Goal: Task Accomplishment & Management: Use online tool/utility

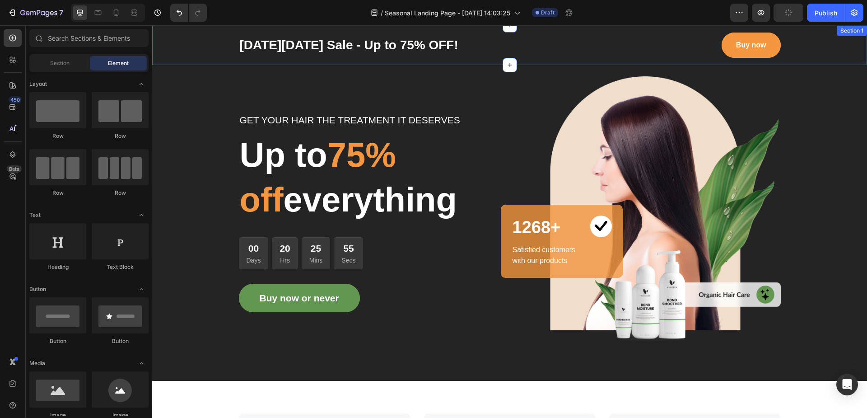
click at [195, 31] on div "[DATE][DATE] Sale - Up to 75% OFF! Text block Buy now Button Row Section 1" at bounding box center [509, 45] width 715 height 40
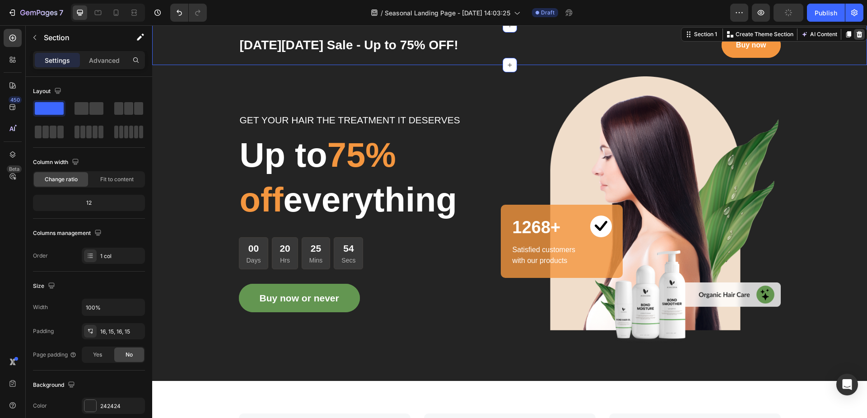
click at [855, 33] on icon at bounding box center [858, 34] width 7 height 7
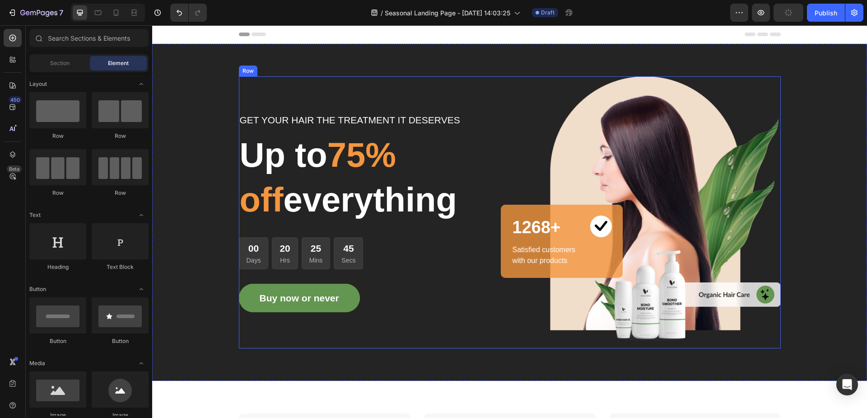
click at [360, 95] on div "GET YOUR HAIR THE TREATMENT IT DESERVES Text block Up to 75% off everything Hea…" at bounding box center [374, 212] width 271 height 272
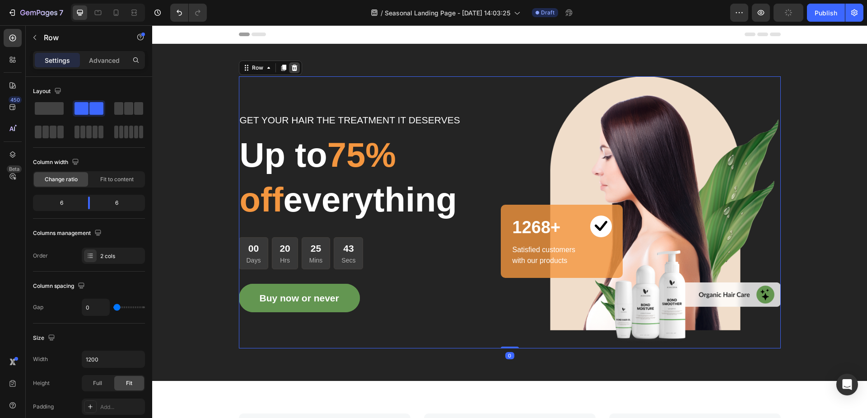
click at [292, 70] on icon at bounding box center [294, 68] width 6 height 6
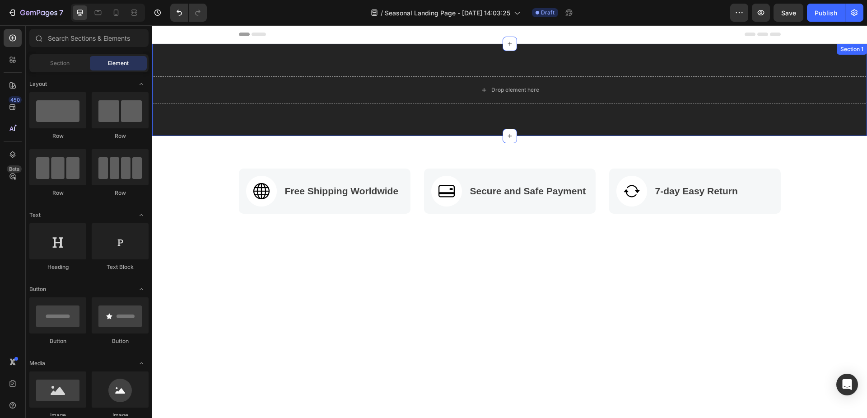
click at [294, 51] on div "Drop element here Section 1" at bounding box center [509, 90] width 715 height 92
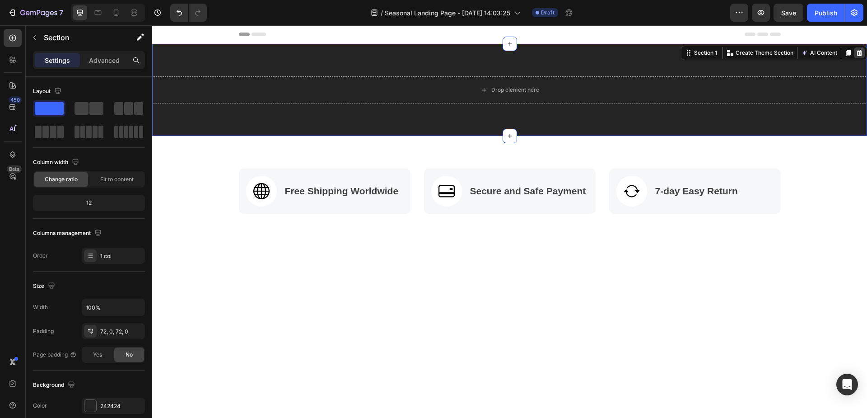
click at [856, 53] on icon at bounding box center [859, 53] width 6 height 6
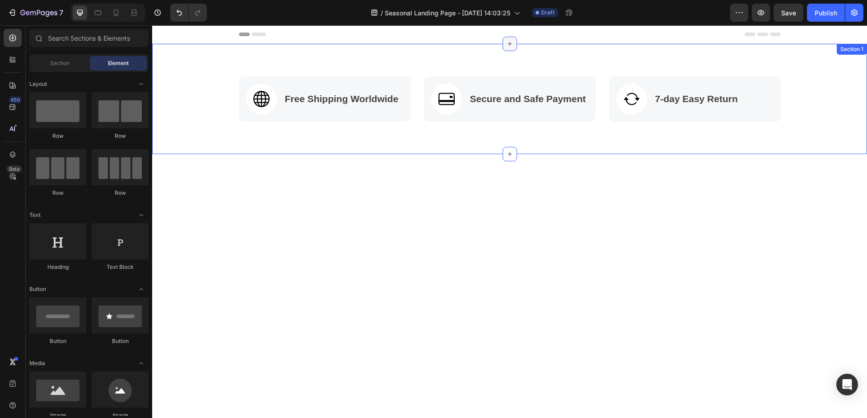
click at [507, 44] on icon at bounding box center [509, 44] width 4 height 4
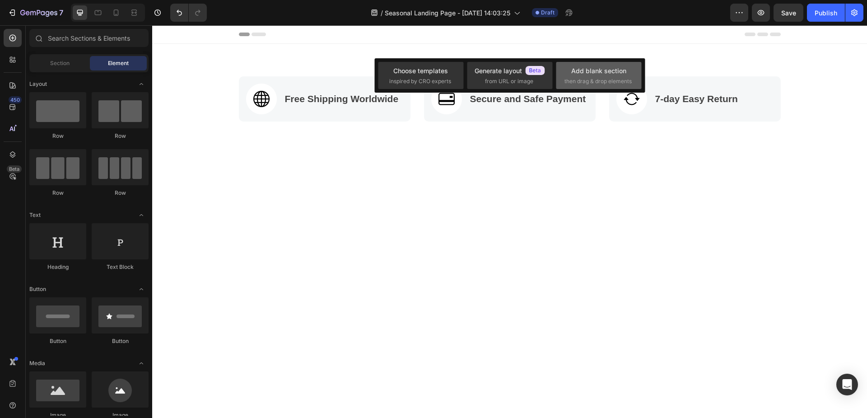
click at [599, 77] on span "then drag & drop elements" at bounding box center [597, 81] width 67 height 8
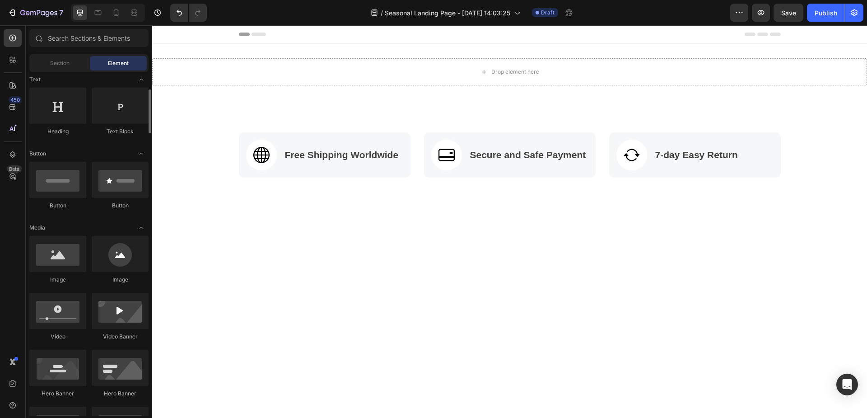
scroll to position [226, 0]
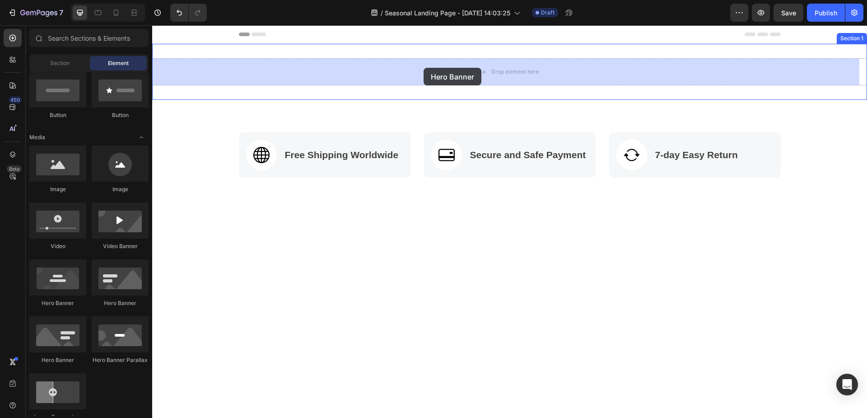
drag, startPoint x: 229, startPoint y: 310, endPoint x: 423, endPoint y: 68, distance: 310.5
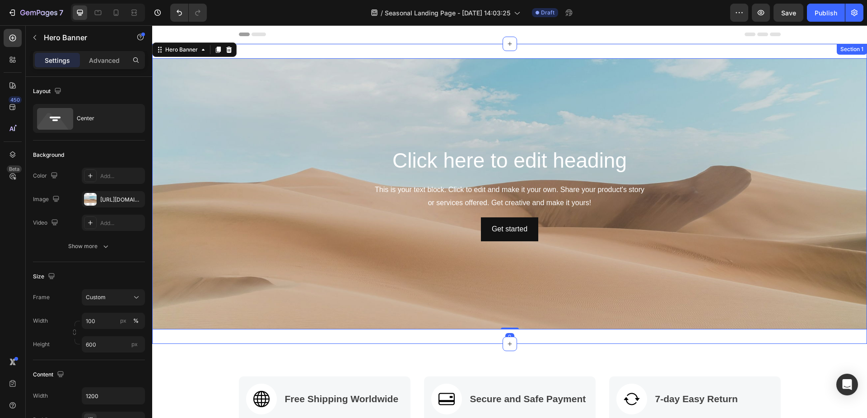
click at [391, 49] on div "Click here to edit heading Heading This is your text block. Click to edit and m…" at bounding box center [509, 194] width 715 height 300
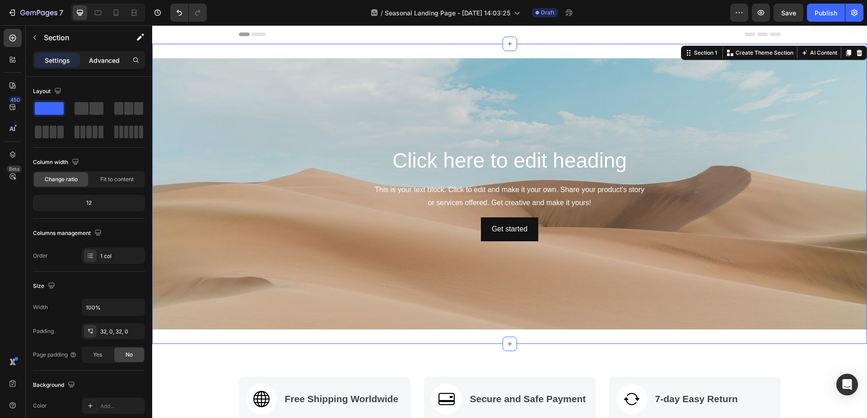
click at [103, 56] on p "Advanced" at bounding box center [104, 60] width 31 height 9
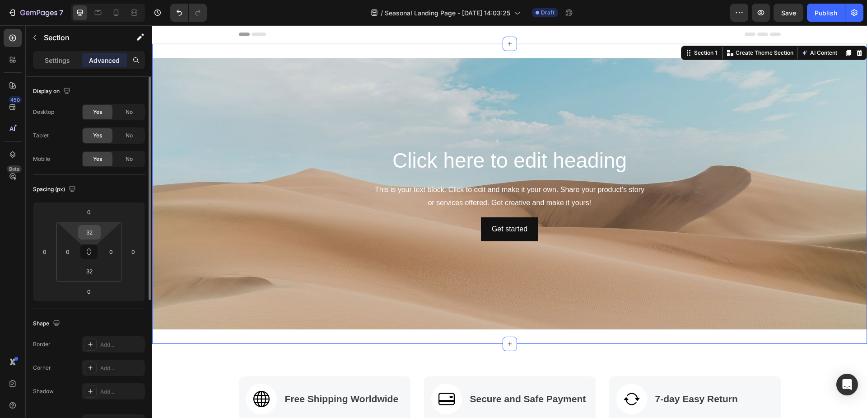
click at [86, 232] on input "32" at bounding box center [89, 232] width 18 height 14
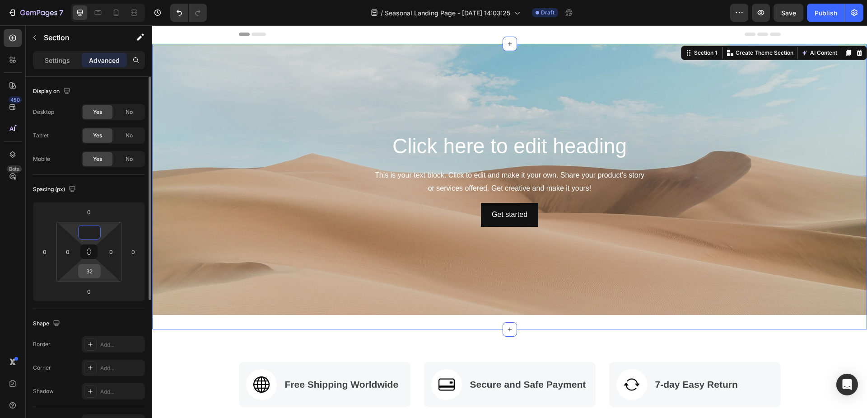
type input "0"
click at [86, 272] on input "32" at bounding box center [89, 271] width 18 height 14
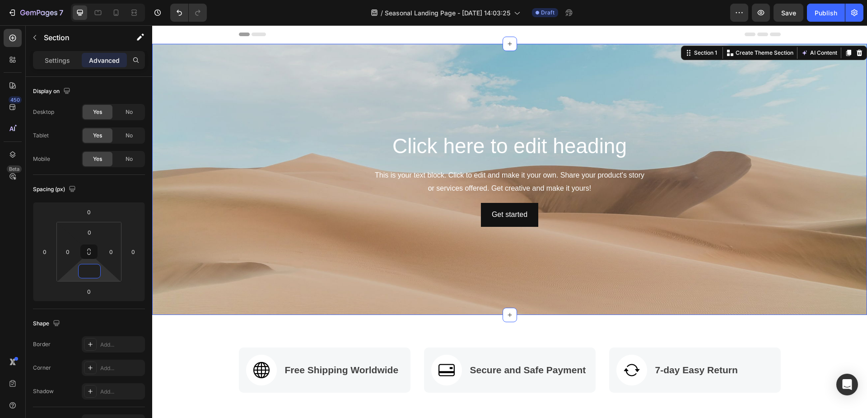
type input "0"
click at [4, 269] on div "450 Beta" at bounding box center [13, 191] width 18 height 324
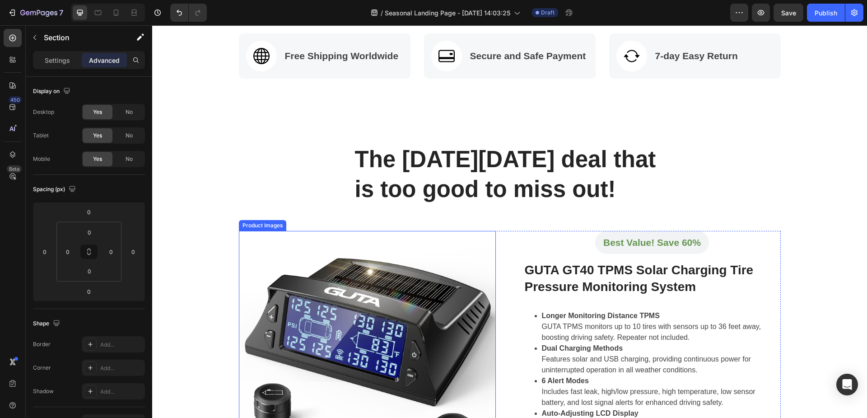
scroll to position [316, 0]
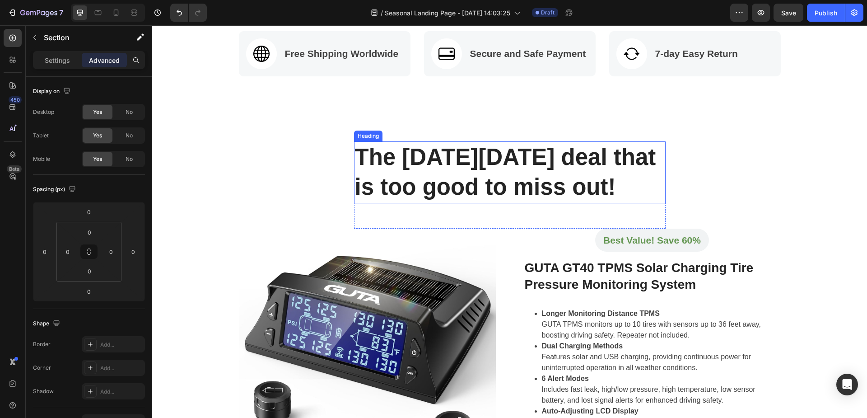
click at [432, 186] on p "The [DATE][DATE] deal that is too good to miss out!" at bounding box center [510, 172] width 310 height 60
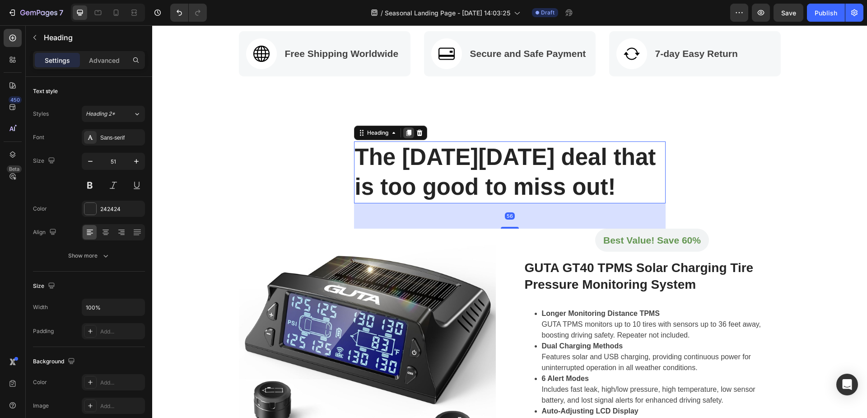
click at [408, 133] on icon at bounding box center [408, 132] width 7 height 7
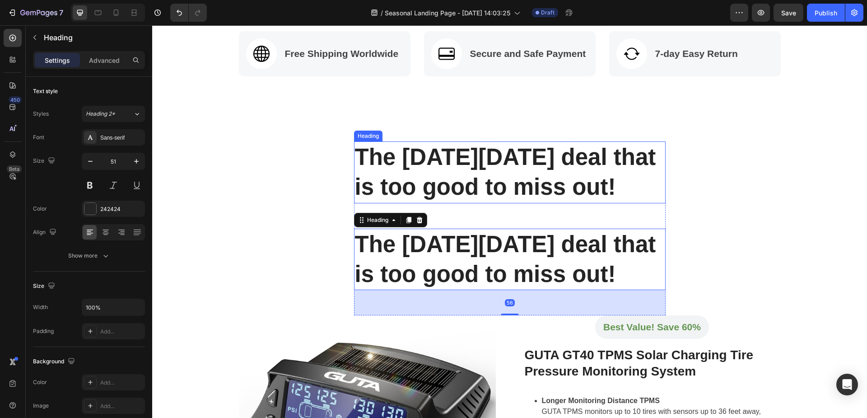
click at [449, 158] on p "The [DATE][DATE] deal that is too good to miss out!" at bounding box center [510, 172] width 310 height 60
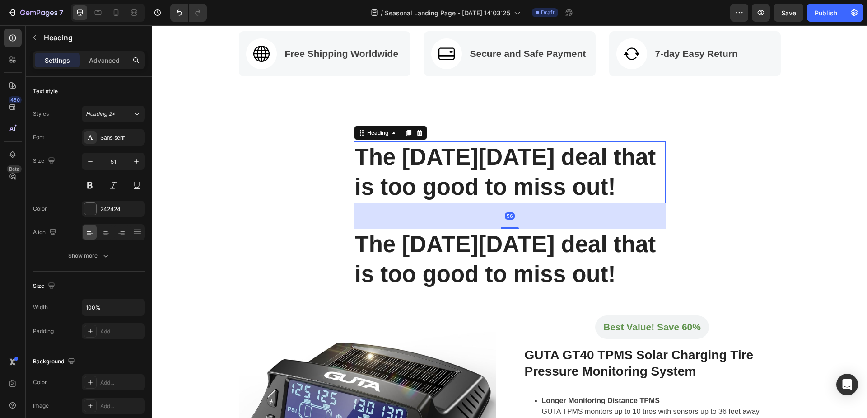
click at [416, 134] on icon at bounding box center [419, 133] width 6 height 6
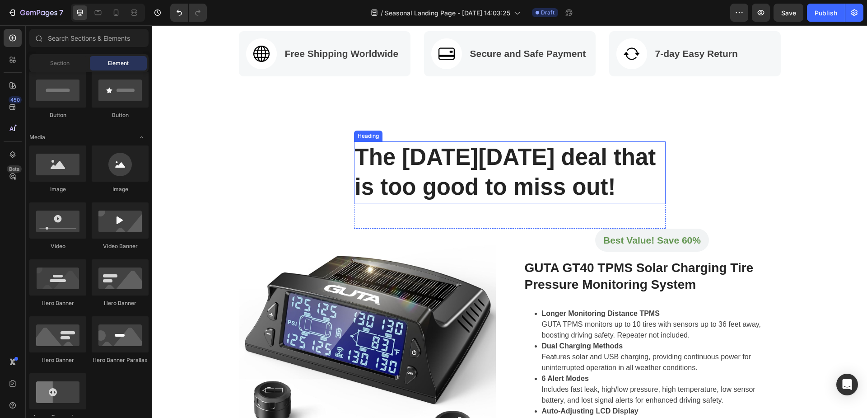
click at [483, 168] on p "The [DATE][DATE] deal that is too good to miss out!" at bounding box center [510, 172] width 310 height 60
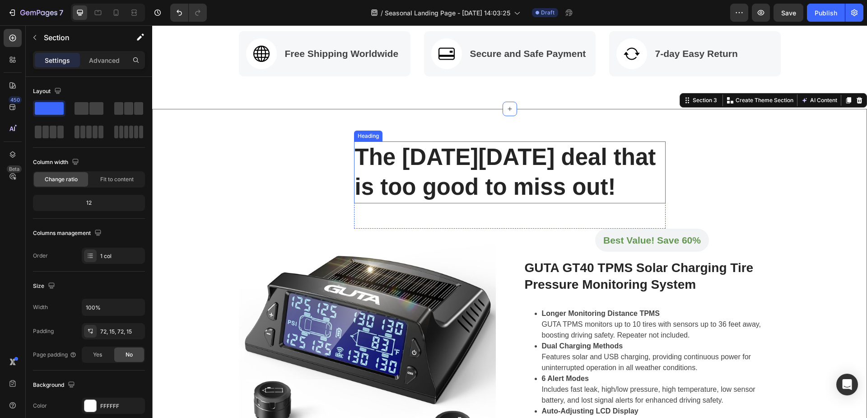
click at [459, 164] on p "The [DATE][DATE] deal that is too good to miss out!" at bounding box center [510, 172] width 310 height 60
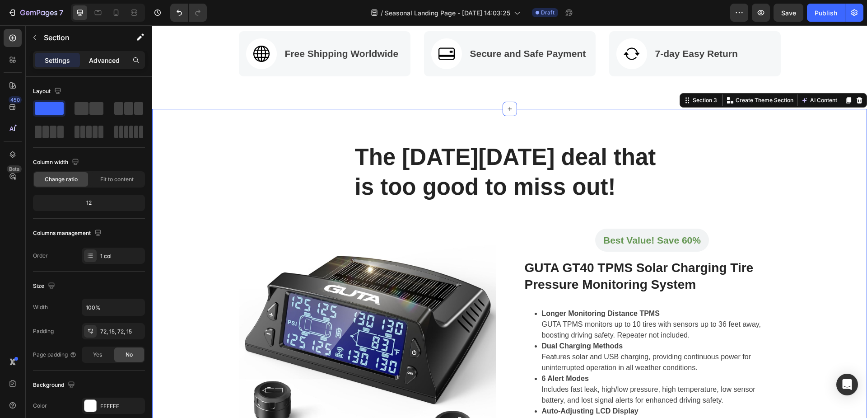
click at [100, 59] on p "Advanced" at bounding box center [104, 60] width 31 height 9
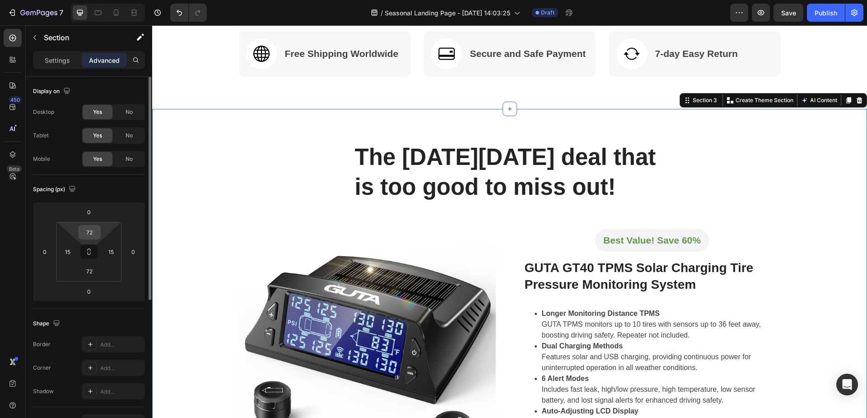
click at [89, 236] on input "72" at bounding box center [89, 232] width 18 height 14
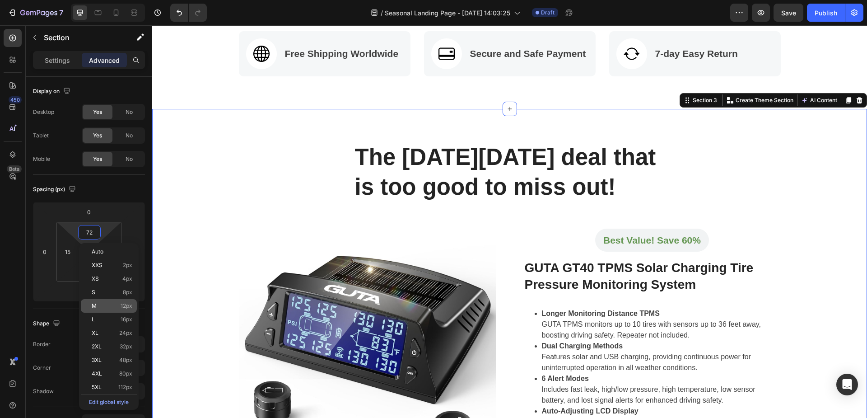
drag, startPoint x: 104, startPoint y: 316, endPoint x: 111, endPoint y: 306, distance: 12.5
click at [104, 316] on p "L 16px" at bounding box center [112, 319] width 41 height 6
type input "16"
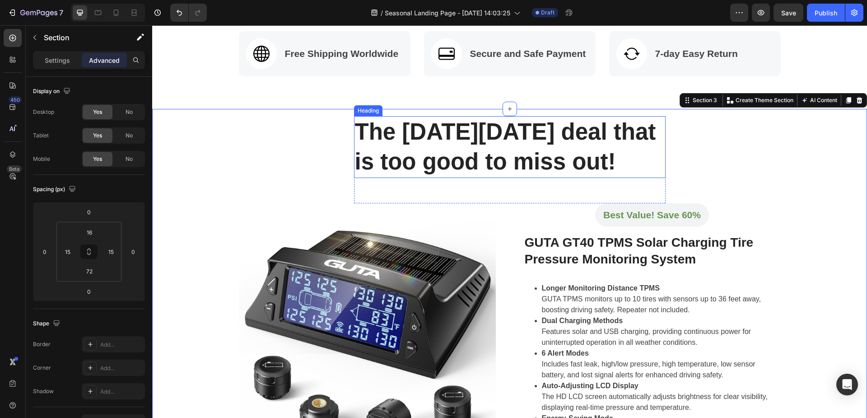
click at [420, 157] on p "The [DATE][DATE] deal that is too good to miss out!" at bounding box center [510, 147] width 310 height 60
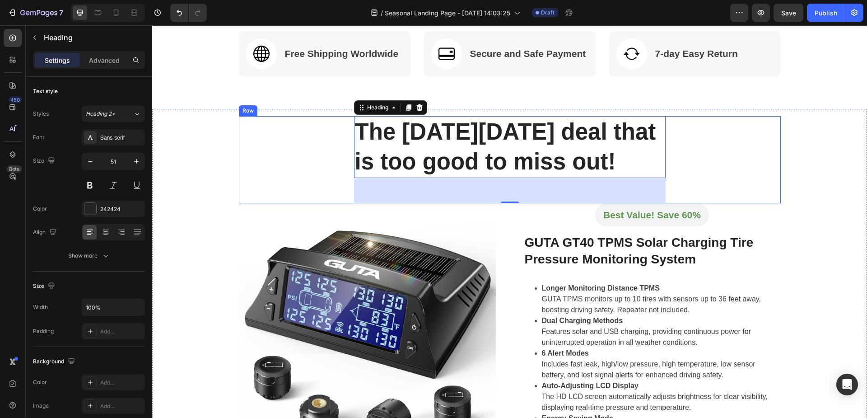
click at [349, 164] on div "The [DATE][DATE] deal that is too good to miss out! Heading [STREET_ADDRESS]" at bounding box center [510, 159] width 542 height 87
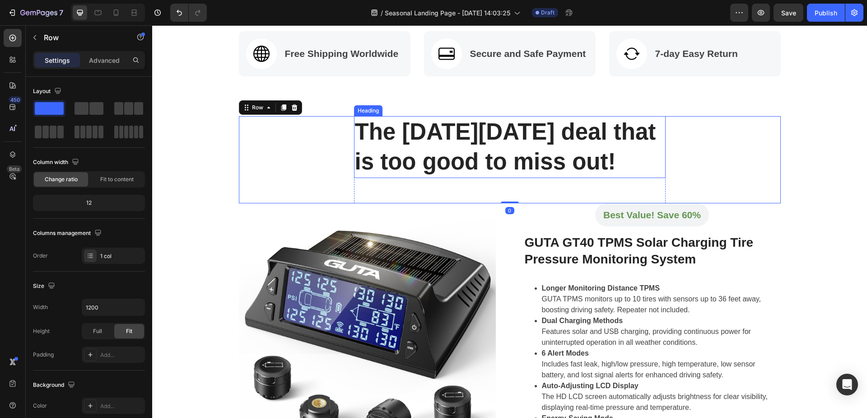
click at [355, 164] on p "The [DATE][DATE] deal that is too good to miss out!" at bounding box center [510, 147] width 310 height 60
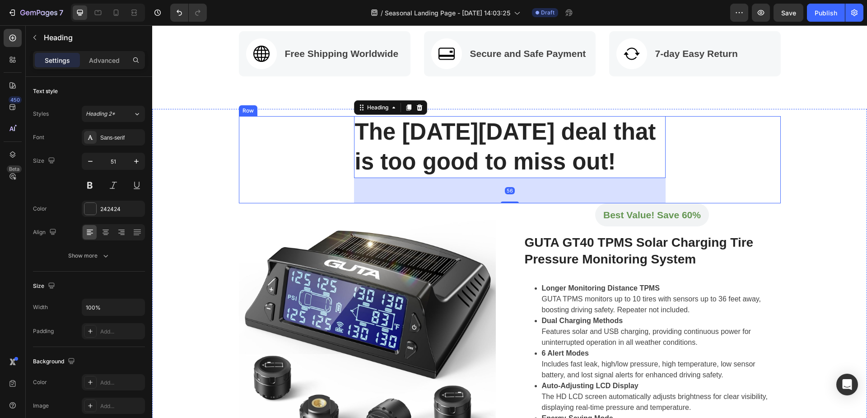
click at [319, 150] on div "The [DATE][DATE] deal that is too good to miss out! Heading [STREET_ADDRESS]" at bounding box center [510, 159] width 542 height 87
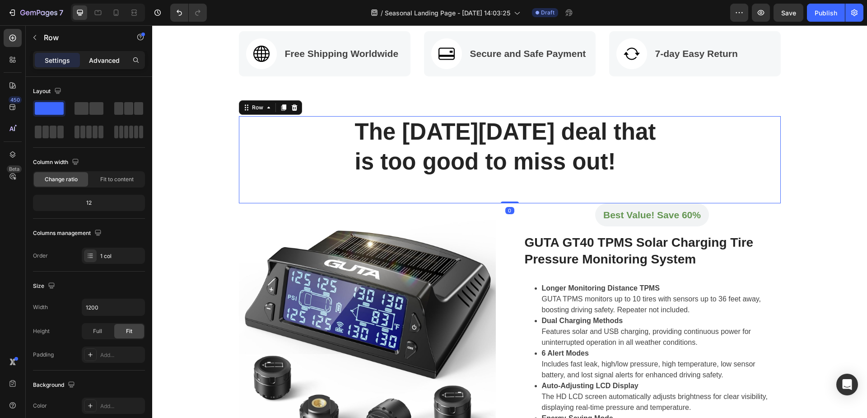
click at [96, 59] on p "Advanced" at bounding box center [104, 60] width 31 height 9
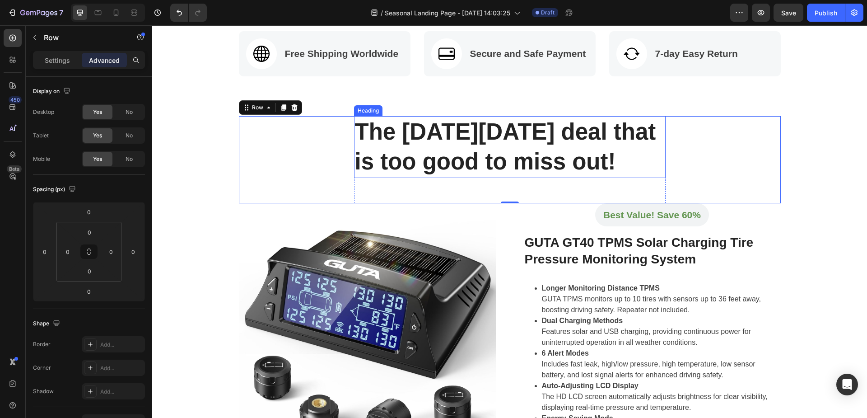
click at [377, 146] on p "The [DATE][DATE] deal that is too good to miss out!" at bounding box center [510, 147] width 310 height 60
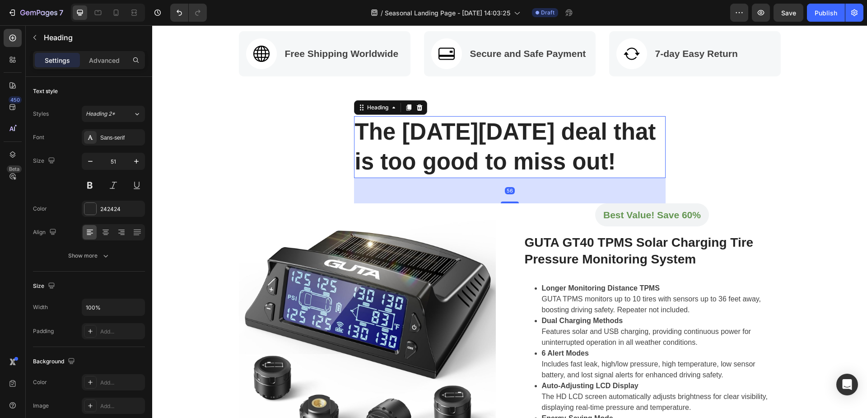
click at [355, 159] on p "The [DATE][DATE] deal that is too good to miss out!" at bounding box center [510, 147] width 310 height 60
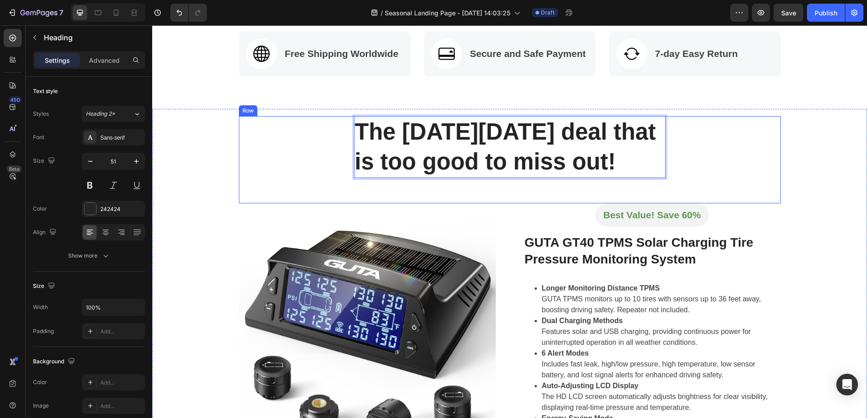
click at [329, 155] on div "The [DATE][DATE] deal that is too good to miss out! Heading [STREET_ADDRESS]" at bounding box center [510, 159] width 542 height 87
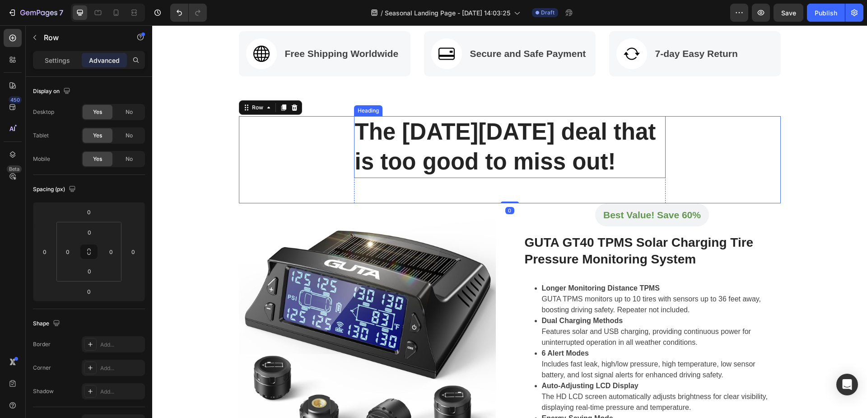
click at [539, 136] on p "The [DATE][DATE] deal that is too good to miss out!" at bounding box center [510, 147] width 310 height 60
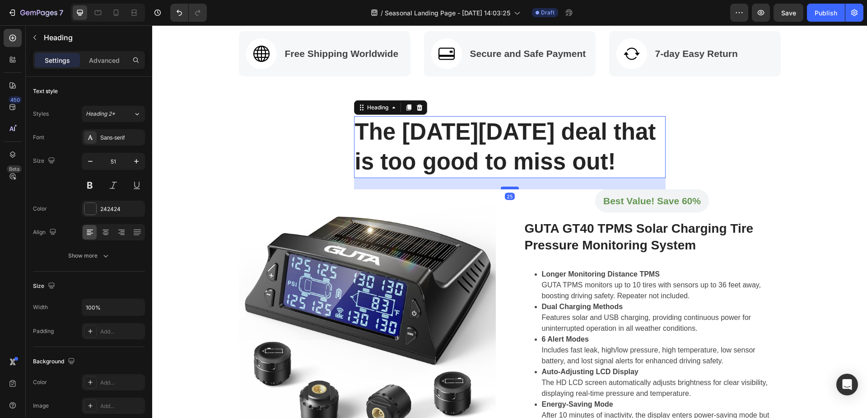
drag, startPoint x: 506, startPoint y: 202, endPoint x: 509, endPoint y: 188, distance: 14.3
click at [509, 188] on div at bounding box center [510, 187] width 18 height 3
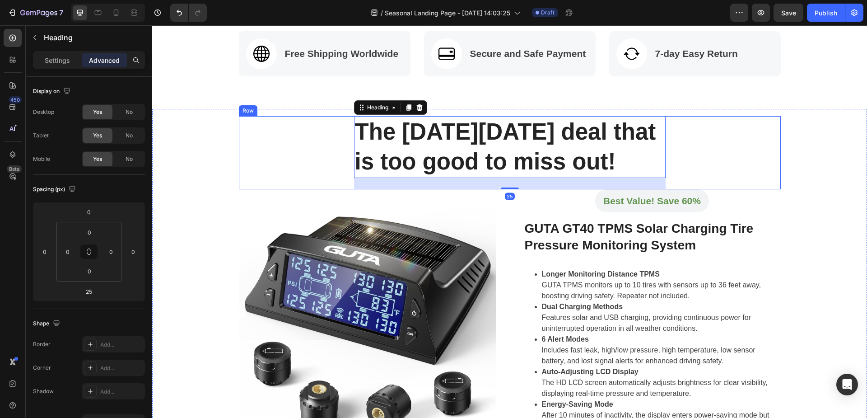
click at [294, 127] on div "The [DATE][DATE] deal that is too good to miss out! Heading 25 Row" at bounding box center [510, 152] width 542 height 73
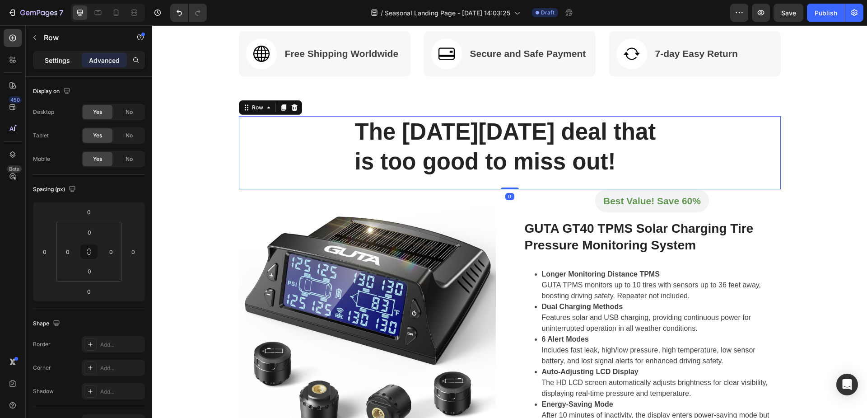
click at [50, 63] on p "Settings" at bounding box center [57, 60] width 25 height 9
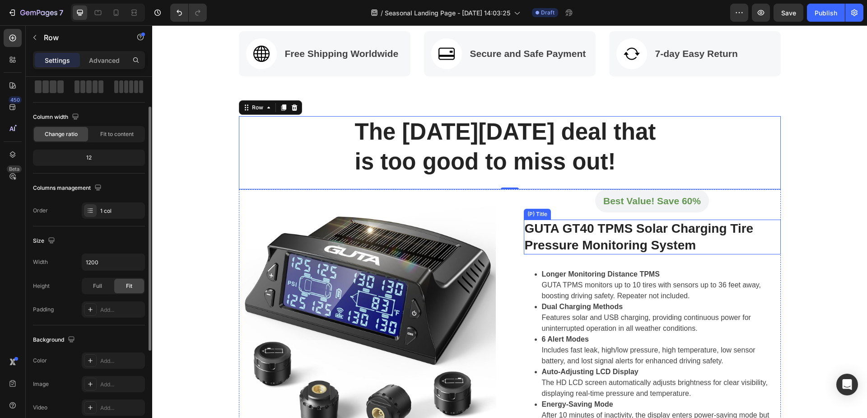
scroll to position [406, 0]
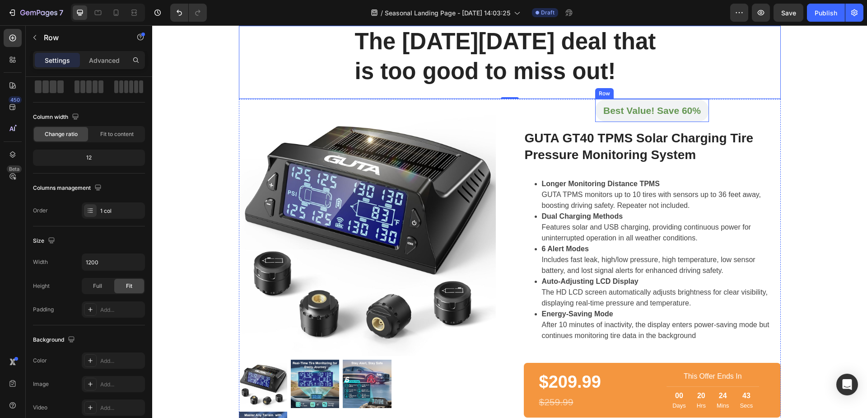
click at [595, 115] on div "Best Value! Save 60% Text block Row" at bounding box center [652, 110] width 114 height 23
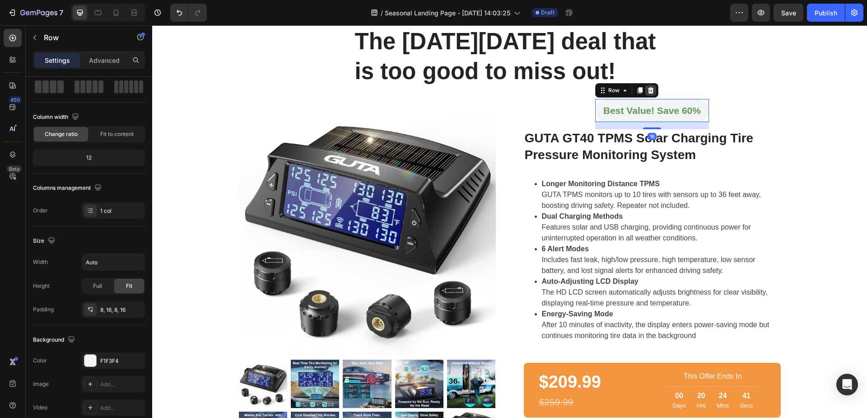
click at [647, 90] on icon at bounding box center [650, 90] width 7 height 7
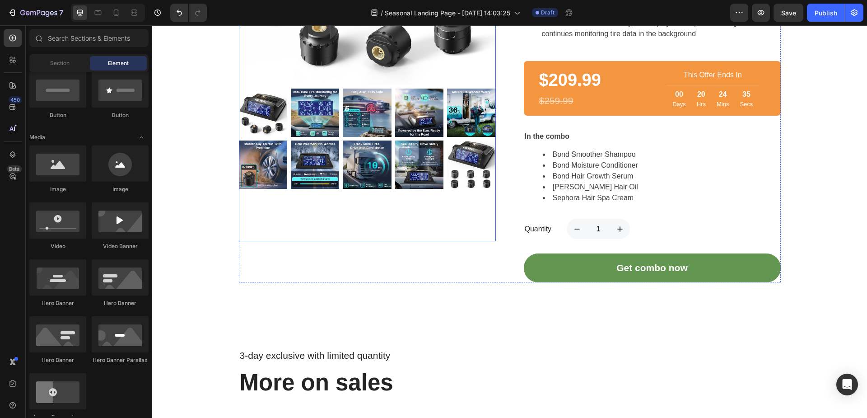
scroll to position [542, 0]
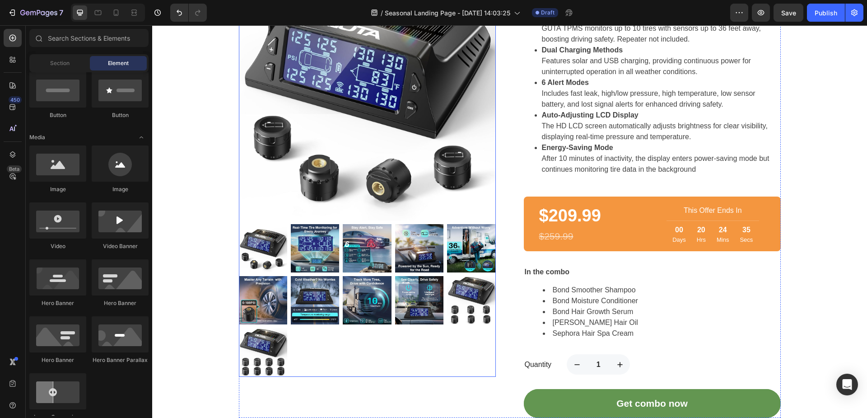
click at [439, 176] on img at bounding box center [367, 91] width 257 height 257
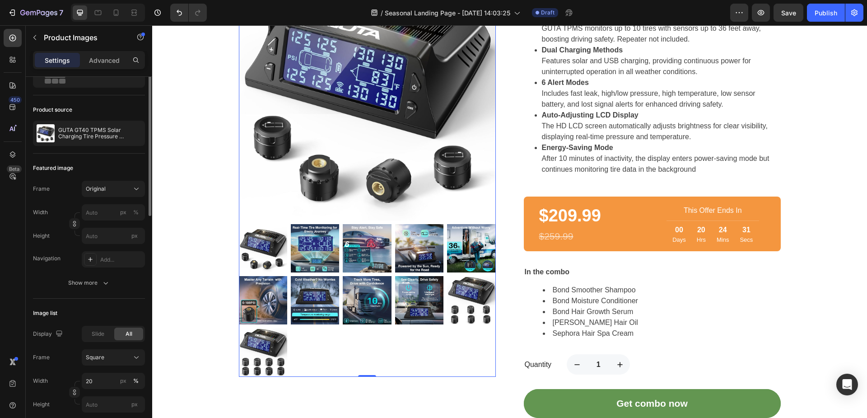
scroll to position [0, 0]
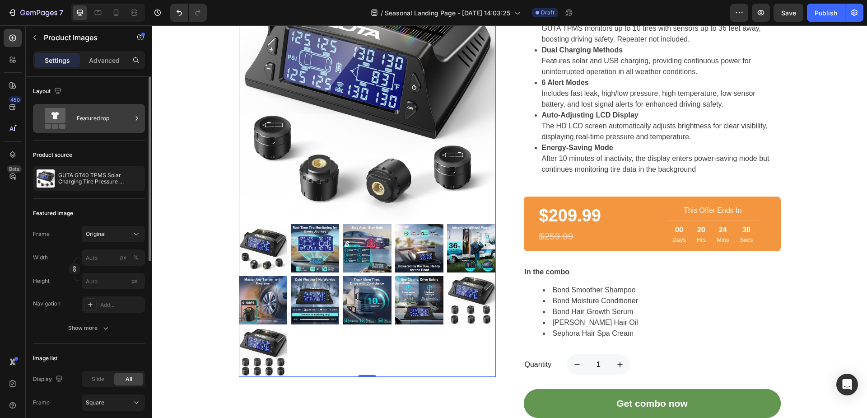
click at [93, 120] on div "Featured top" at bounding box center [104, 118] width 55 height 21
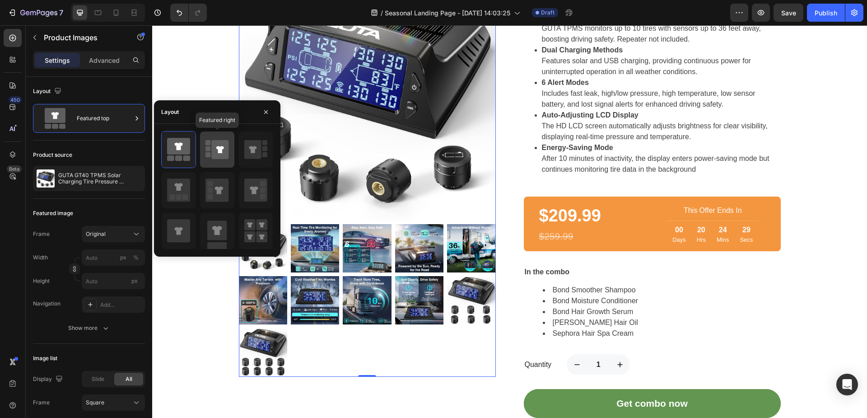
click at [219, 144] on icon at bounding box center [220, 149] width 17 height 19
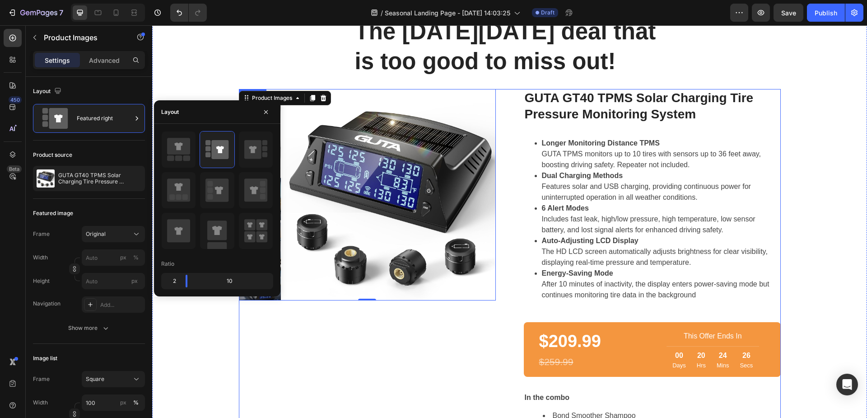
scroll to position [361, 0]
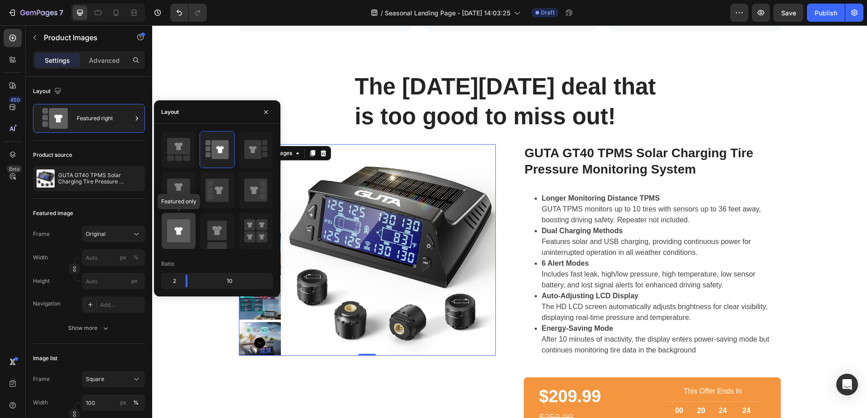
click at [190, 241] on icon at bounding box center [178, 230] width 23 height 23
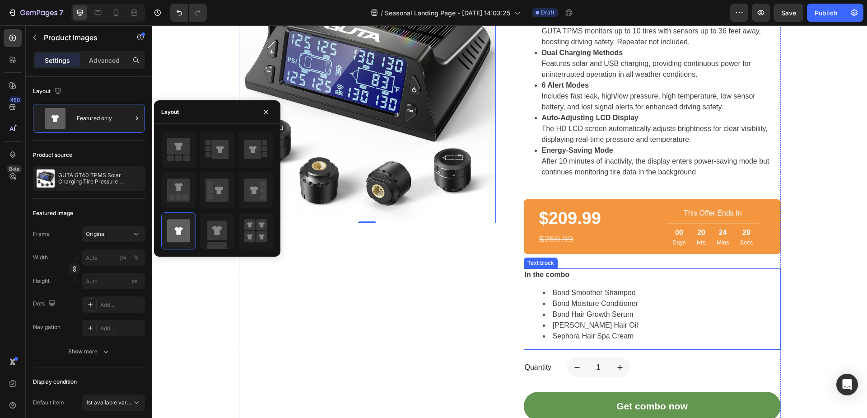
scroll to position [542, 0]
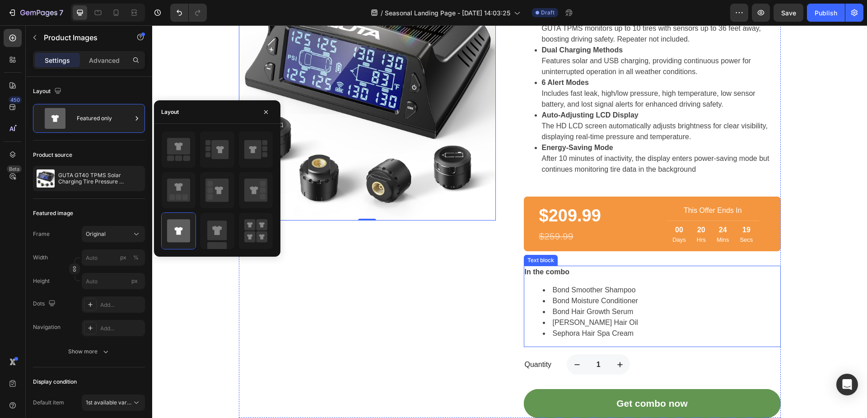
click at [697, 292] on li "Bond Smoother Shampoo" at bounding box center [661, 289] width 237 height 11
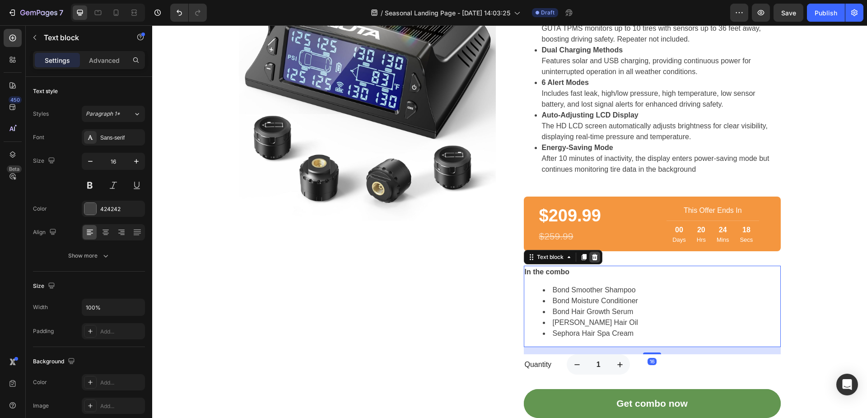
click at [592, 257] on icon at bounding box center [594, 257] width 6 height 6
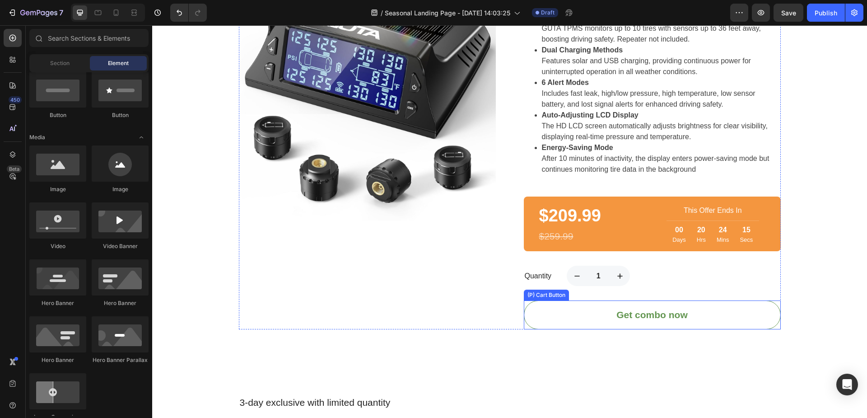
click at [569, 308] on button "Get combo now" at bounding box center [652, 314] width 257 height 29
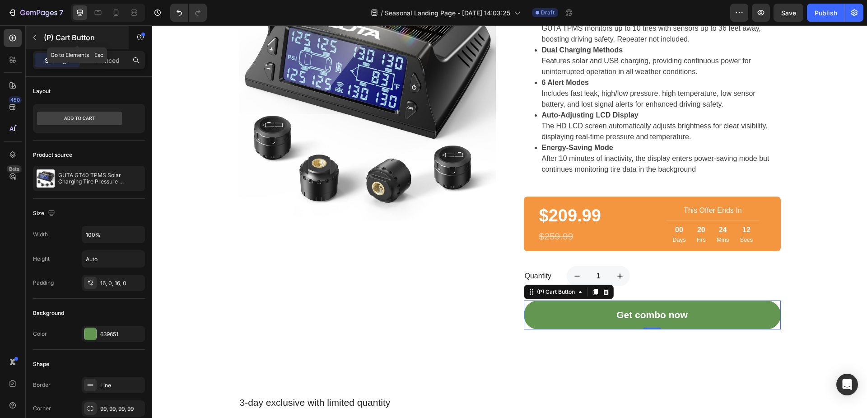
click at [36, 38] on icon "button" at bounding box center [34, 37] width 7 height 7
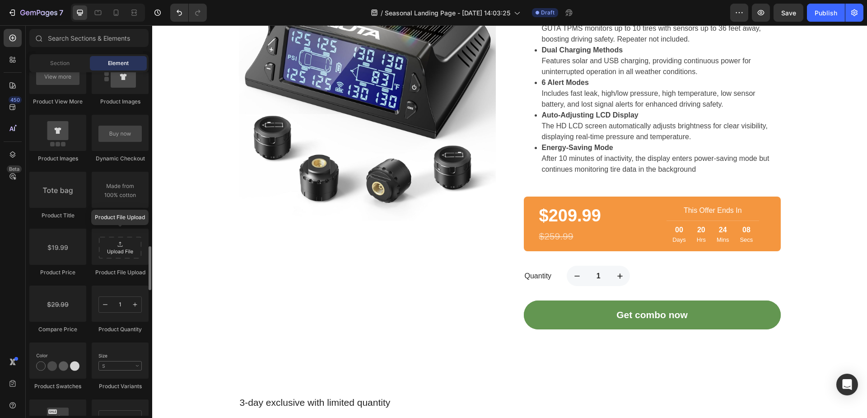
scroll to position [1264, 0]
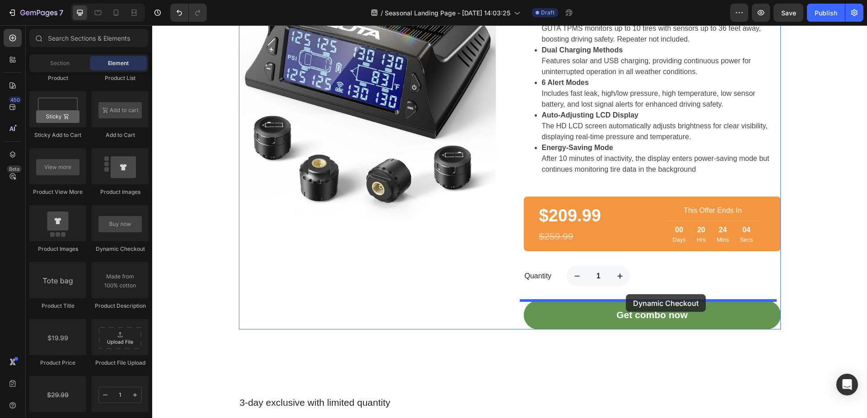
drag, startPoint x: 274, startPoint y: 257, endPoint x: 626, endPoint y: 294, distance: 354.0
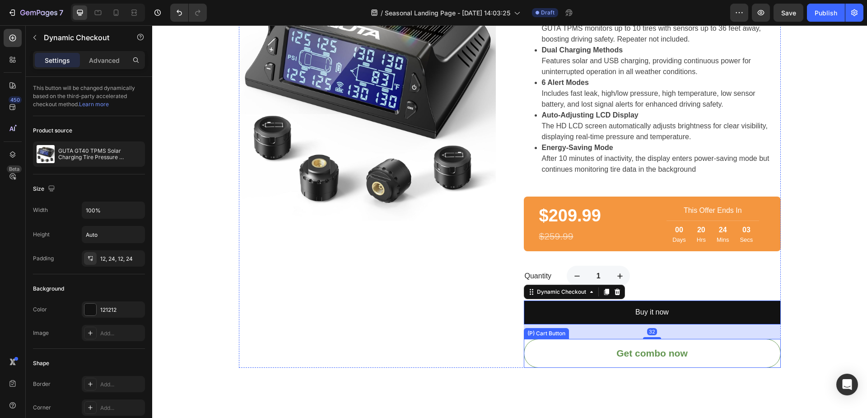
click at [572, 358] on button "Get combo now" at bounding box center [652, 353] width 257 height 29
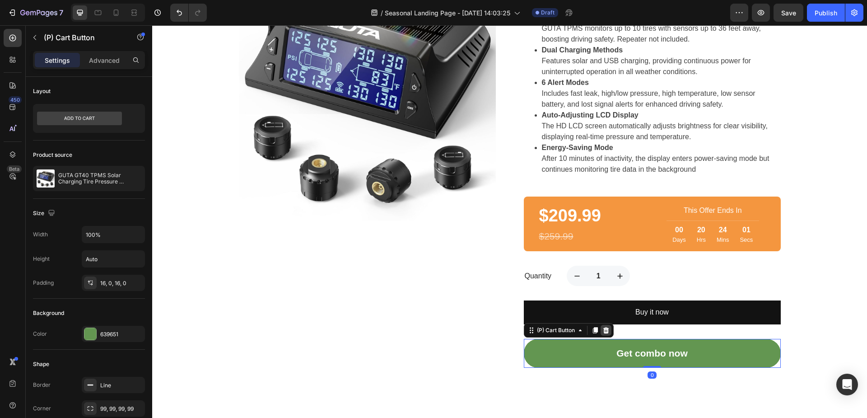
click at [604, 329] on icon at bounding box center [606, 330] width 6 height 6
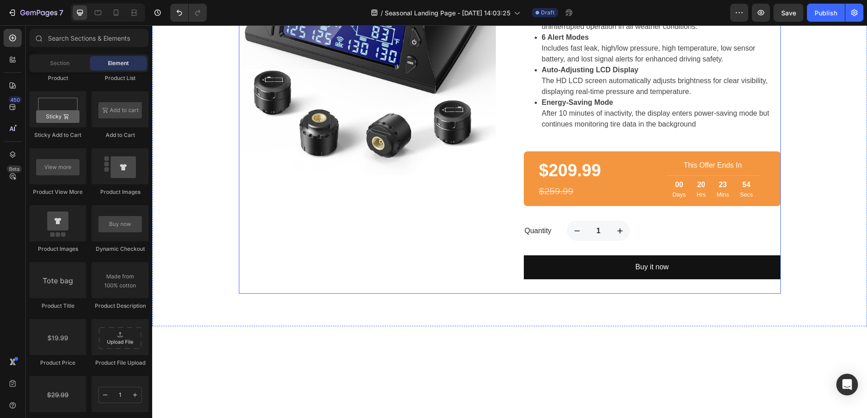
scroll to position [451, 0]
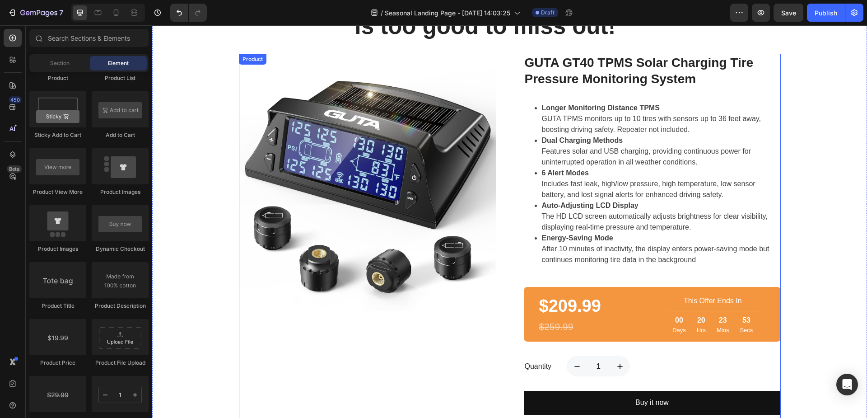
click at [499, 283] on div "Product Images GUTA GT40 TPMS Solar Charging Tire Pressure Monitoring System (P…" at bounding box center [510, 242] width 542 height 376
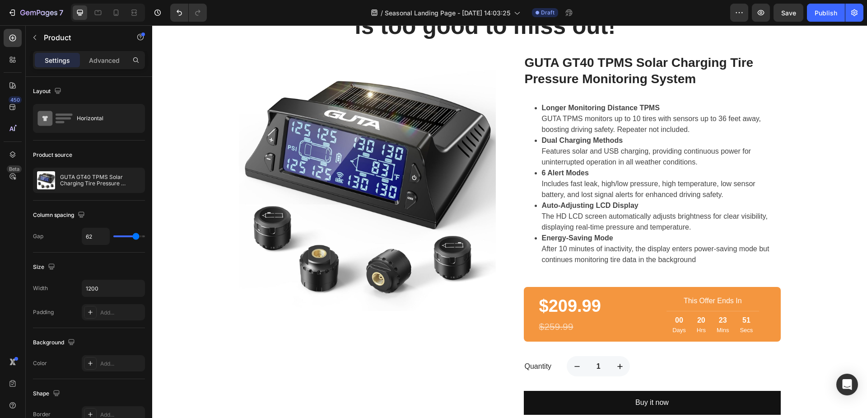
click at [506, 107] on div "Product Images GUTA GT40 TPMS Solar Charging Tire Pressure Monitoring System (P…" at bounding box center [510, 242] width 542 height 376
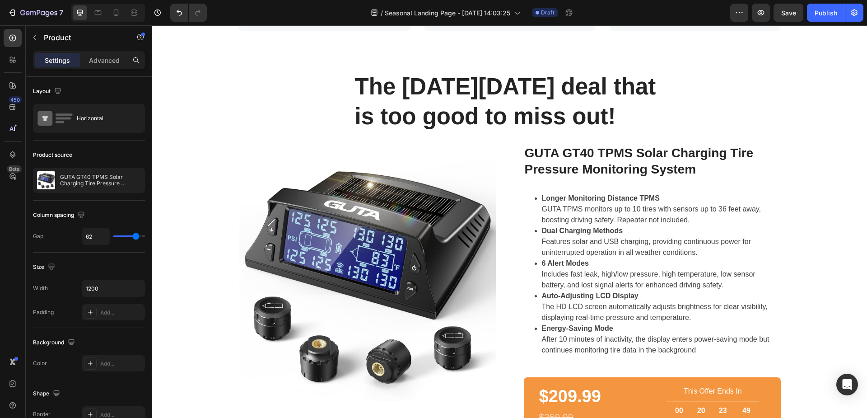
click at [506, 168] on div "Product Images GUTA GT40 TPMS Solar Charging Tire Pressure Monitoring System (P…" at bounding box center [510, 332] width 542 height 376
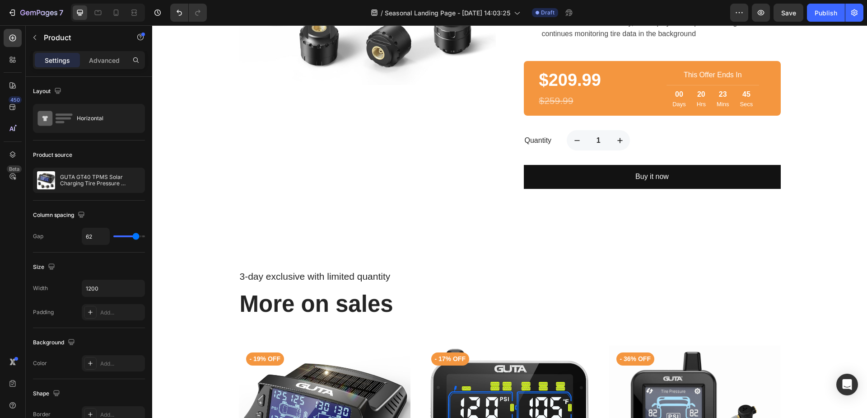
scroll to position [497, 0]
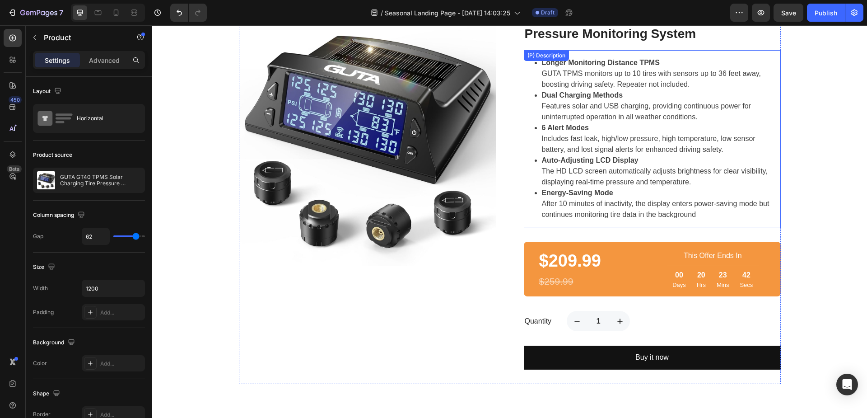
click at [548, 196] on strong "Energy-Saving Mode" at bounding box center [577, 193] width 71 height 8
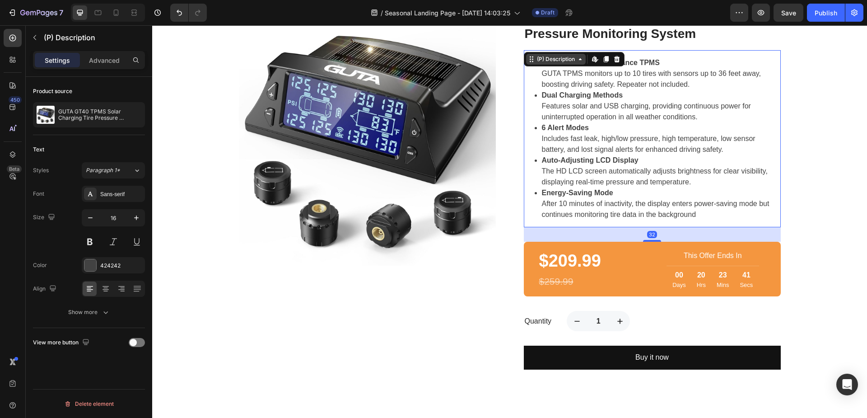
click at [529, 60] on icon at bounding box center [531, 59] width 7 height 7
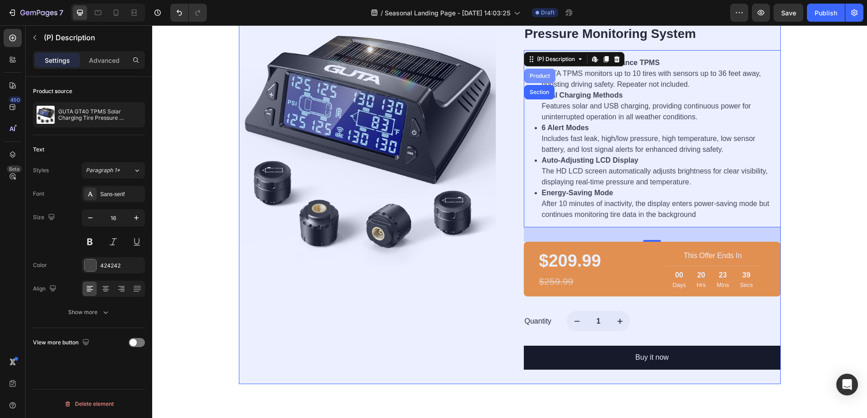
click at [538, 76] on div "Product" at bounding box center [540, 75] width 24 height 5
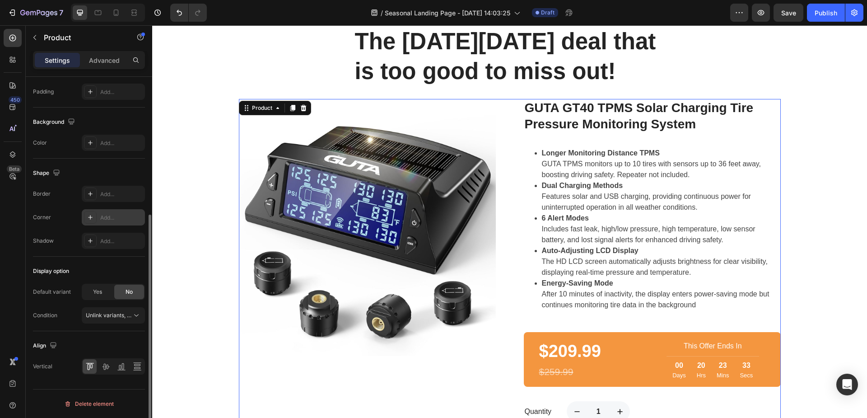
scroll to position [85, 0]
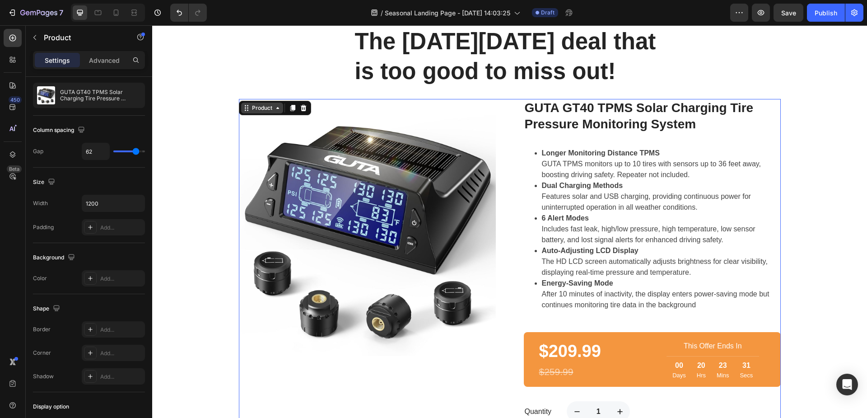
click at [243, 109] on icon at bounding box center [246, 107] width 7 height 7
click at [35, 40] on icon "button" at bounding box center [34, 37] width 7 height 7
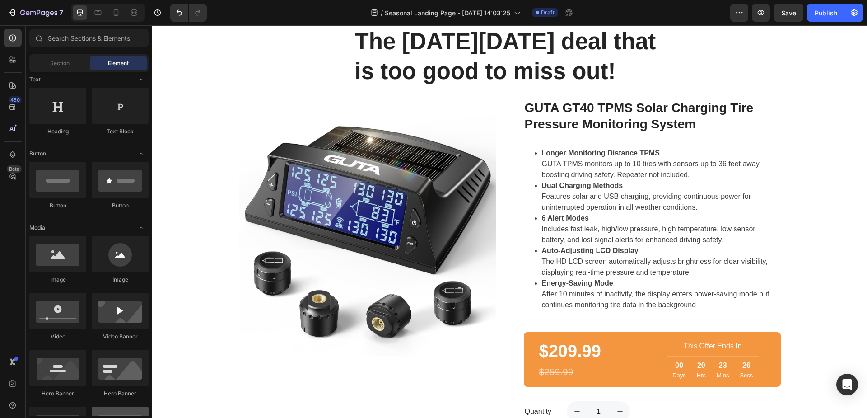
scroll to position [0, 0]
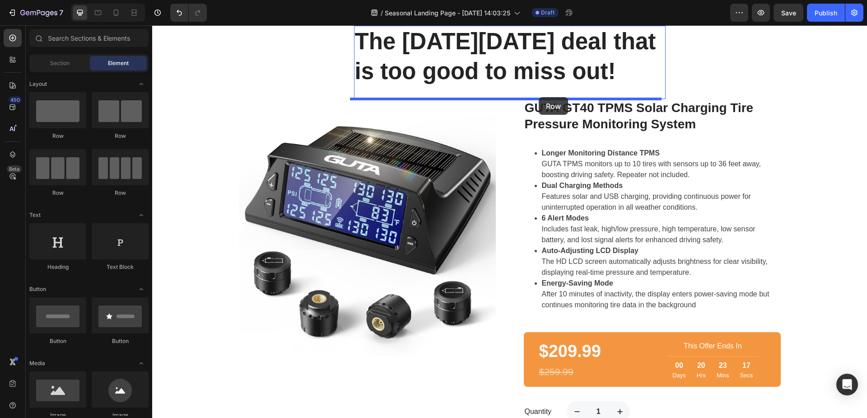
drag, startPoint x: 207, startPoint y: 150, endPoint x: 538, endPoint y: 97, distance: 335.5
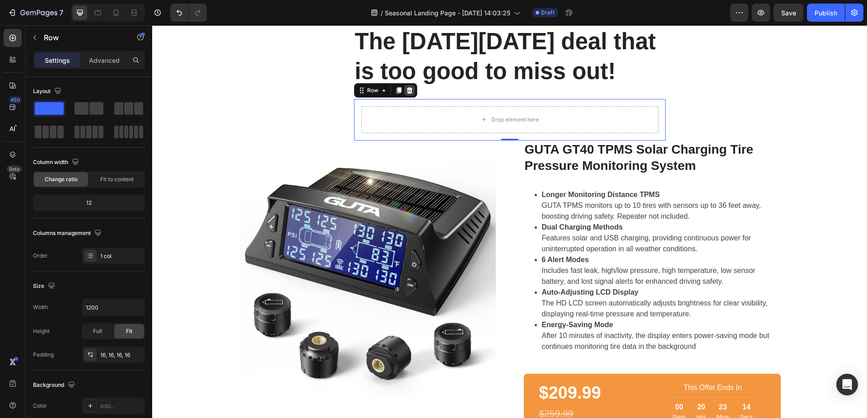
click at [406, 91] on icon at bounding box center [409, 90] width 6 height 6
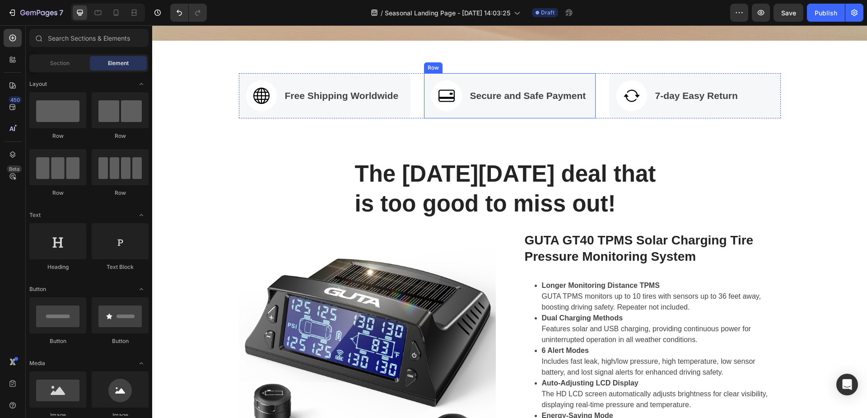
scroll to position [271, 0]
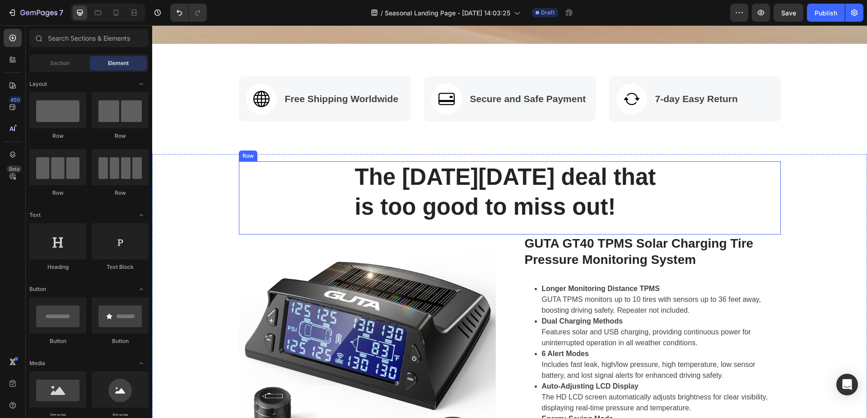
click at [269, 187] on div "The [DATE][DATE] deal that is too good to miss out! Heading Row" at bounding box center [510, 197] width 542 height 73
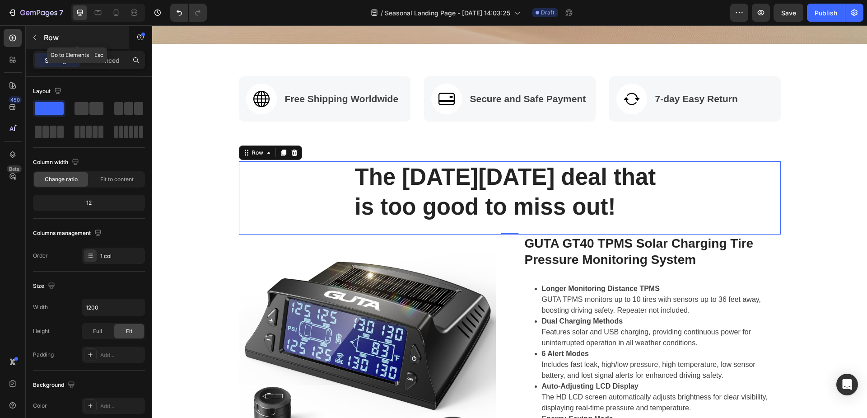
click at [34, 36] on icon "button" at bounding box center [34, 37] width 7 height 7
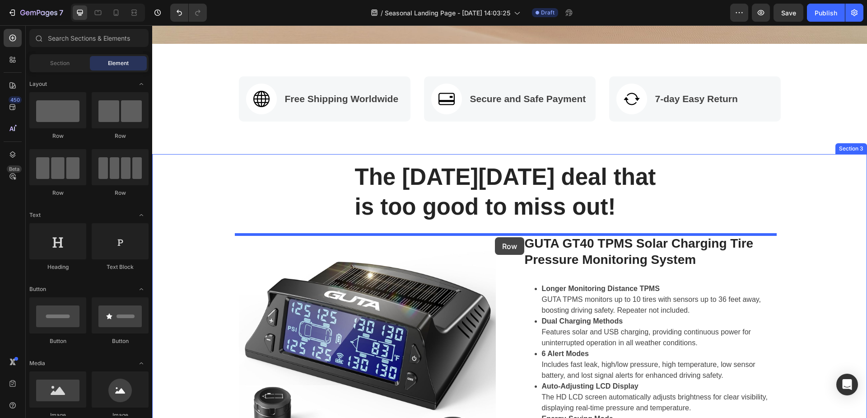
drag, startPoint x: 229, startPoint y: 148, endPoint x: 495, endPoint y: 237, distance: 279.9
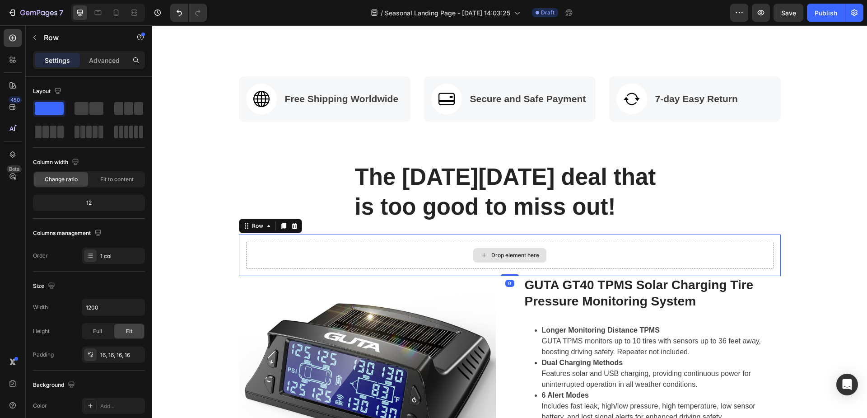
scroll to position [406, 0]
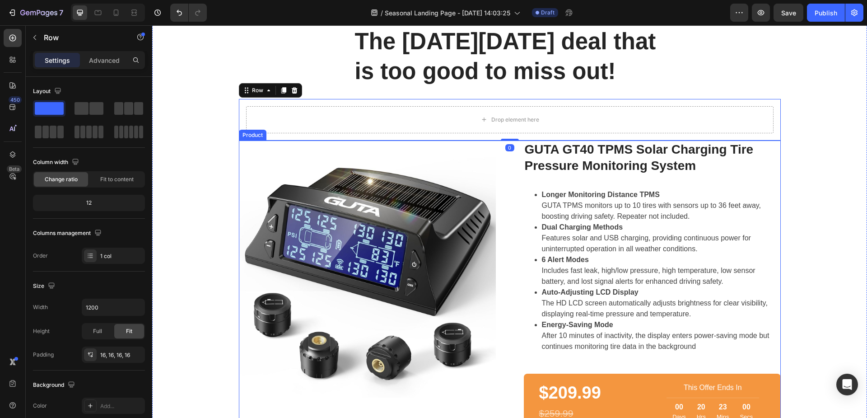
click at [515, 228] on div "Product Images GUTA GT40 TPMS Solar Charging Tire Pressure Monitoring System (P…" at bounding box center [510, 328] width 542 height 376
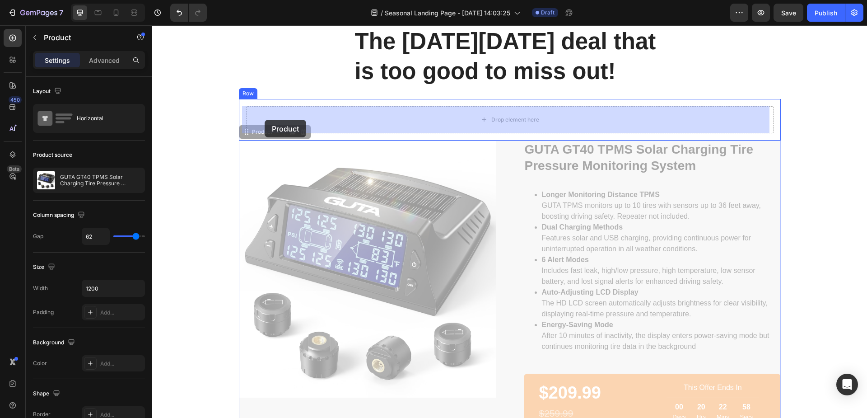
drag, startPoint x: 241, startPoint y: 135, endPoint x: 265, endPoint y: 120, distance: 28.7
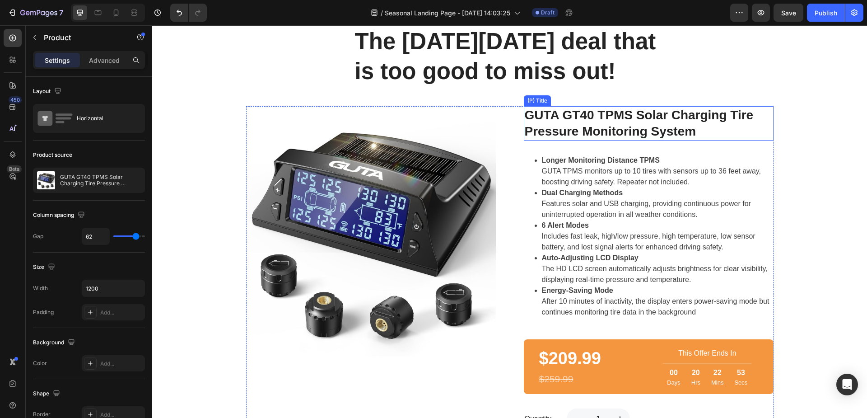
click at [579, 127] on h2 "GUTA GT40 TPMS Solar Charging Tire Pressure Monitoring System" at bounding box center [649, 123] width 250 height 35
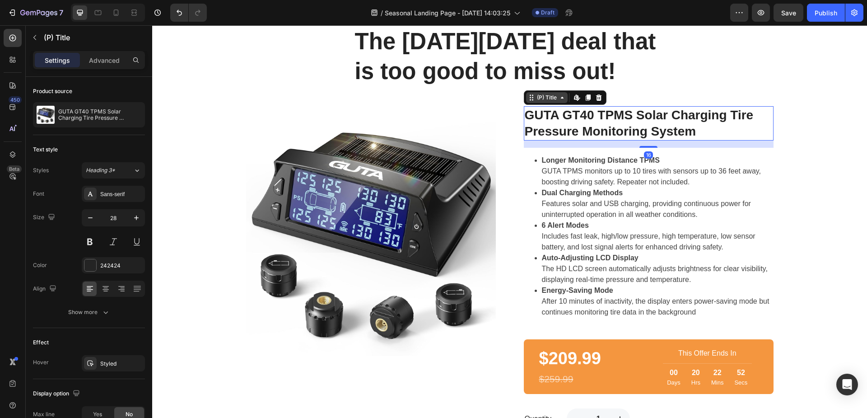
click at [528, 97] on icon at bounding box center [531, 97] width 7 height 7
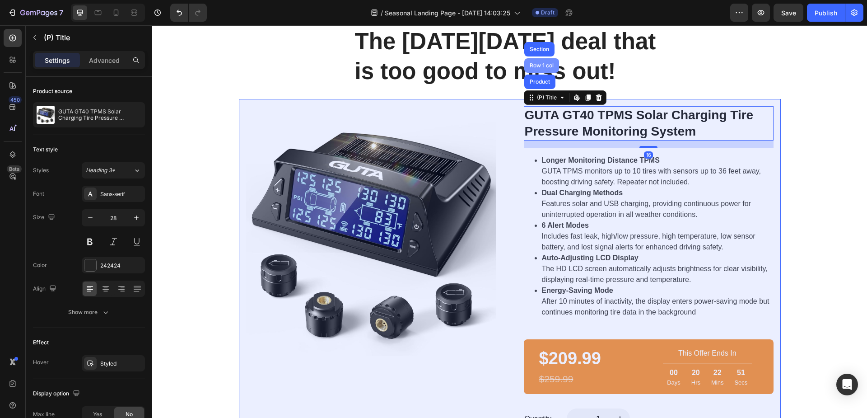
click at [538, 65] on div "Row 1 col" at bounding box center [542, 65] width 28 height 5
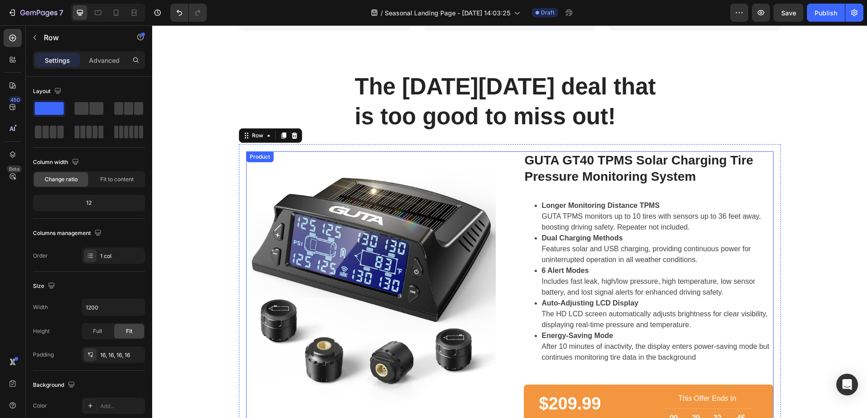
scroll to position [316, 0]
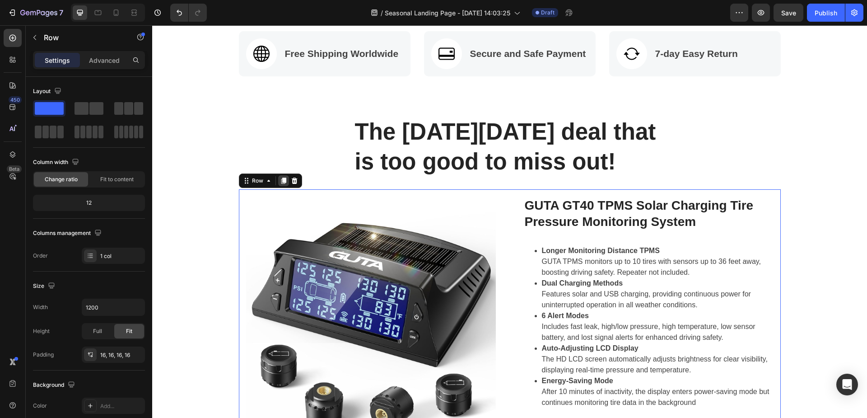
click at [281, 185] on div at bounding box center [283, 180] width 11 height 11
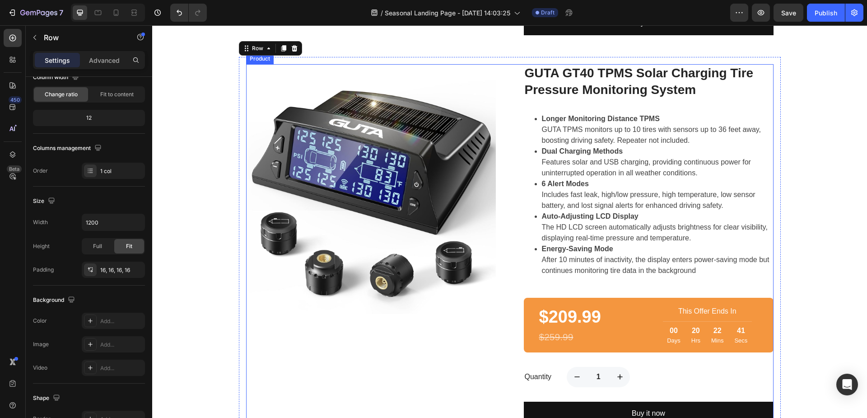
scroll to position [793, 0]
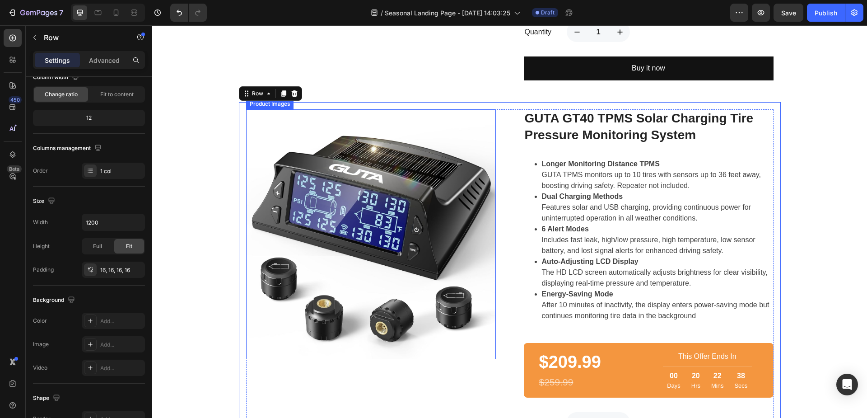
click at [296, 132] on img at bounding box center [371, 234] width 250 height 250
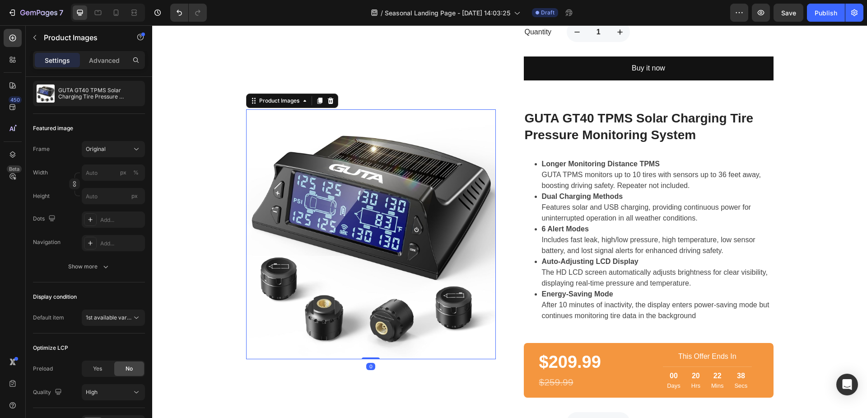
scroll to position [0, 0]
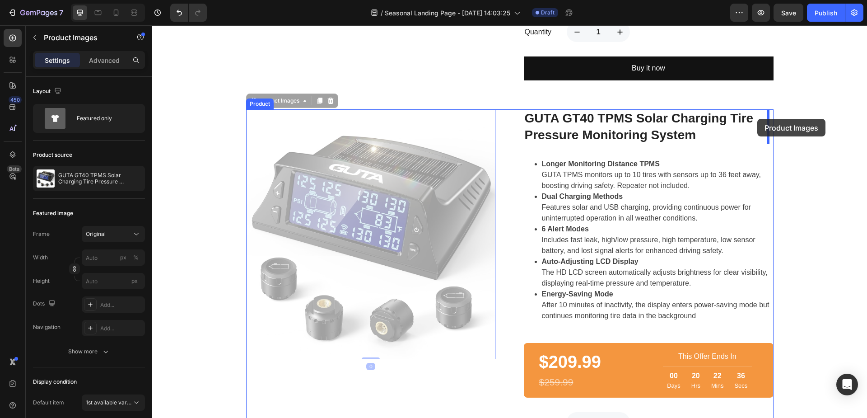
drag, startPoint x: 251, startPoint y: 103, endPoint x: 757, endPoint y: 119, distance: 506.2
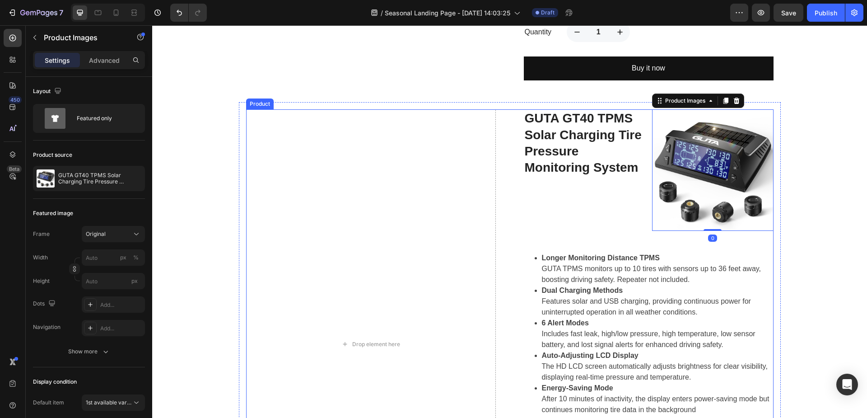
click at [501, 153] on div "Drop element here GUTA GT40 TPMS Solar Charging Tire Pressure Monitoring System…" at bounding box center [509, 343] width 527 height 469
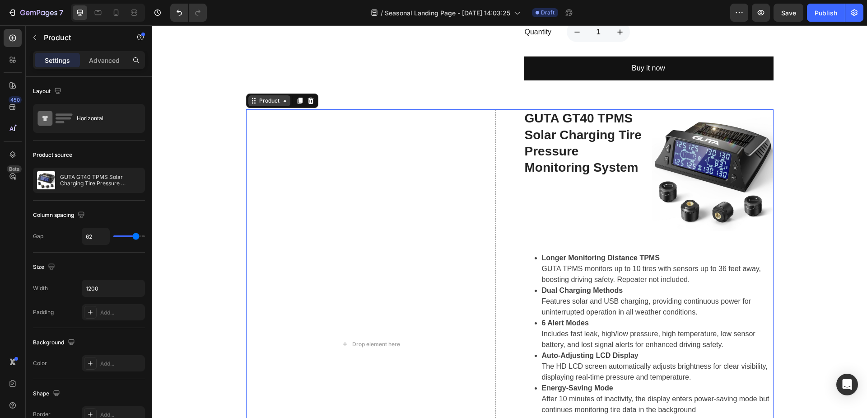
click at [252, 104] on icon at bounding box center [253, 100] width 7 height 7
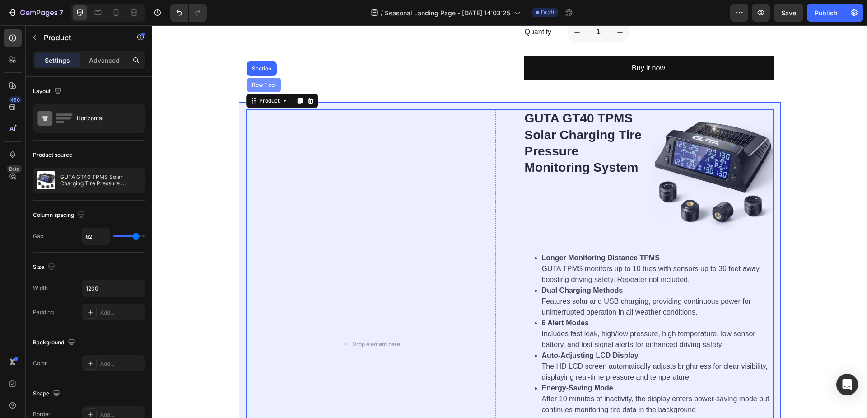
click at [257, 84] on div "Row 1 col" at bounding box center [264, 84] width 28 height 5
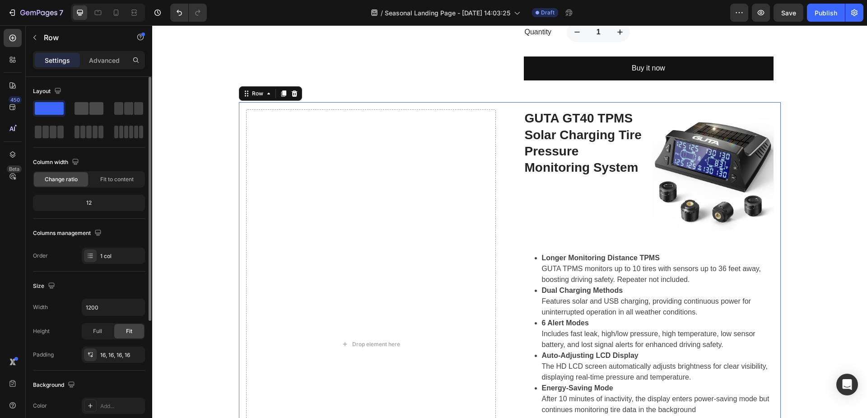
click at [92, 111] on span at bounding box center [96, 108] width 14 height 13
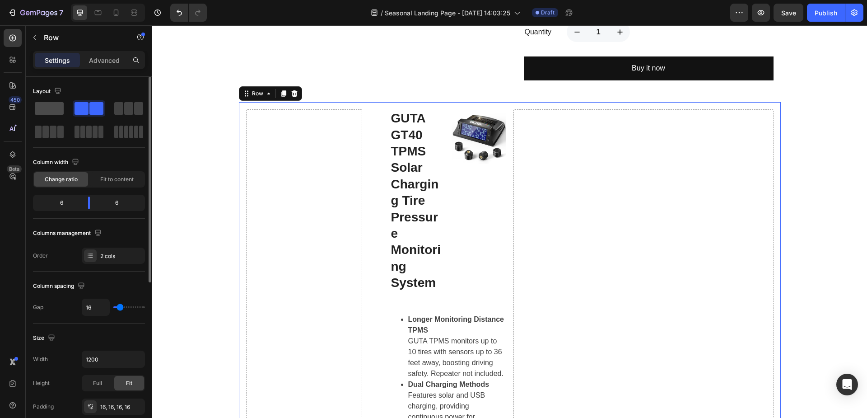
click at [61, 110] on span at bounding box center [49, 108] width 29 height 13
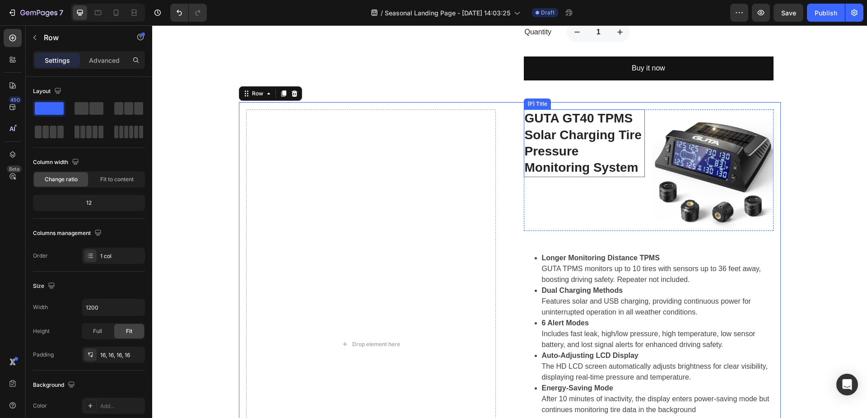
click at [546, 147] on h2 "GUTA GT40 TPMS Solar Charging Tire Pressure Monitoring System" at bounding box center [584, 143] width 121 height 68
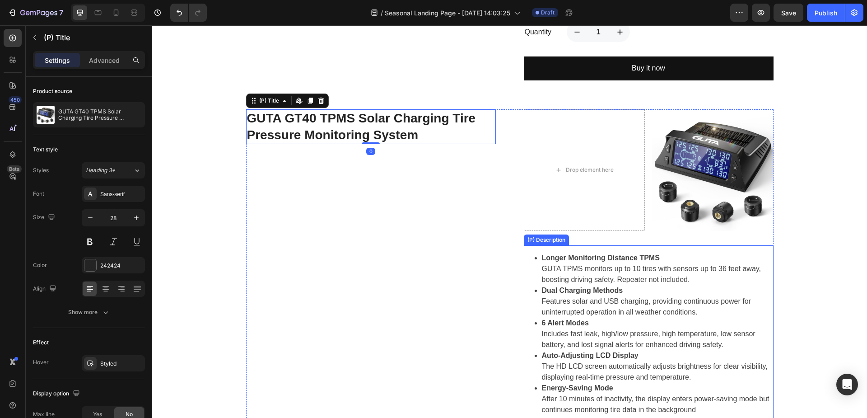
click at [576, 278] on li "Longer Monitoring Distance TPMS GUTA TPMS monitors up to 10 tires with sensors …" at bounding box center [658, 268] width 232 height 32
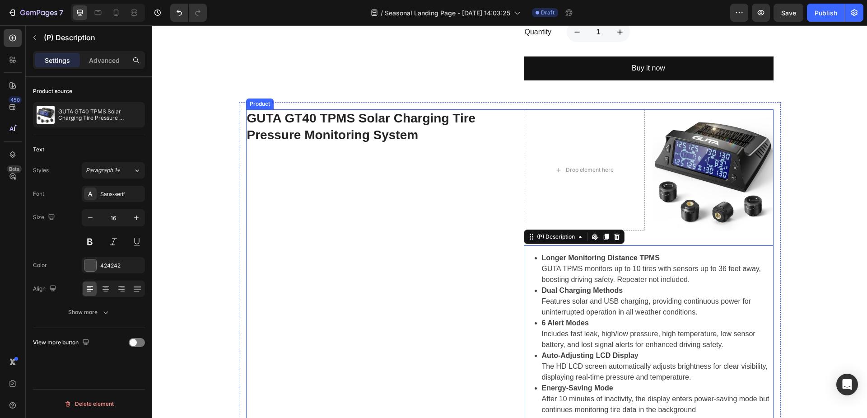
drag, startPoint x: 528, startPoint y: 236, endPoint x: 279, endPoint y: 165, distance: 258.3
click at [278, 165] on div "GUTA GT40 TPMS Solar Charging Tire Pressure Monitoring System (P) Title Drop el…" at bounding box center [509, 343] width 527 height 469
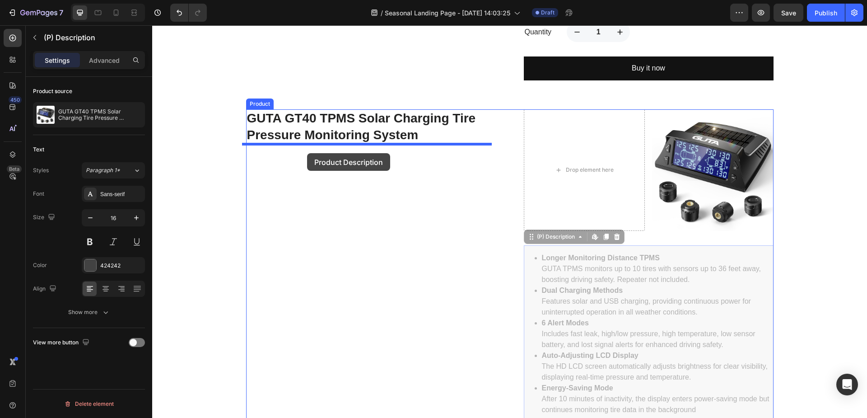
drag, startPoint x: 528, startPoint y: 239, endPoint x: 307, endPoint y: 153, distance: 237.4
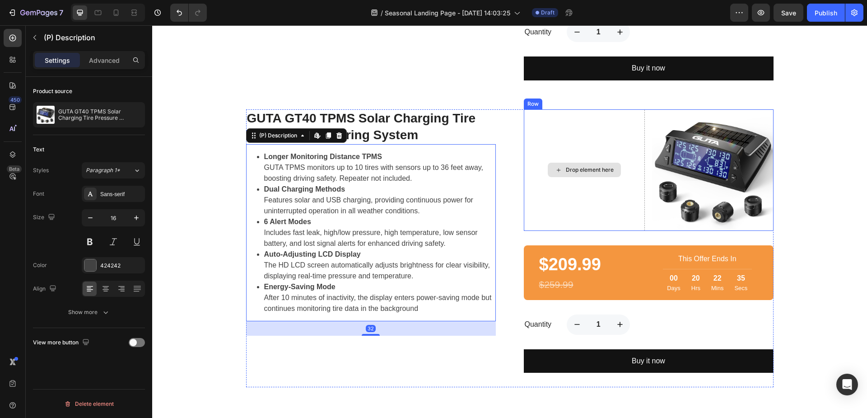
click at [568, 131] on div "Drop element here" at bounding box center [584, 169] width 121 height 121
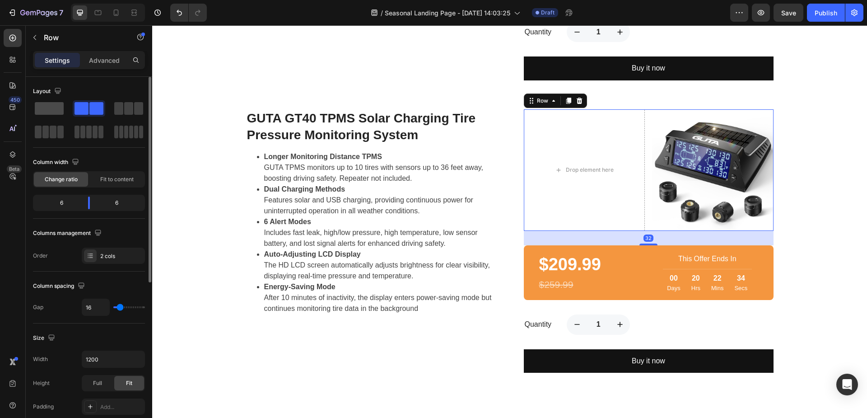
click at [53, 113] on span at bounding box center [49, 108] width 29 height 13
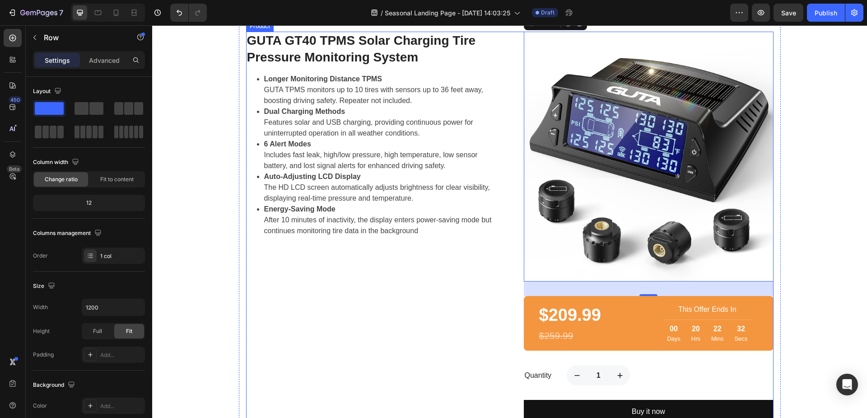
scroll to position [883, 0]
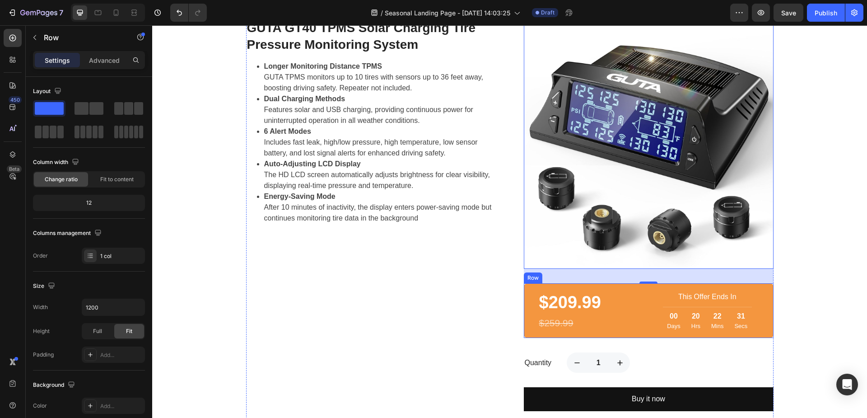
click at [642, 285] on div "$209.99 (P) Price (P) Price $259.99 (P) Price (P) Price This Offer Ends In Text…" at bounding box center [649, 310] width 250 height 55
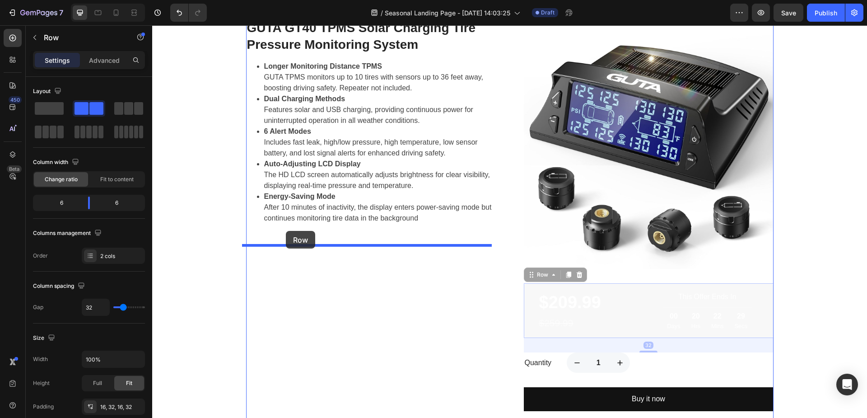
drag, startPoint x: 529, startPoint y: 278, endPoint x: 286, endPoint y: 231, distance: 247.8
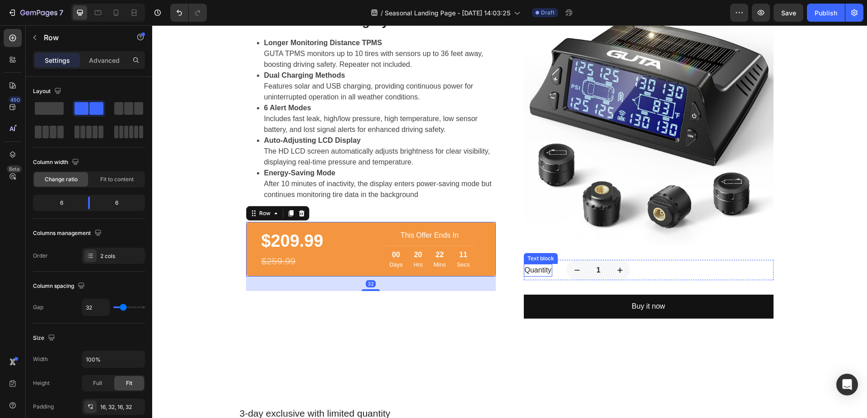
scroll to position [928, 0]
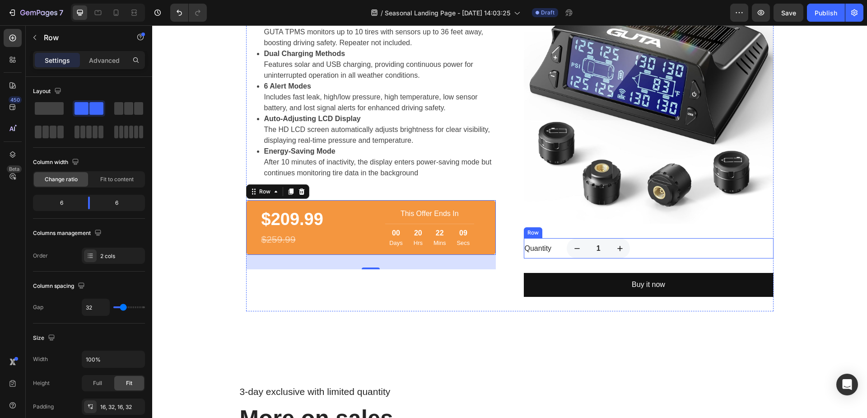
click at [557, 243] on div "Quantity Text block 1 Product Quantity Row" at bounding box center [649, 248] width 250 height 20
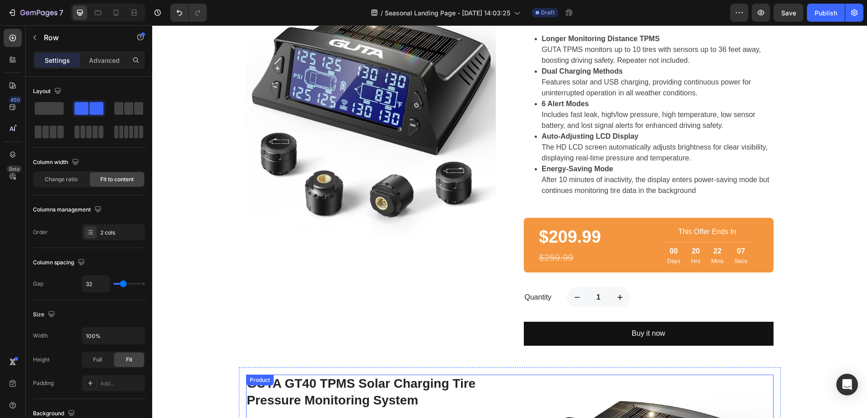
scroll to position [657, 0]
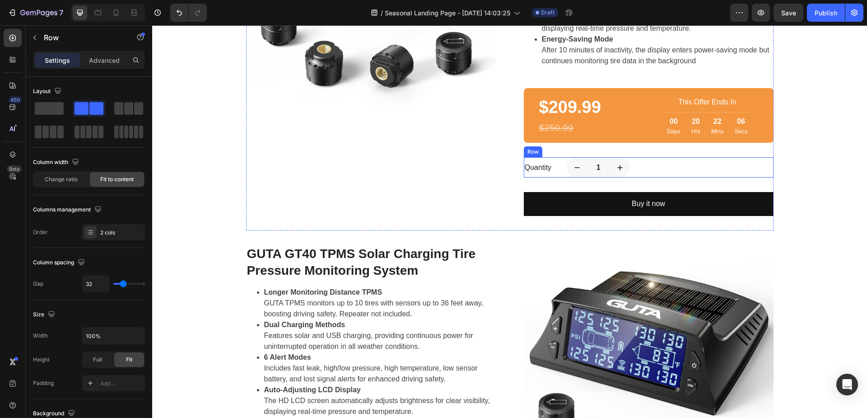
click at [555, 167] on div "Quantity Text block 1 Product Quantity Row" at bounding box center [649, 167] width 250 height 20
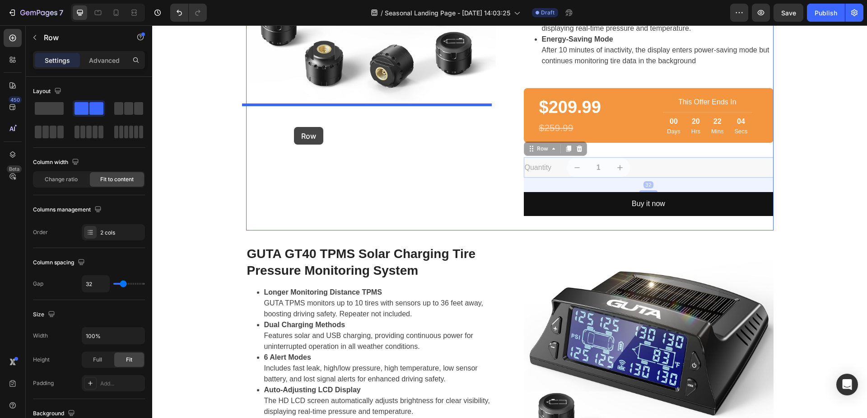
drag, startPoint x: 523, startPoint y: 149, endPoint x: 416, endPoint y: 149, distance: 107.0
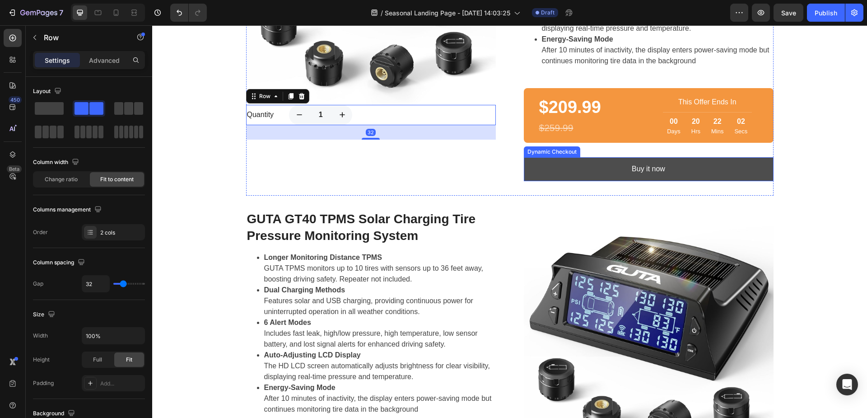
click at [539, 168] on button "Buy it now" at bounding box center [649, 169] width 250 height 24
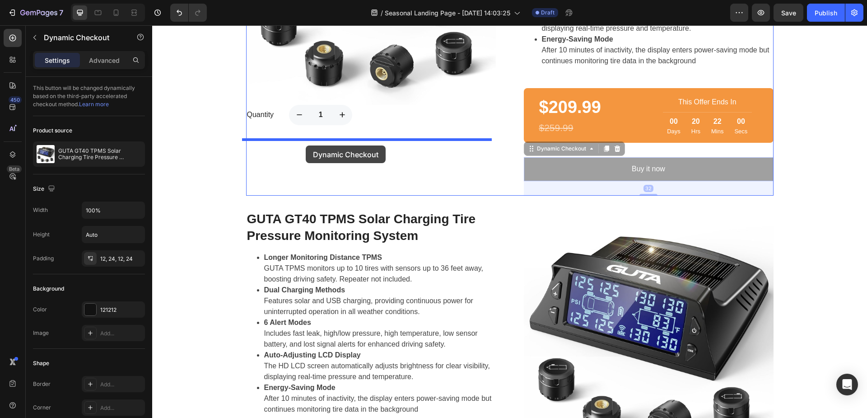
drag, startPoint x: 529, startPoint y: 151, endPoint x: 306, endPoint y: 145, distance: 223.1
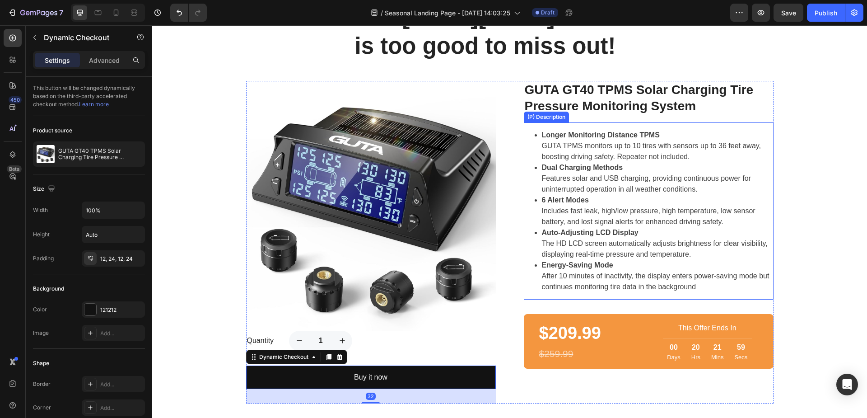
scroll to position [522, 0]
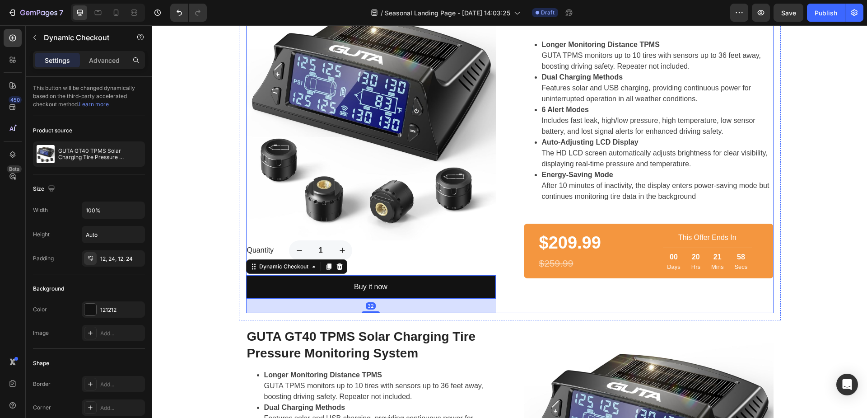
click at [514, 292] on div "Product Images Quantity Text block 1 Product Quantity Row Buy it now Dynamic Ch…" at bounding box center [509, 152] width 527 height 323
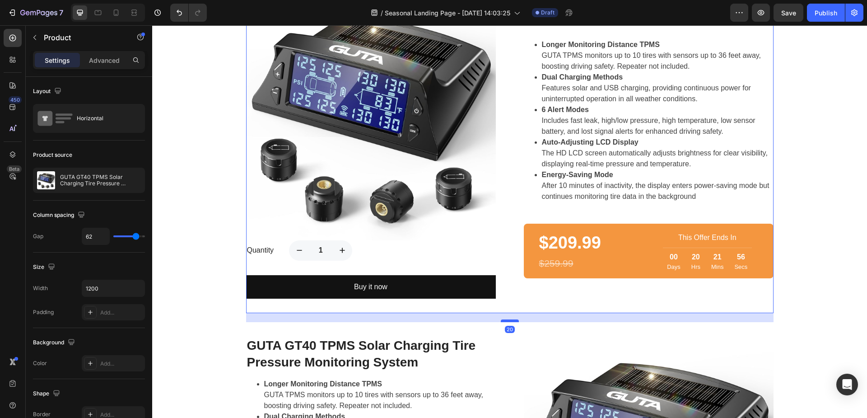
drag, startPoint x: 510, startPoint y: 312, endPoint x: 512, endPoint y: 321, distance: 9.1
click at [512, 321] on div at bounding box center [510, 320] width 18 height 3
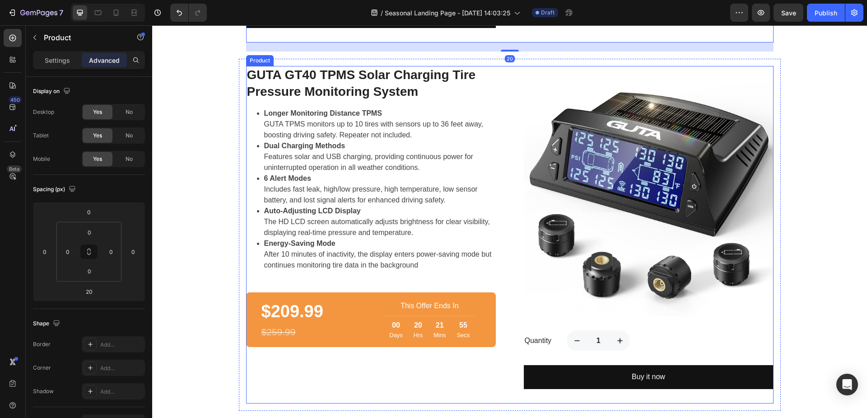
scroll to position [793, 0]
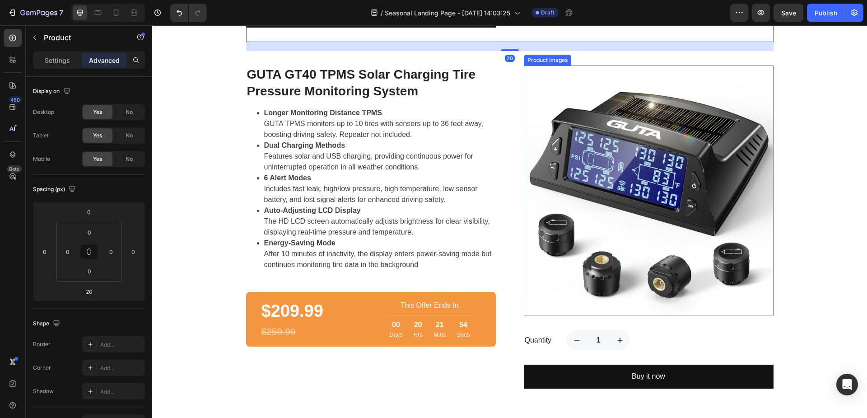
click at [652, 186] on img at bounding box center [649, 190] width 250 height 250
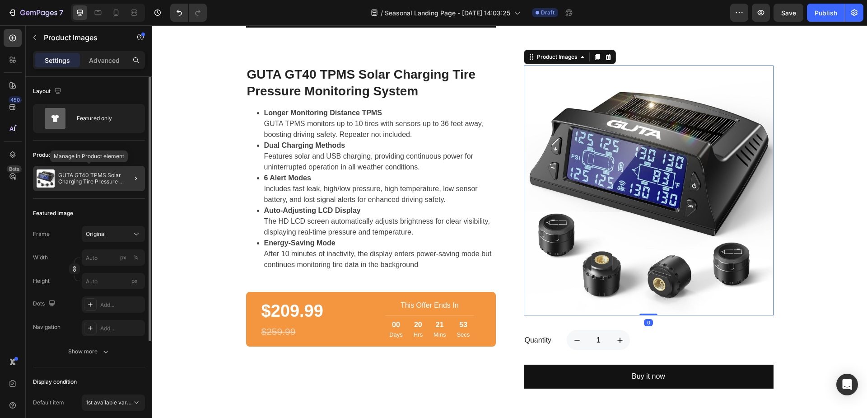
click at [83, 183] on p "GUTA GT40 TPMS Solar Charging Tire Pressure Monitoring System" at bounding box center [99, 178] width 83 height 13
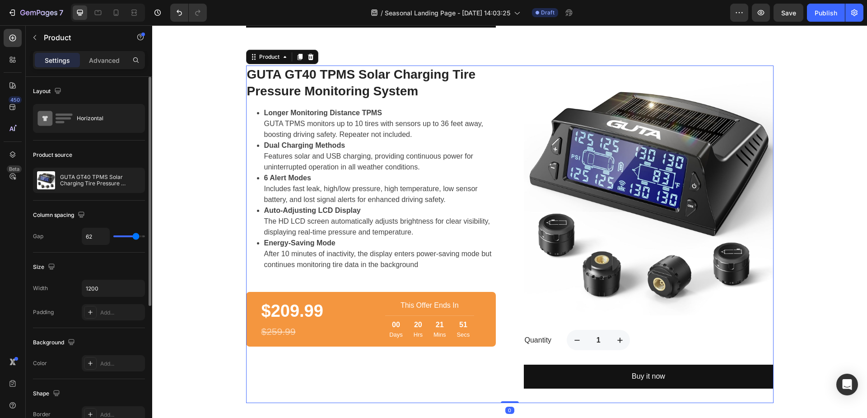
click at [83, 183] on p "GUTA GT40 TPMS Solar Charging Tire Pressure Monitoring System" at bounding box center [100, 180] width 81 height 13
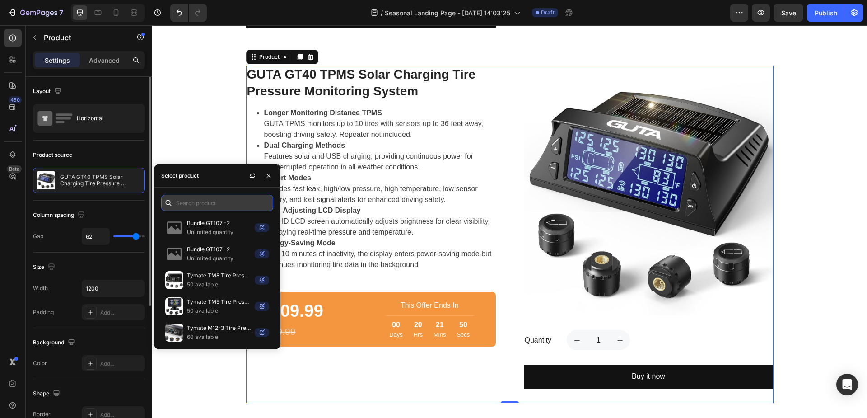
click at [209, 200] on input "text" at bounding box center [217, 203] width 112 height 16
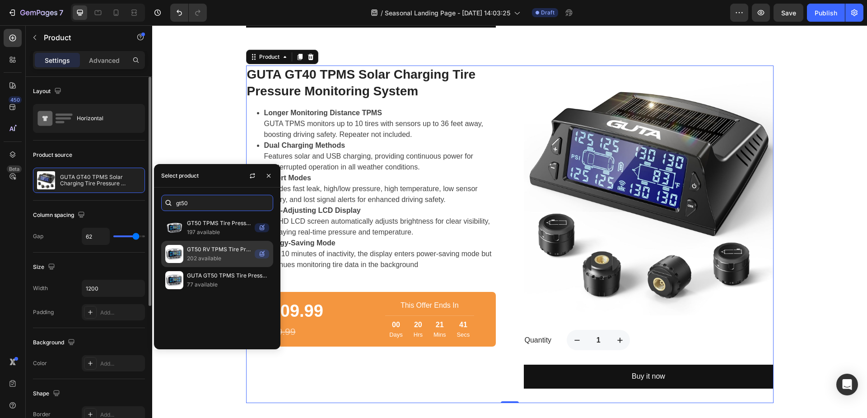
type input "gt50"
click at [217, 255] on p "202 available" at bounding box center [219, 258] width 64 height 9
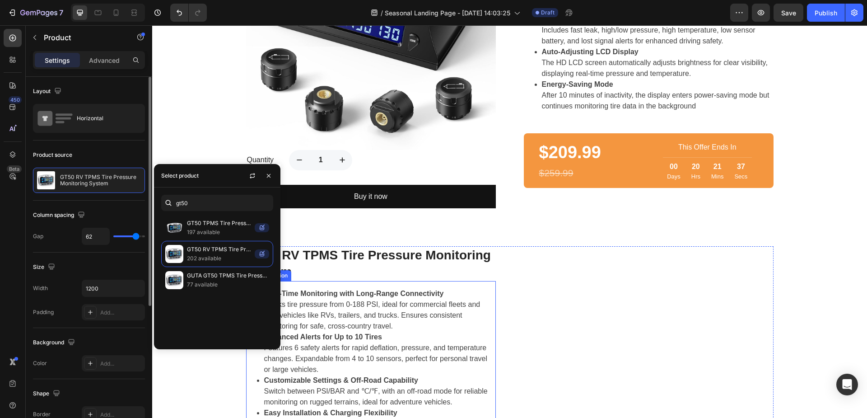
scroll to position [522, 0]
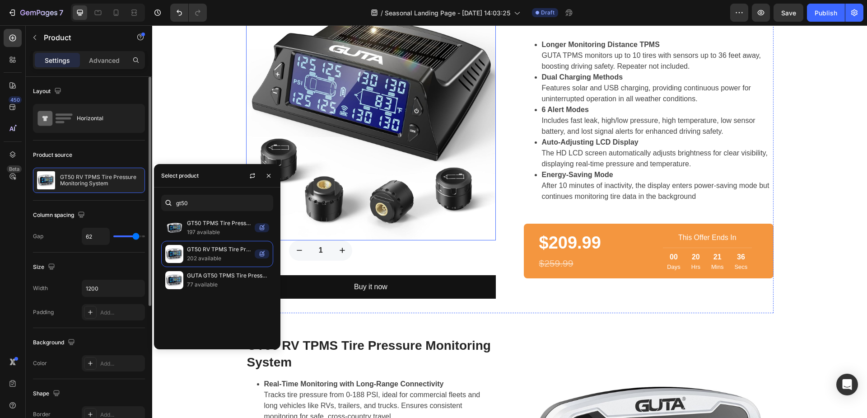
click at [396, 103] on img at bounding box center [371, 116] width 250 height 250
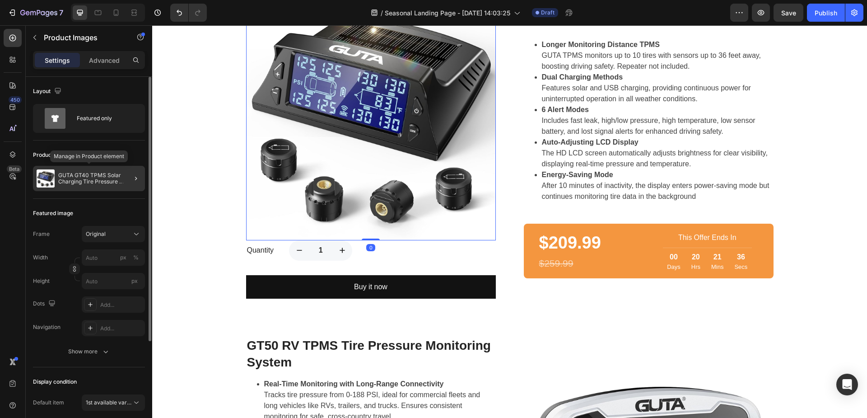
click at [92, 176] on p "GUTA GT40 TPMS Solar Charging Tire Pressure Monitoring System" at bounding box center [99, 178] width 83 height 13
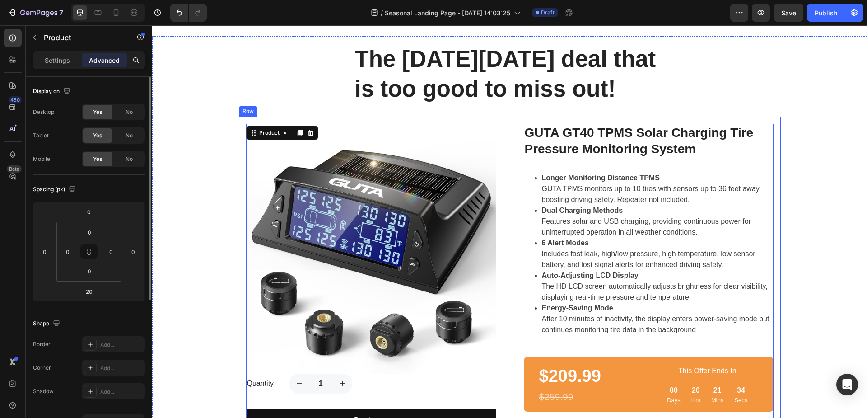
scroll to position [386, 0]
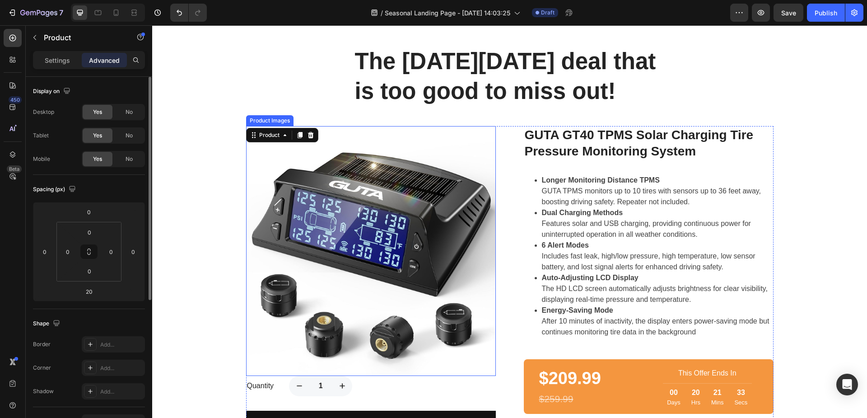
click at [287, 163] on img at bounding box center [371, 251] width 250 height 250
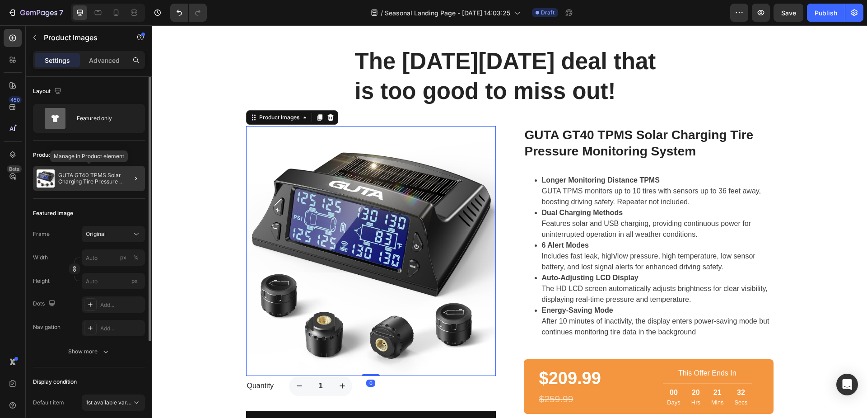
click at [77, 178] on p "GUTA GT40 TPMS Solar Charging Tire Pressure Monitoring System" at bounding box center [99, 178] width 83 height 13
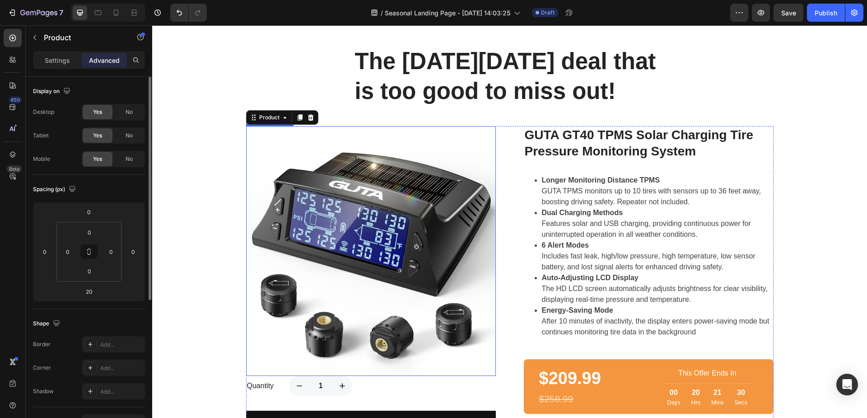
click at [342, 213] on img at bounding box center [371, 251] width 250 height 250
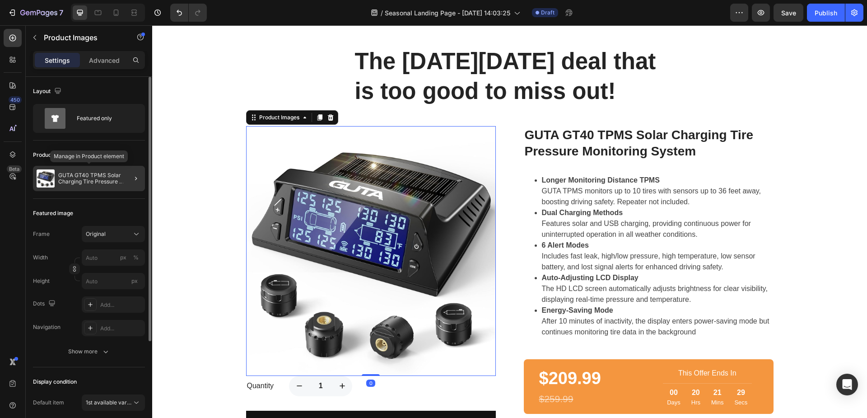
click at [91, 180] on p "GUTA GT40 TPMS Solar Charging Tire Pressure Monitoring System" at bounding box center [99, 178] width 83 height 13
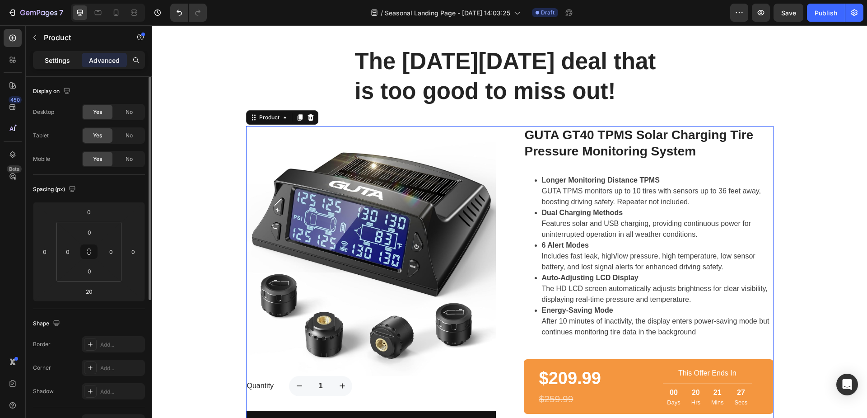
click at [69, 61] on p "Settings" at bounding box center [57, 60] width 25 height 9
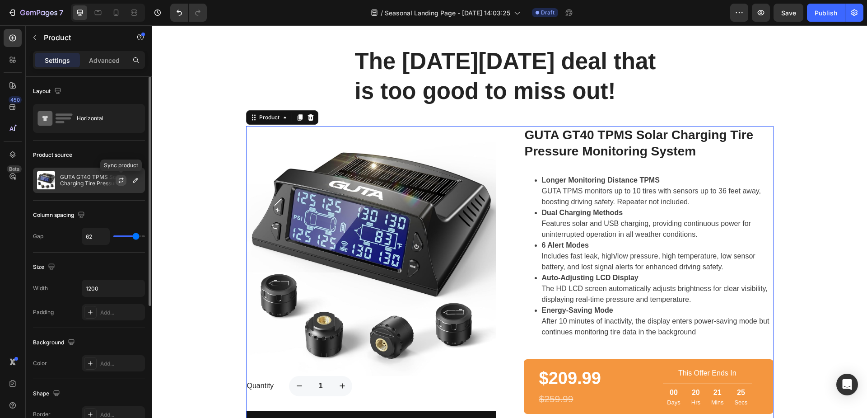
click at [120, 182] on icon "button" at bounding box center [120, 181] width 5 height 3
click at [135, 182] on icon "button" at bounding box center [135, 179] width 7 height 7
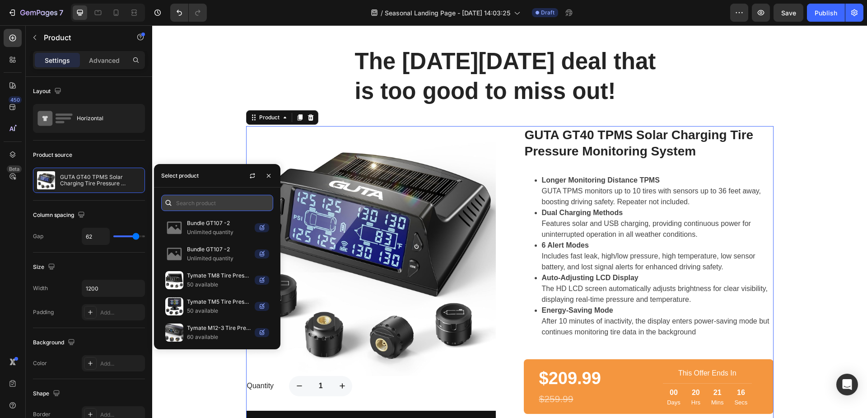
click at [193, 200] on input "text" at bounding box center [217, 203] width 112 height 16
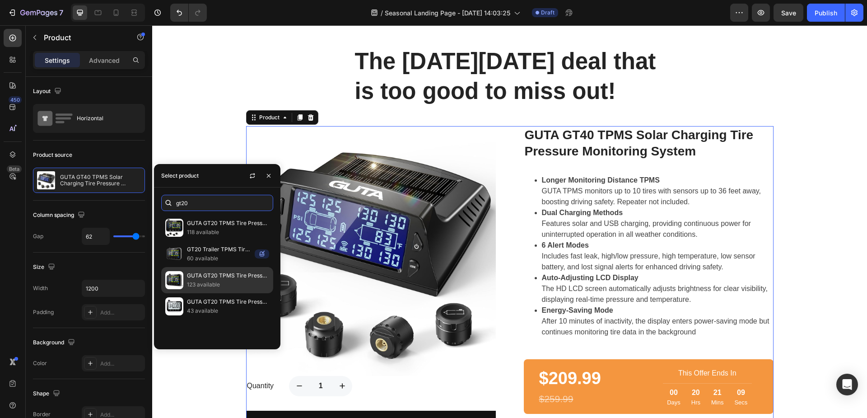
type input "gt20"
click at [216, 275] on p "GUTA GT20 TPMS Tire Pressure Monitoring System" at bounding box center [228, 275] width 82 height 9
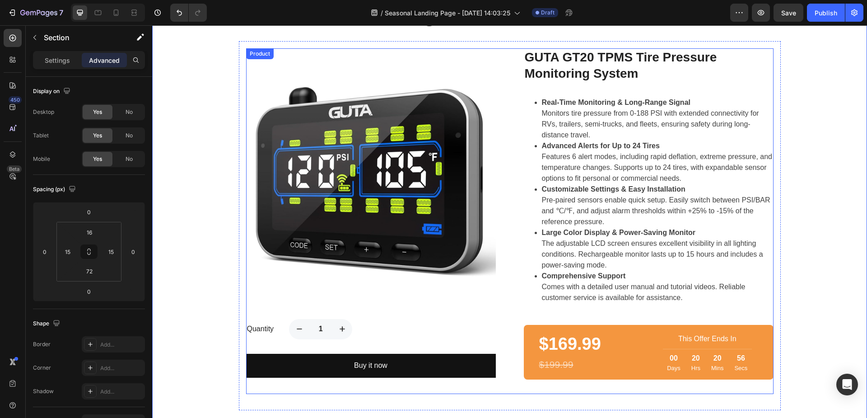
scroll to position [432, 0]
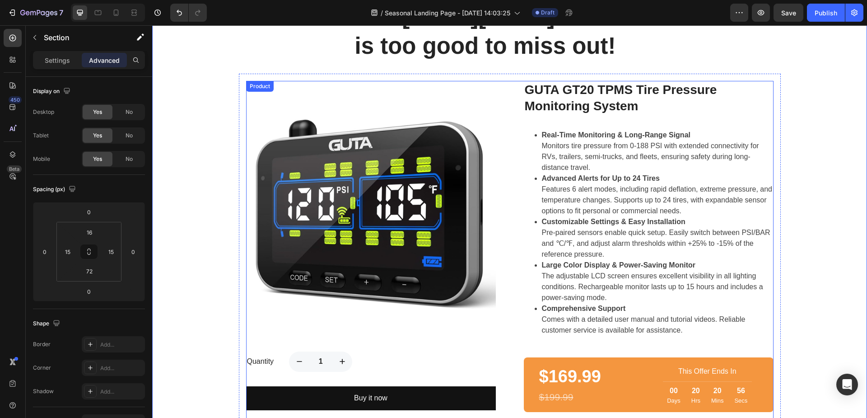
click at [513, 143] on div "Product Images Quantity Text block 1 Product Quantity Row Buy it now Dynamic Ch…" at bounding box center [509, 254] width 527 height 346
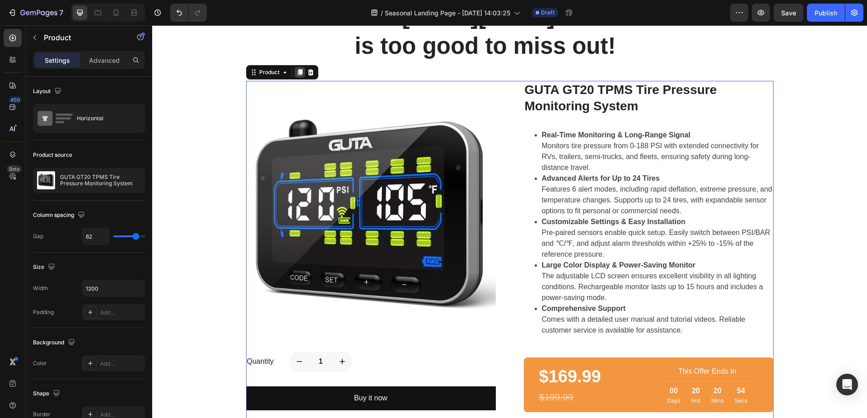
click at [296, 74] on icon at bounding box center [299, 72] width 7 height 7
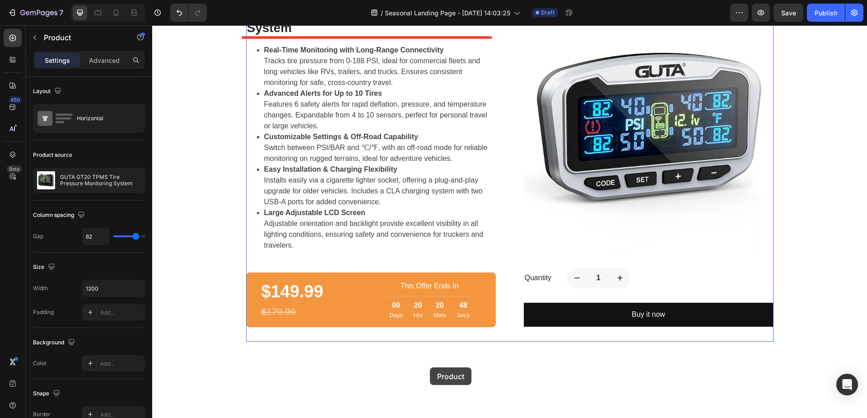
scroll to position [1262, 0]
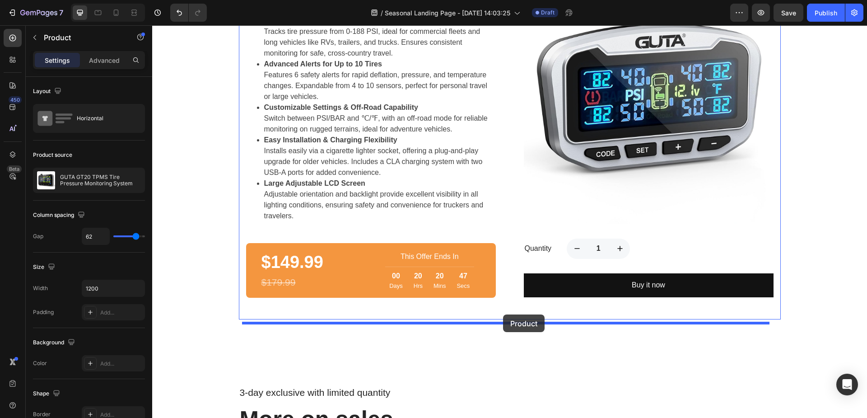
drag, startPoint x: 250, startPoint y: 51, endPoint x: 503, endPoint y: 314, distance: 365.2
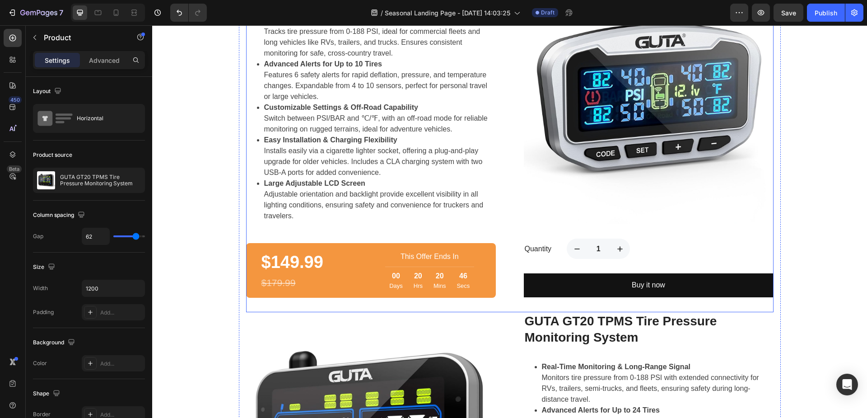
scroll to position [1043, 0]
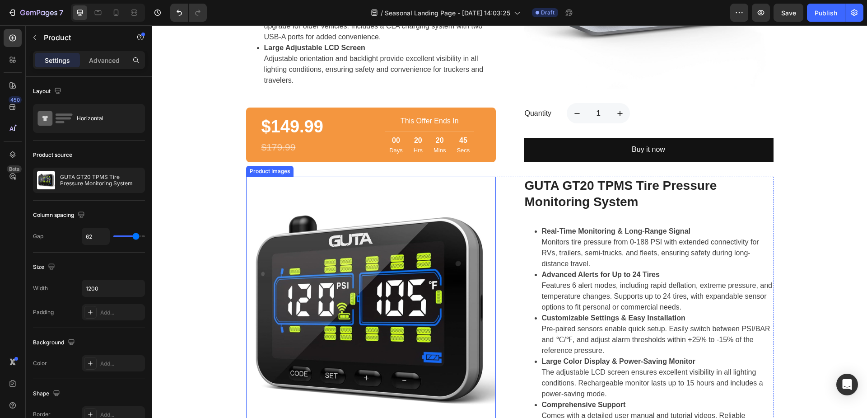
click at [405, 275] on img at bounding box center [371, 311] width 250 height 270
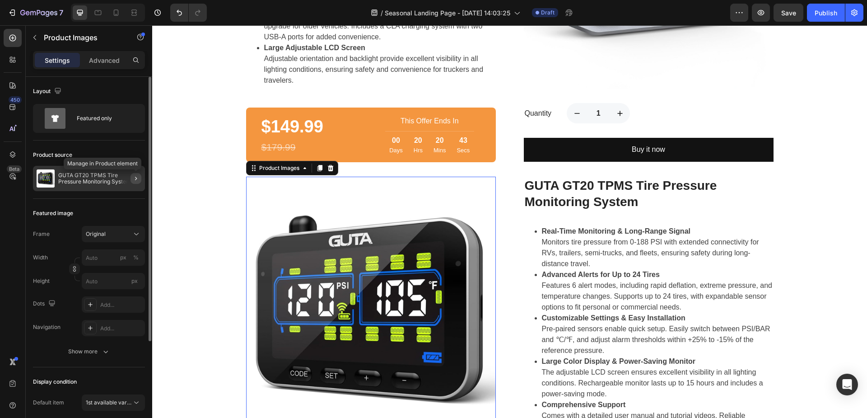
click at [135, 177] on icon "button" at bounding box center [136, 178] width 2 height 4
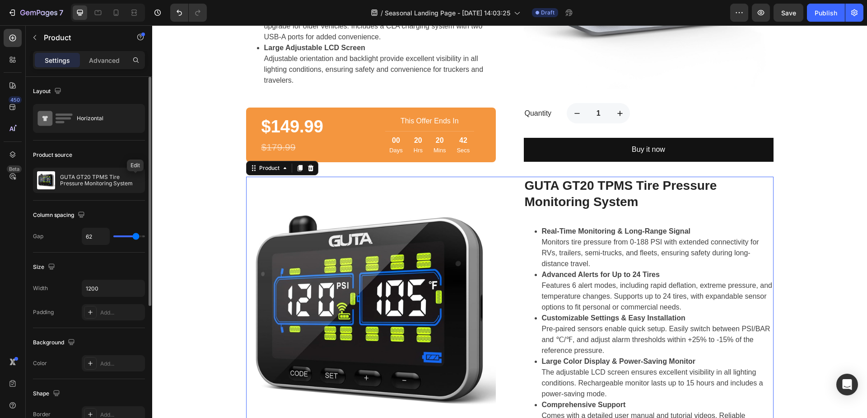
click at [0, 0] on icon "button" at bounding box center [0, 0] width 0 height 0
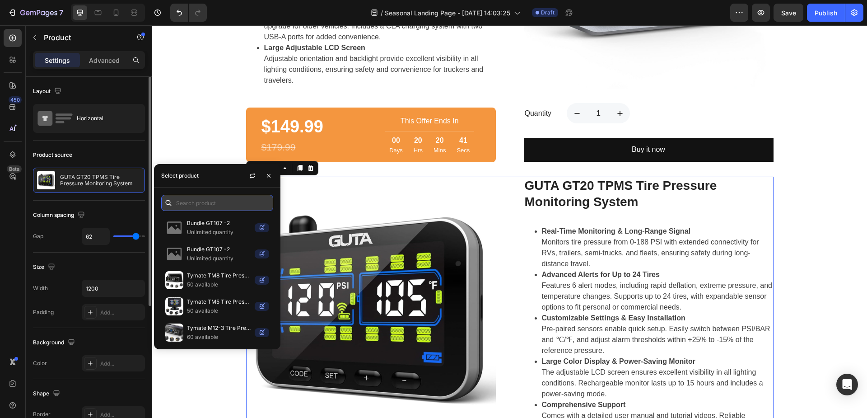
click at [196, 203] on input "text" at bounding box center [217, 203] width 112 height 16
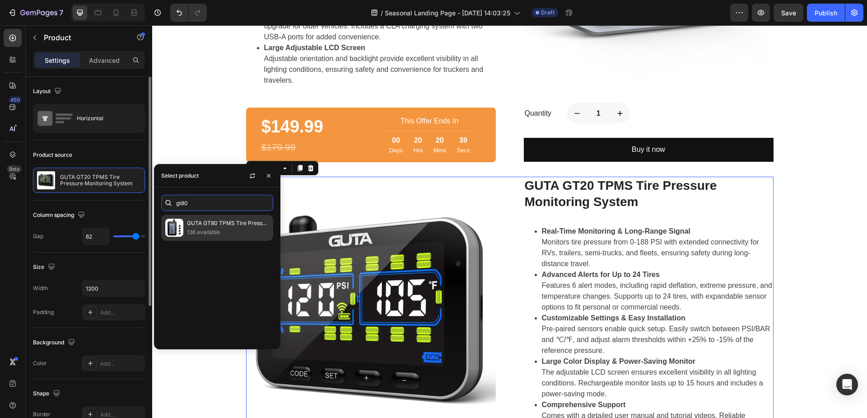
type input "gt80"
click at [206, 230] on p "136 available" at bounding box center [228, 231] width 82 height 9
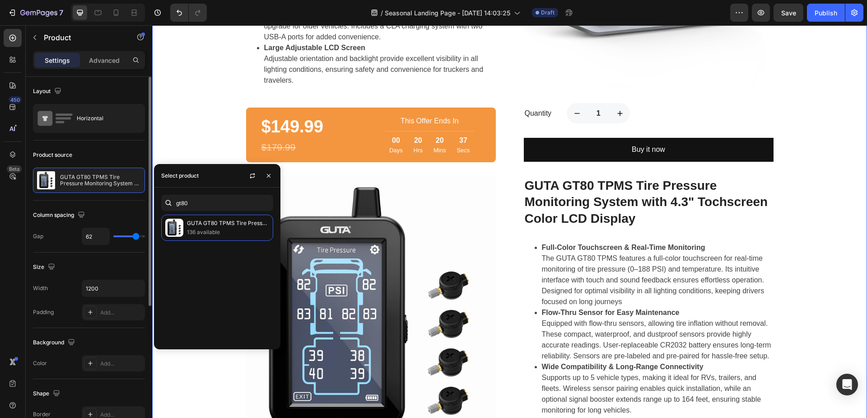
click at [217, 130] on div "The [DATE][DATE] deal that is too good to miss out! Heading Row Row Product Ima…" at bounding box center [509, 10] width 701 height 1242
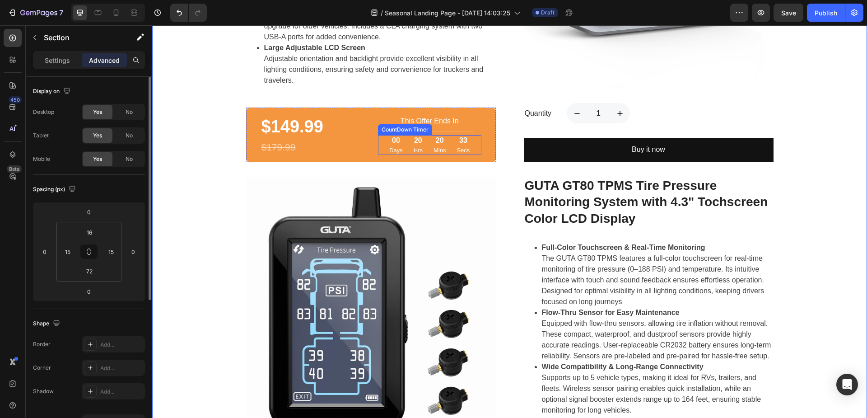
click at [381, 145] on div "This Offer Ends In Text block Title Line 00 Days 20 Hrs 20 Mins 33 Secs CountDo…" at bounding box center [429, 135] width 103 height 40
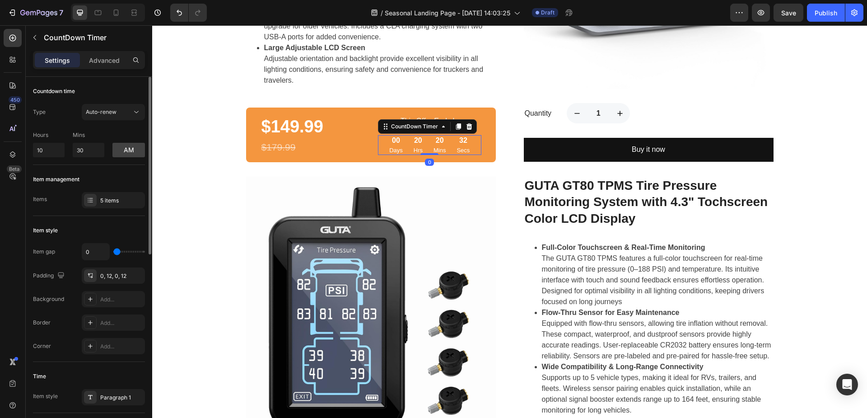
drag, startPoint x: 464, startPoint y: 137, endPoint x: 458, endPoint y: 138, distance: 6.8
click at [465, 130] on icon at bounding box center [468, 126] width 7 height 7
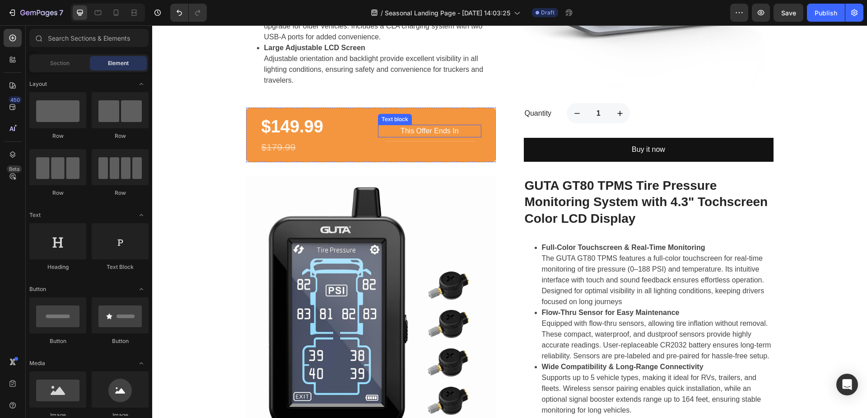
click at [454, 136] on p "This Offer Ends In" at bounding box center [430, 130] width 102 height 11
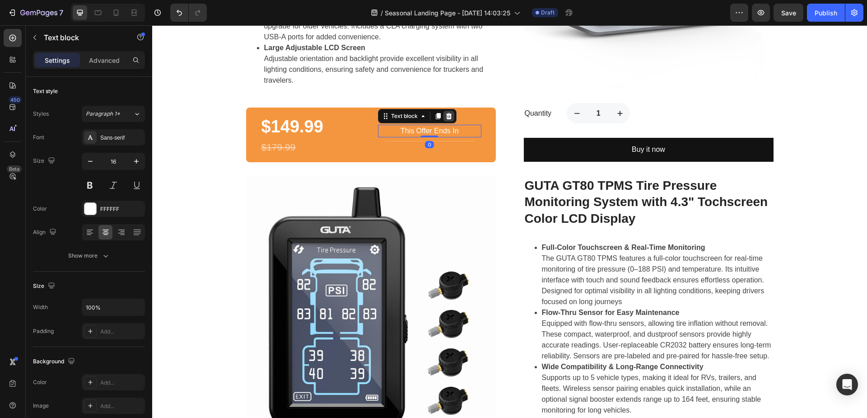
click at [447, 119] on icon at bounding box center [449, 116] width 6 height 6
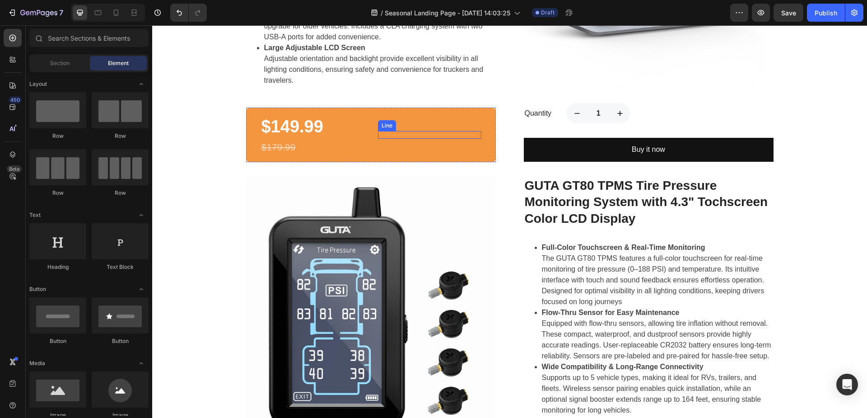
click at [423, 139] on div "Title Line" at bounding box center [429, 135] width 103 height 8
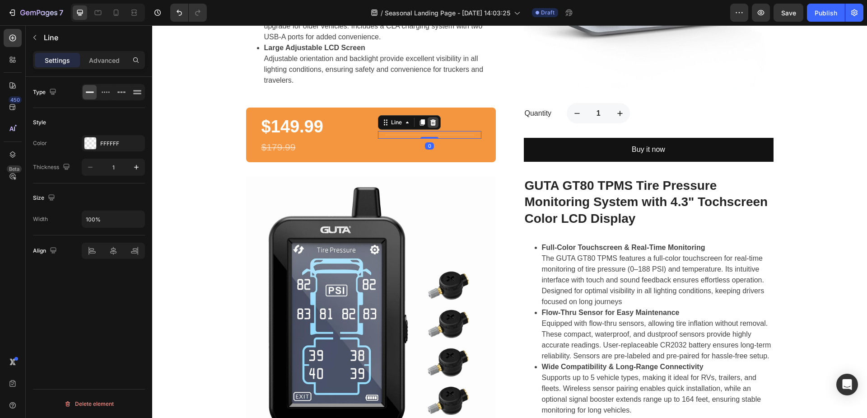
click at [432, 125] on icon at bounding box center [433, 122] width 6 height 6
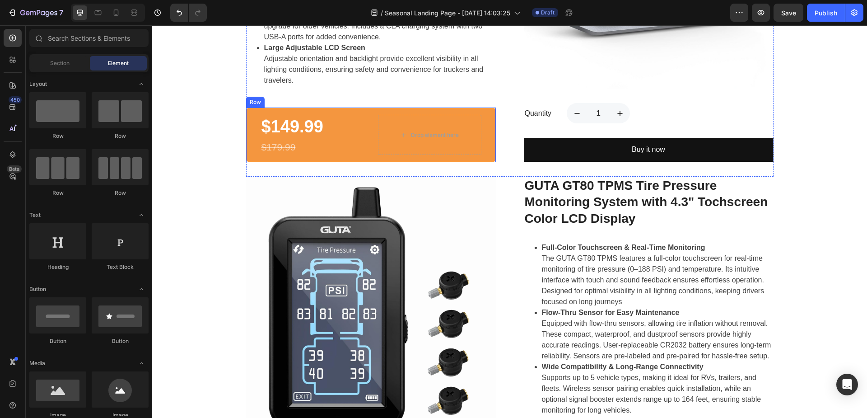
click at [364, 136] on div "$149.99 (P) Price (P) Price $179.99 (P) Price (P) Price Drop element here Row" at bounding box center [371, 134] width 250 height 55
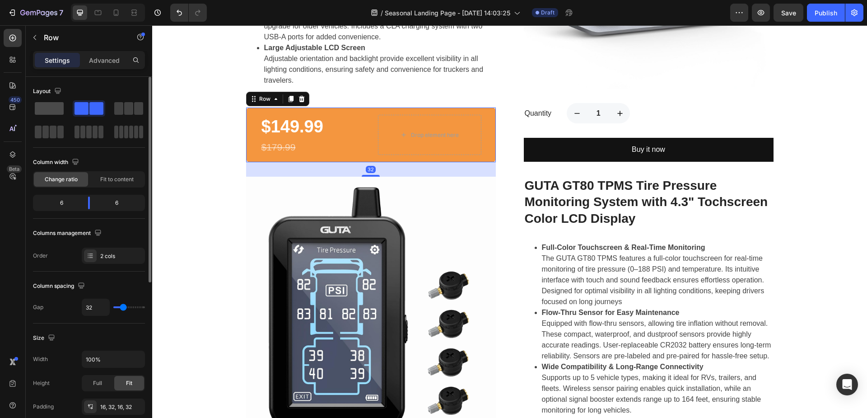
drag, startPoint x: 46, startPoint y: 110, endPoint x: 36, endPoint y: 125, distance: 17.9
click at [46, 110] on span at bounding box center [49, 108] width 29 height 13
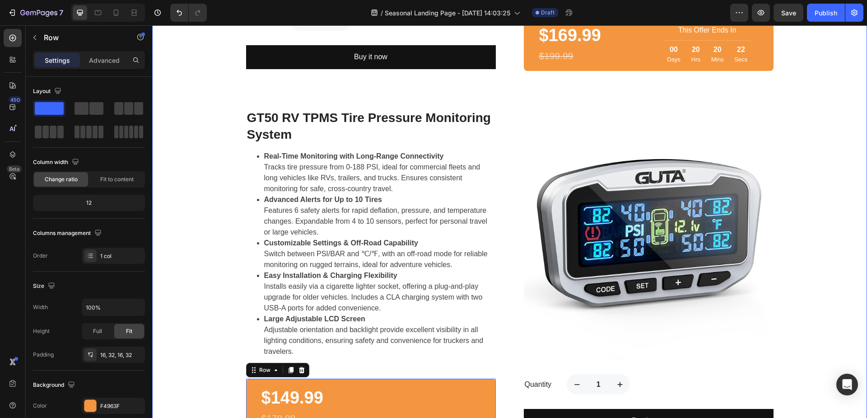
scroll to position [637, 0]
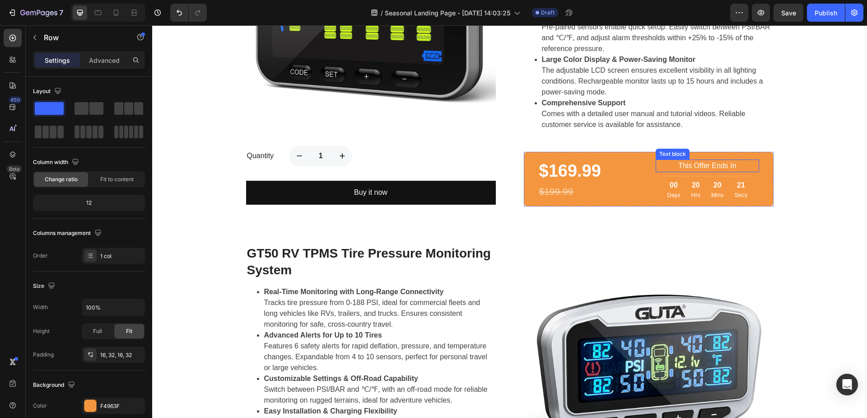
click at [687, 166] on p "This Offer Ends In" at bounding box center [707, 165] width 102 height 11
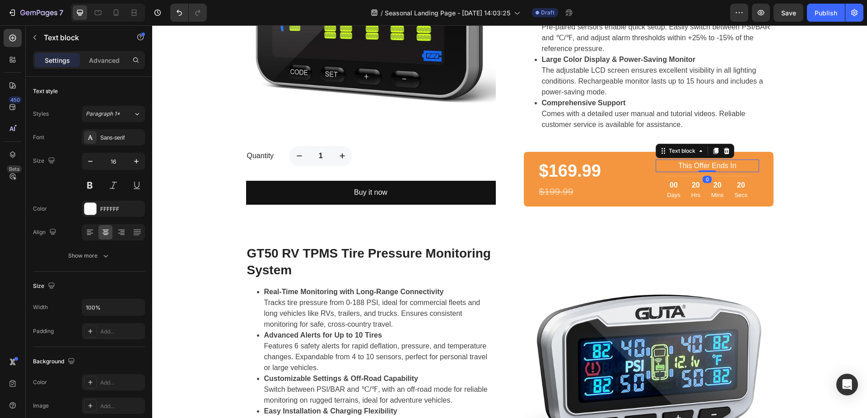
drag, startPoint x: 721, startPoint y: 148, endPoint x: 711, endPoint y: 157, distance: 13.1
click at [723, 148] on icon at bounding box center [726, 150] width 7 height 7
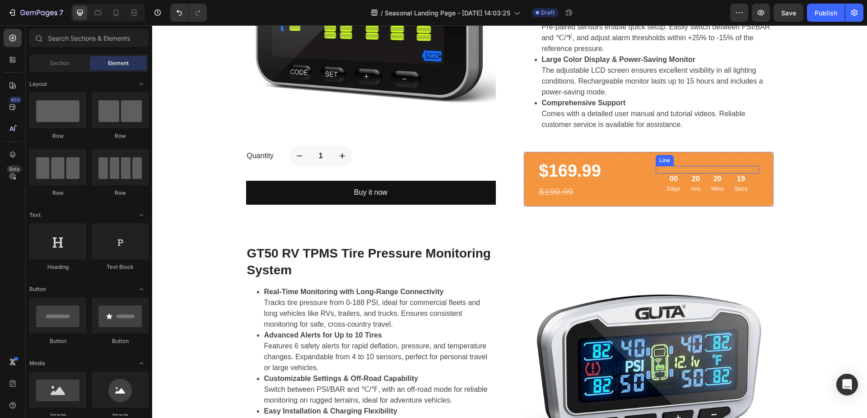
click at [699, 169] on div at bounding box center [707, 169] width 89 height 0
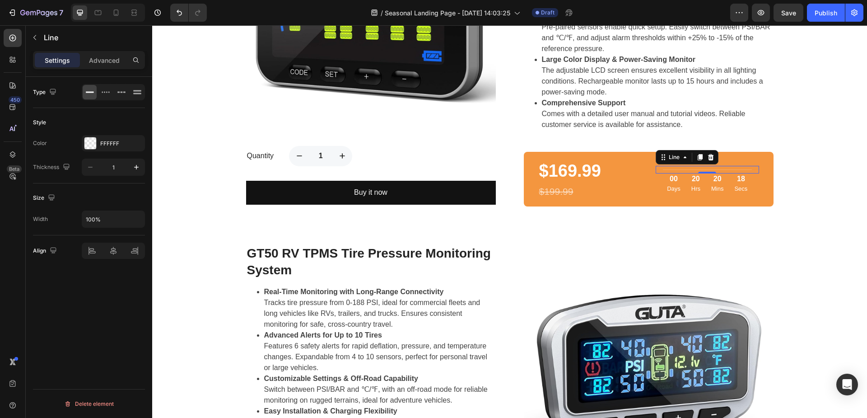
click at [708, 158] on icon at bounding box center [711, 156] width 6 height 6
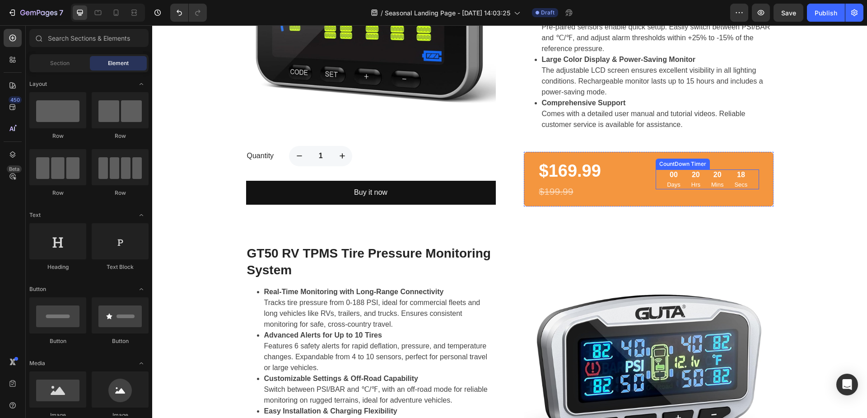
click at [691, 172] on div "20" at bounding box center [695, 174] width 9 height 11
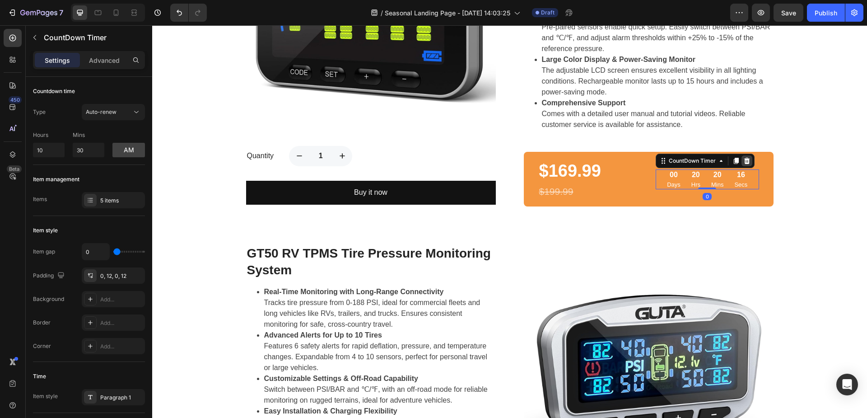
click at [744, 161] on icon at bounding box center [747, 161] width 6 height 6
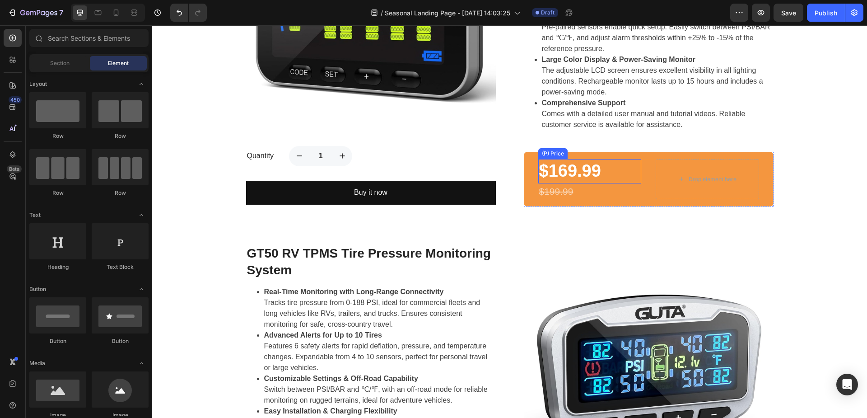
click at [636, 172] on div "$169.99" at bounding box center [589, 171] width 103 height 24
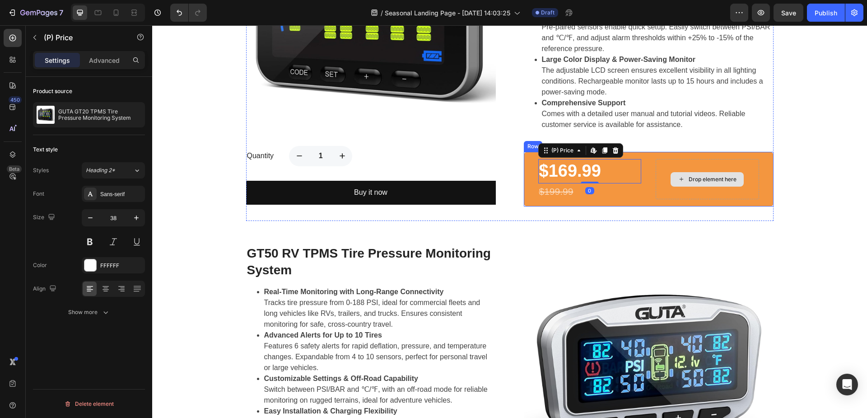
click at [665, 180] on div "Drop element here" at bounding box center [706, 179] width 103 height 40
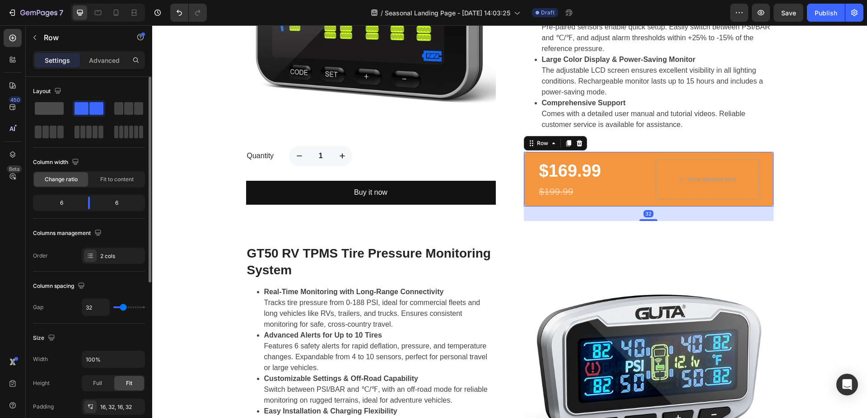
click at [45, 109] on span at bounding box center [49, 108] width 29 height 13
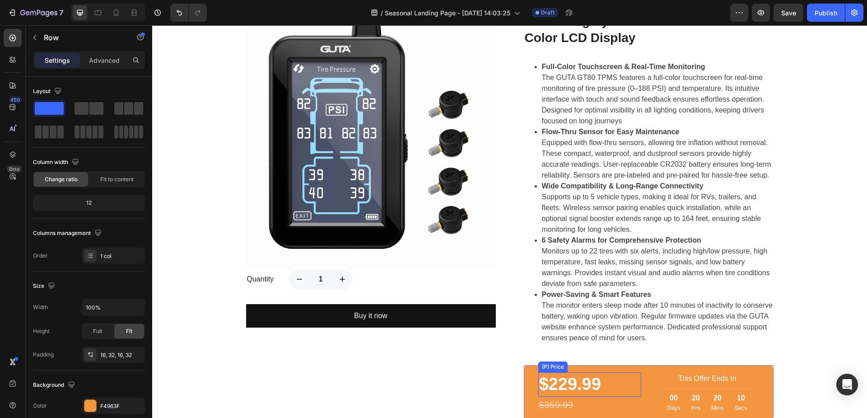
scroll to position [1359, 0]
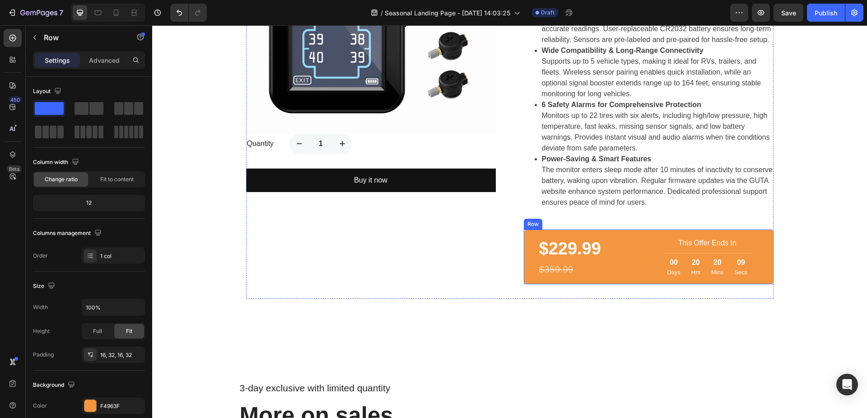
click at [644, 261] on div "$229.99 (P) Price (P) Price $359.99 (P) Price (P) Price This Offer Ends In Text…" at bounding box center [649, 256] width 250 height 55
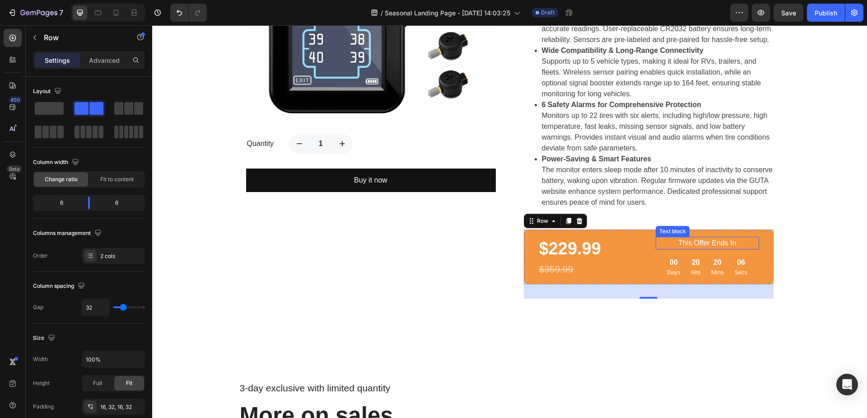
click at [684, 248] on p "This Offer Ends In" at bounding box center [707, 242] width 102 height 11
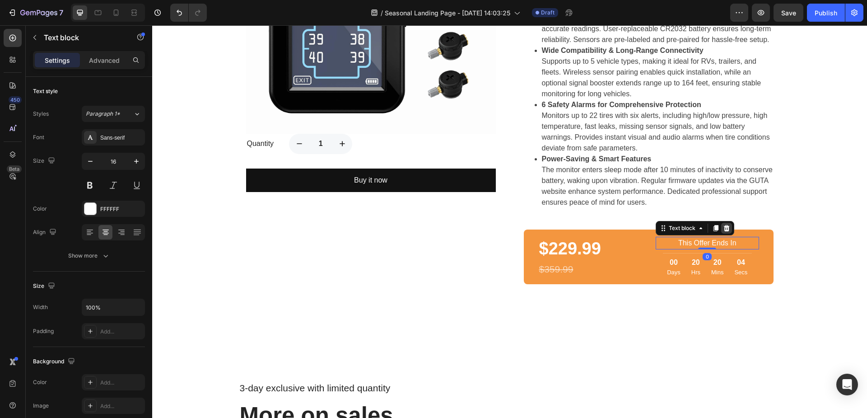
click at [723, 232] on icon at bounding box center [726, 227] width 7 height 7
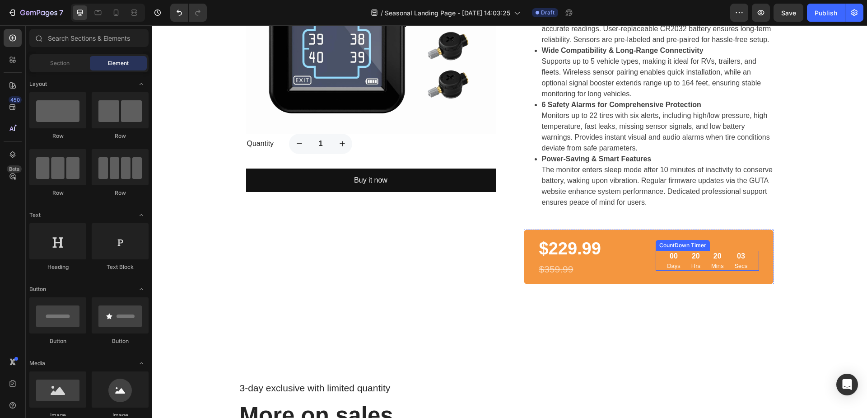
click at [696, 261] on div "20" at bounding box center [695, 256] width 9 height 11
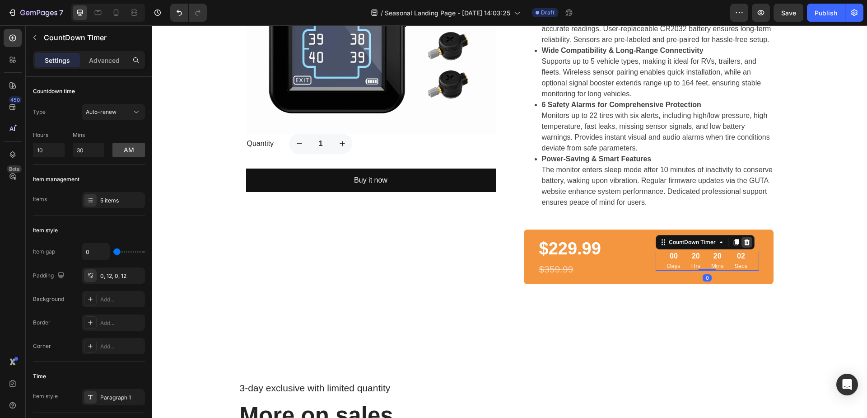
click at [744, 245] on icon at bounding box center [747, 242] width 6 height 6
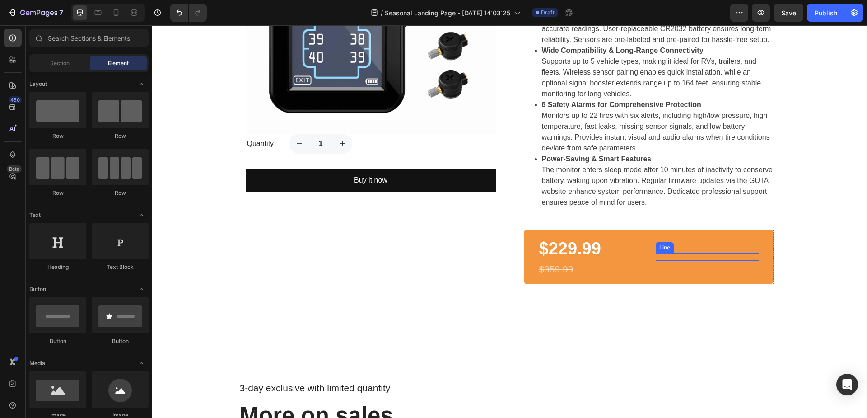
click at [694, 260] on div "Title Line" at bounding box center [706, 257] width 103 height 8
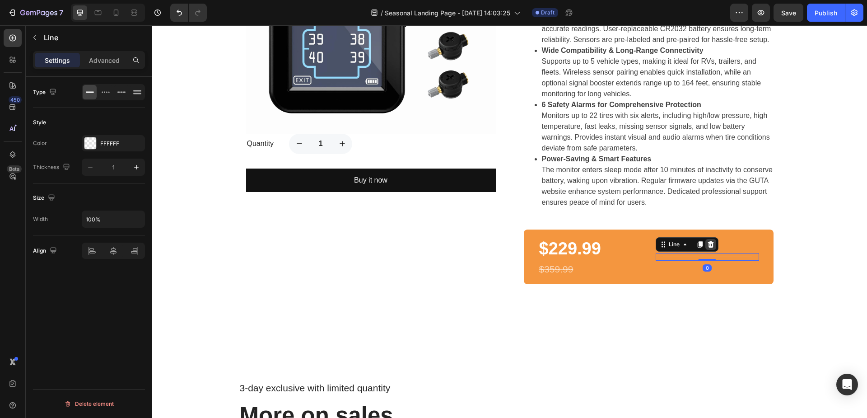
click at [705, 250] on div at bounding box center [710, 244] width 11 height 11
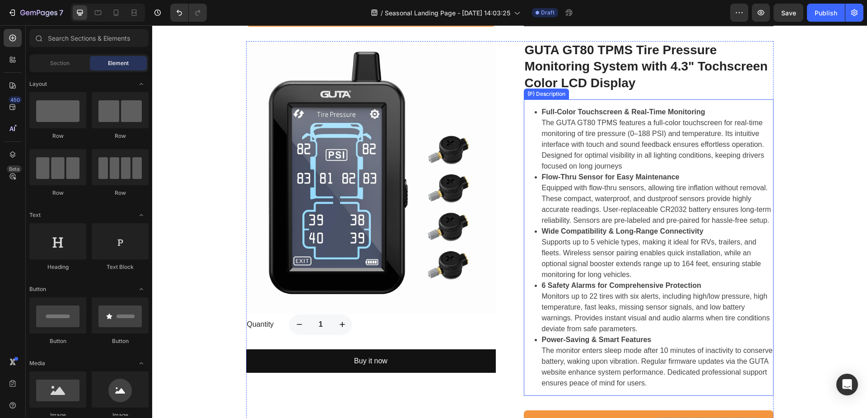
scroll to position [1314, 0]
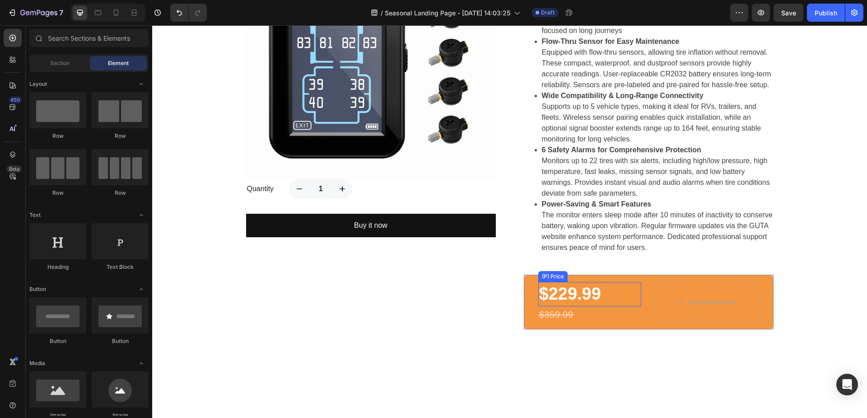
click at [627, 306] on div "$229.99" at bounding box center [589, 294] width 103 height 24
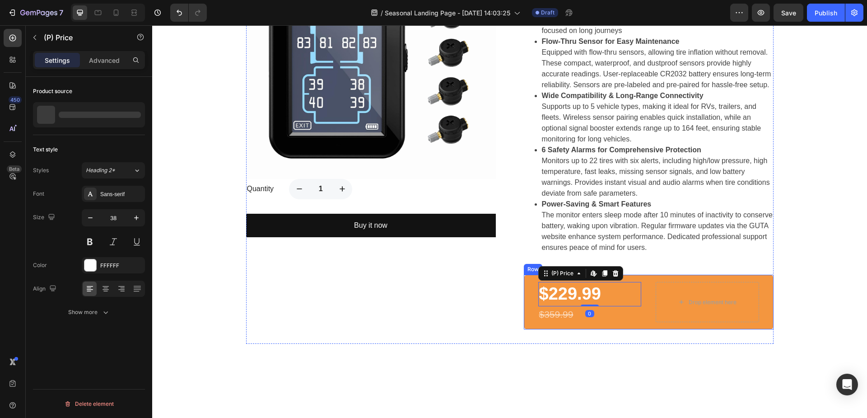
click at [642, 315] on div "$229.99 (P) Price Edit content in Shopify 0 (P) Price Edit content in Shopify 0…" at bounding box center [649, 301] width 250 height 55
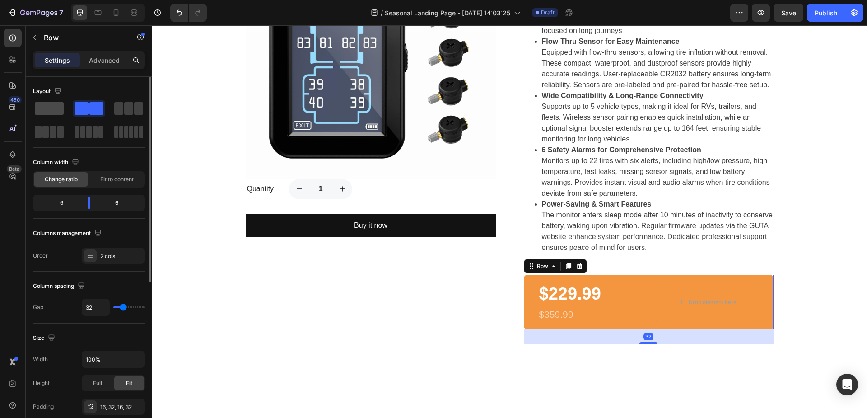
drag, startPoint x: 59, startPoint y: 109, endPoint x: 444, endPoint y: 209, distance: 397.7
click at [59, 109] on span at bounding box center [49, 108] width 29 height 13
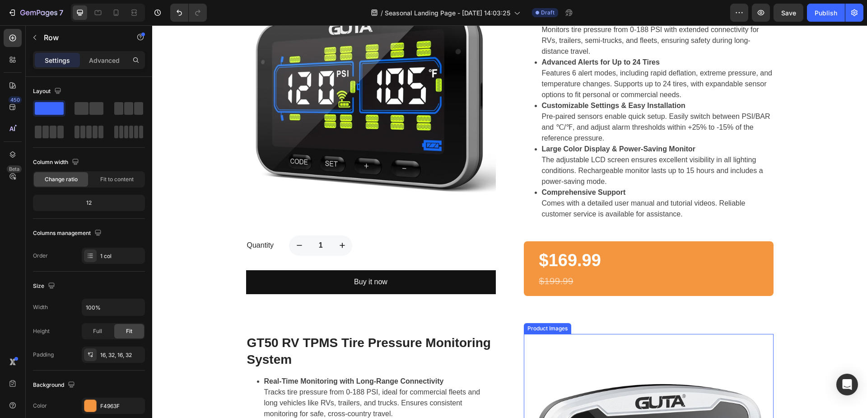
scroll to position [547, 0]
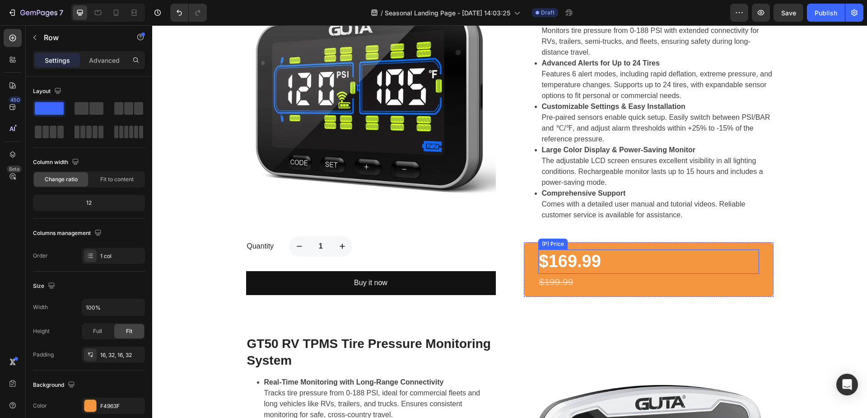
click at [639, 258] on div "$169.99" at bounding box center [648, 261] width 221 height 24
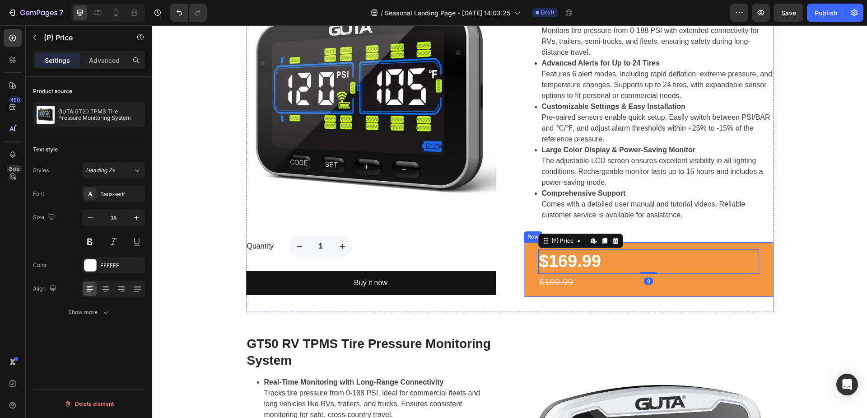
click at [648, 247] on div "$169.99 (P) Price Edit content in Shopify 0 (P) Price Edit content in Shopify 0…" at bounding box center [649, 269] width 250 height 55
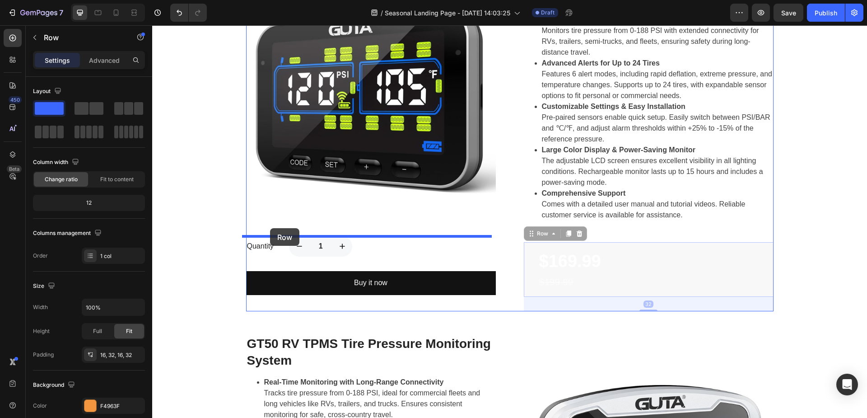
drag, startPoint x: 415, startPoint y: 238, endPoint x: 270, endPoint y: 228, distance: 145.7
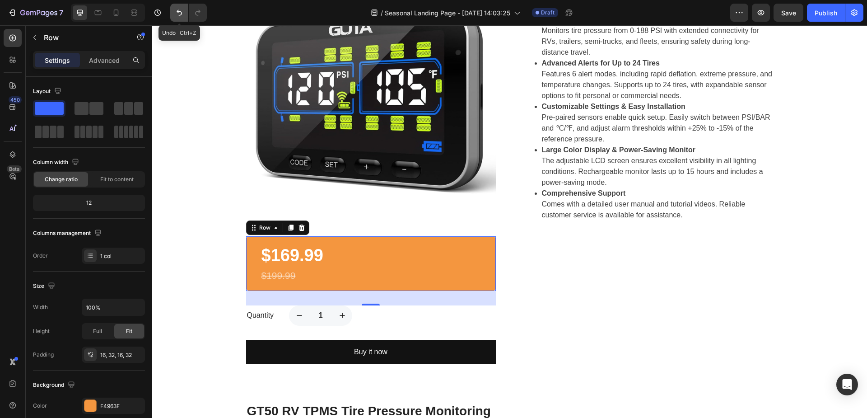
click at [176, 14] on icon "Undo/Redo" at bounding box center [179, 12] width 9 height 9
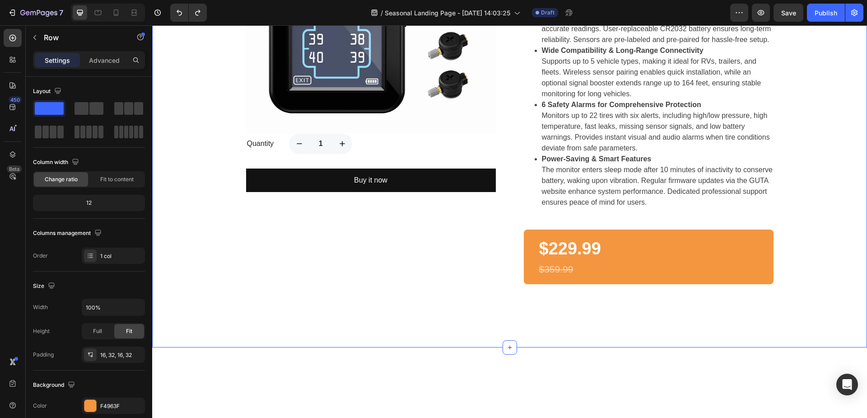
scroll to position [1224, 0]
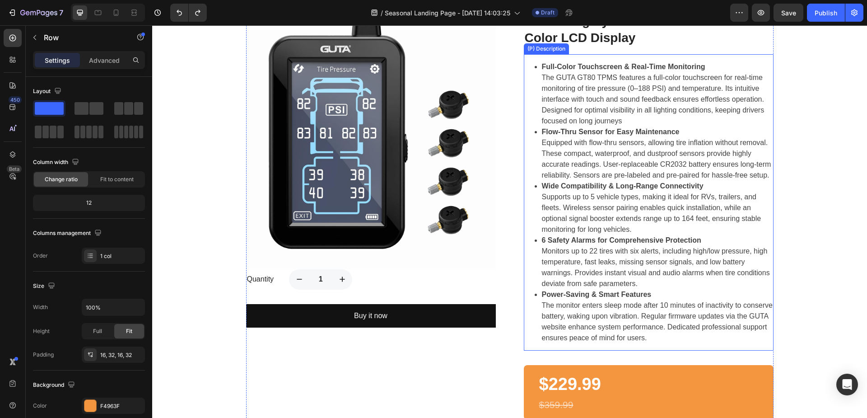
click at [612, 235] on li "Wide Compatibility & Long-Range Connectivity Supports up to 5 vehicle types, ma…" at bounding box center [658, 208] width 232 height 54
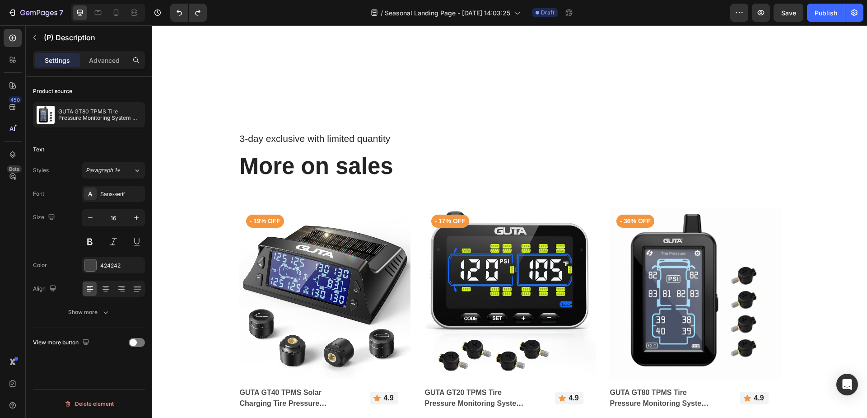
scroll to position [1765, 0]
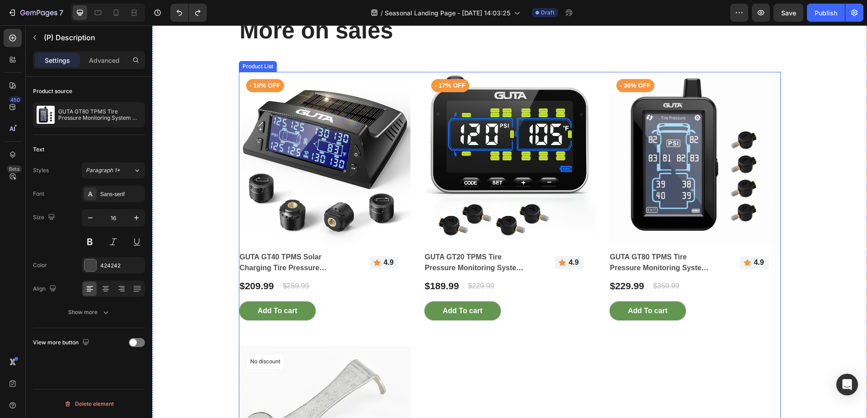
click at [409, 147] on div "Product Images - 19% off Product Badge GUTA GT40 TPMS Solar Charging Tire Press…" at bounding box center [510, 333] width 542 height 523
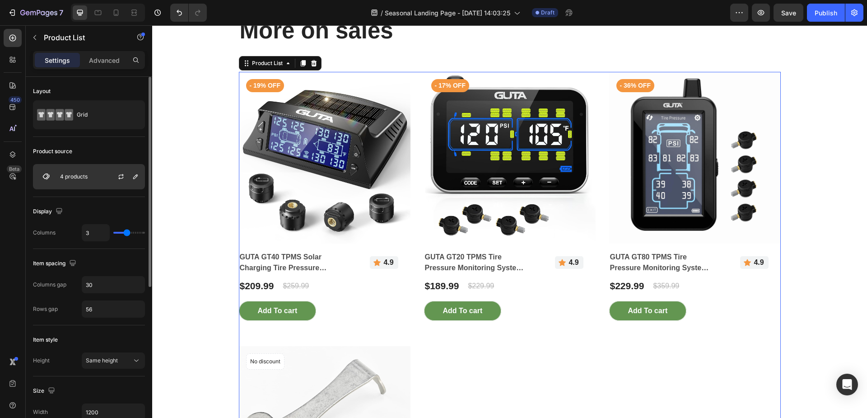
click at [106, 173] on div at bounding box center [125, 176] width 40 height 24
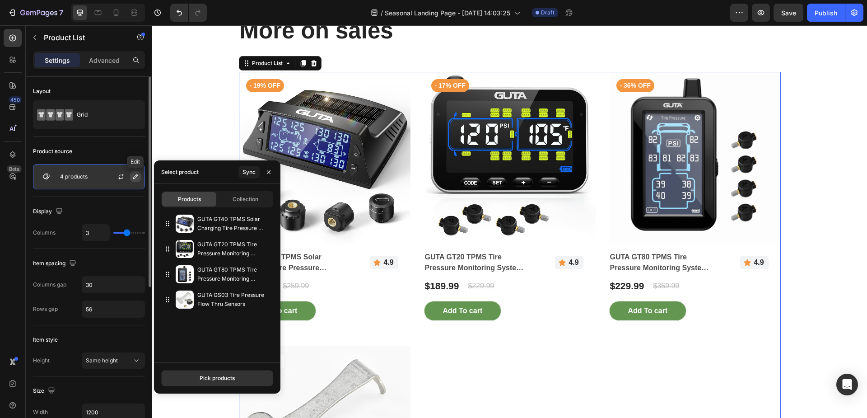
click at [137, 176] on icon "button" at bounding box center [135, 176] width 5 height 5
click at [222, 379] on div "Pick products" at bounding box center [217, 378] width 35 height 8
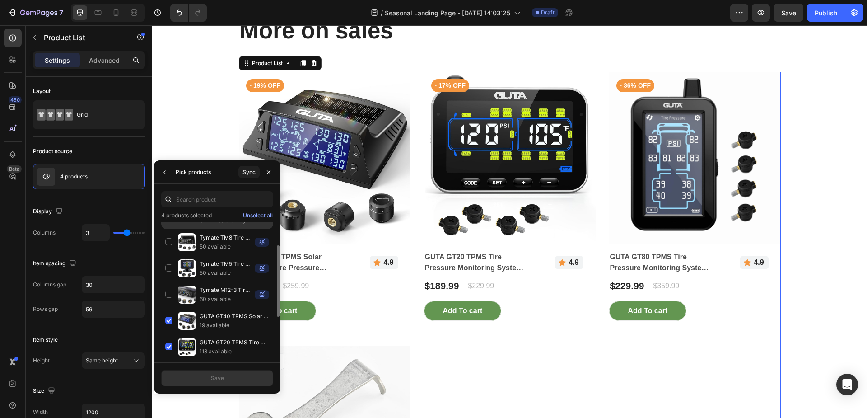
scroll to position [0, 0]
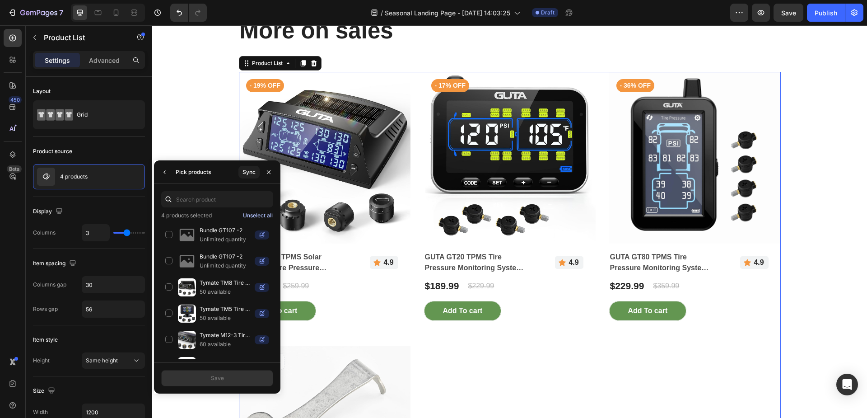
click at [251, 217] on div "Unselect all" at bounding box center [258, 215] width 30 height 8
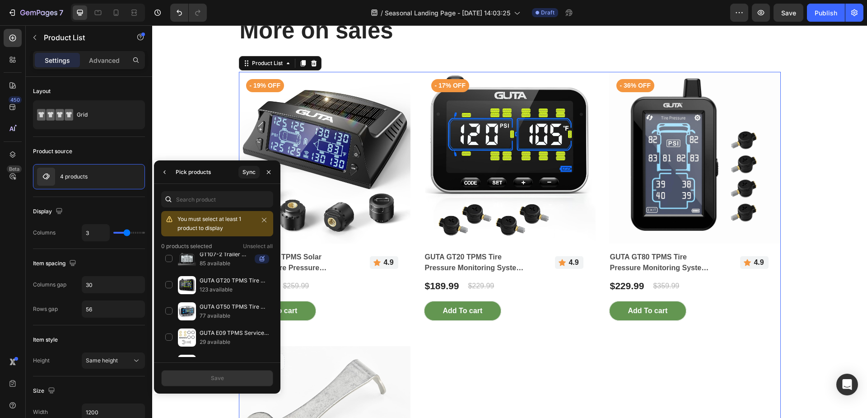
scroll to position [697, 0]
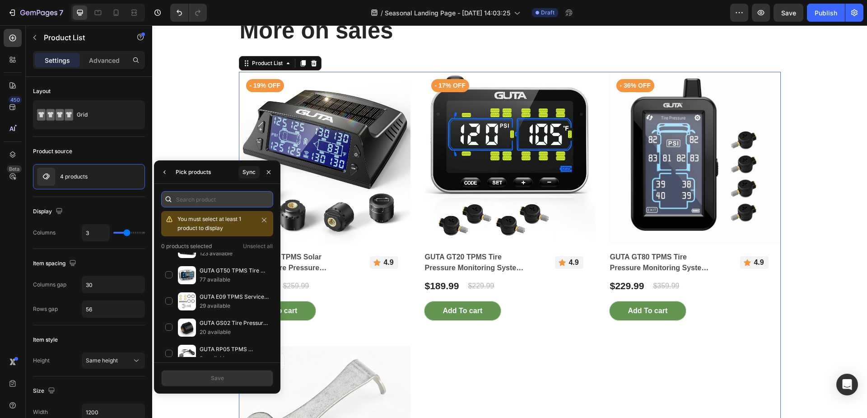
click at [209, 200] on input "text" at bounding box center [217, 199] width 112 height 16
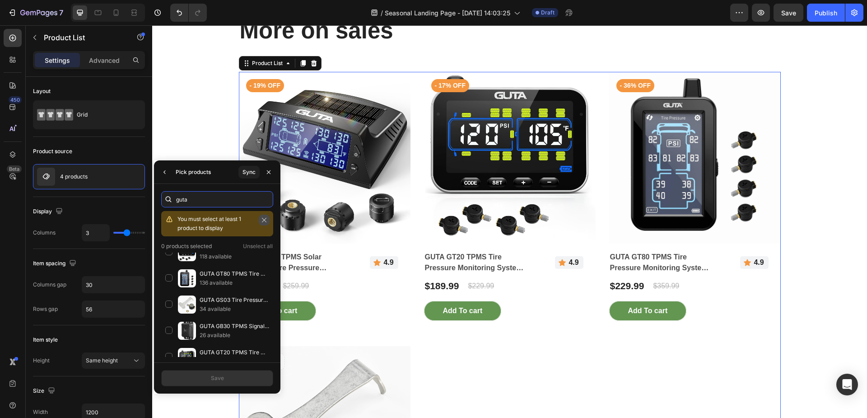
type input "guta"
click at [266, 218] on icon "button" at bounding box center [264, 220] width 6 height 6
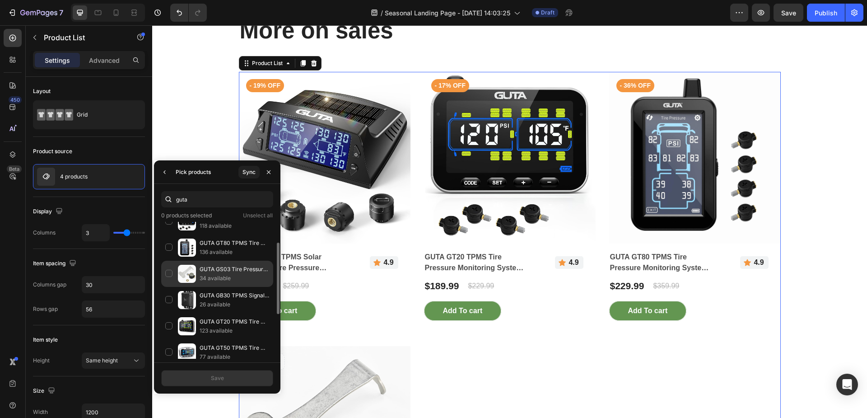
scroll to position [0, 0]
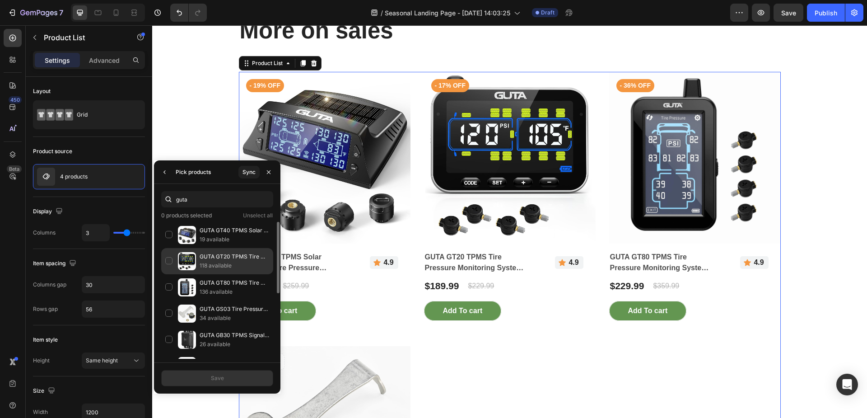
click at [229, 260] on p "GUTA GT20 TPMS Tire Pressure Monitoring System with Flow Thru Sensors" at bounding box center [235, 256] width 70 height 9
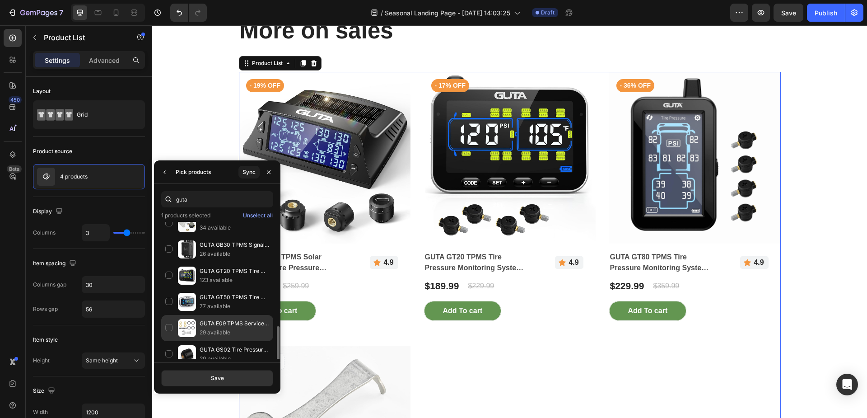
scroll to position [177, 0]
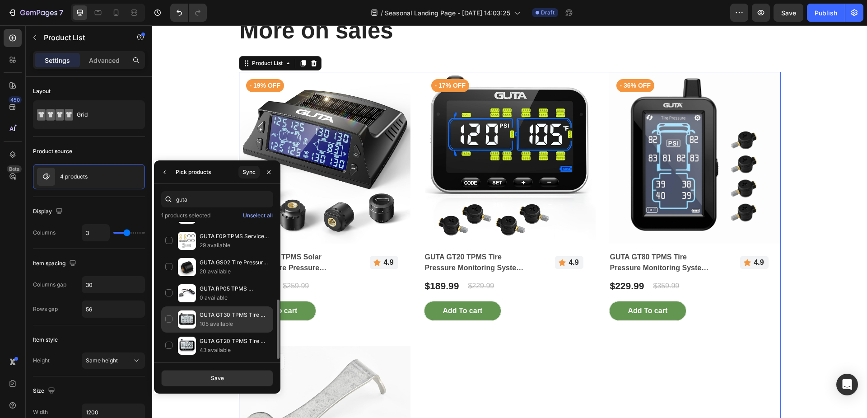
click at [223, 317] on p "GUTA GT30 TPMS Tire Pressure Monitoring System - Gray Screen Version" at bounding box center [235, 314] width 70 height 9
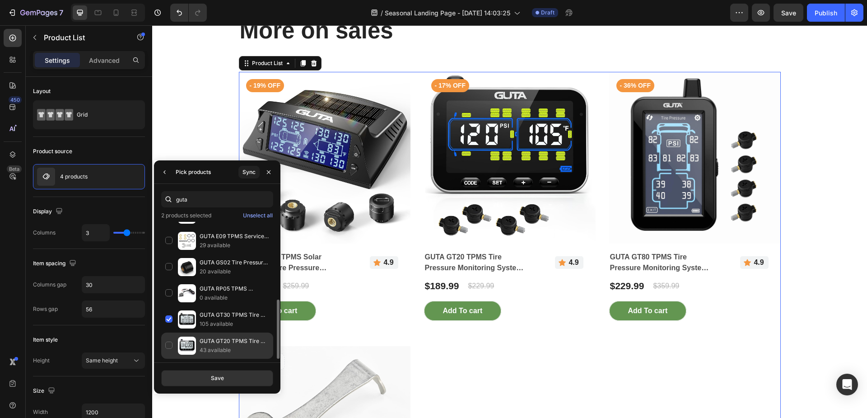
click at [213, 347] on p "43 available" at bounding box center [235, 349] width 70 height 9
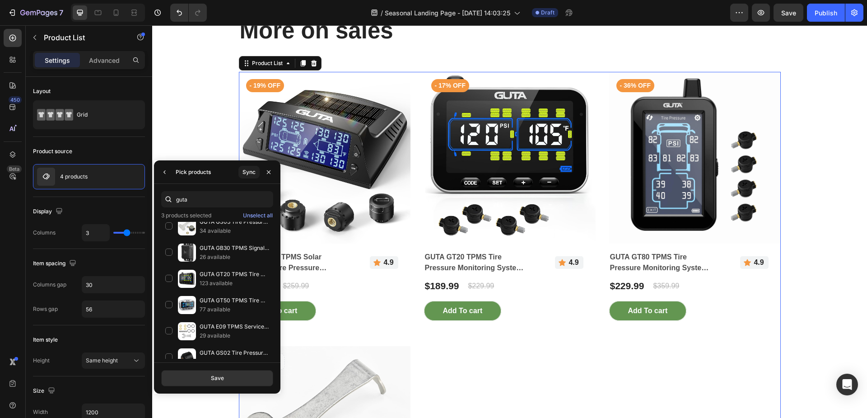
scroll to position [0, 0]
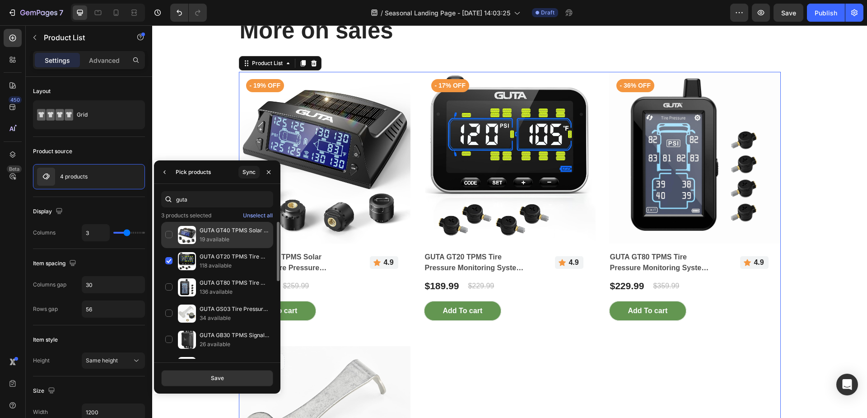
click at [232, 234] on p "GUTA GT40 TPMS Solar Charging Tire Pressure Monitoring System" at bounding box center [235, 230] width 70 height 9
click at [217, 381] on div "Save" at bounding box center [217, 378] width 13 height 8
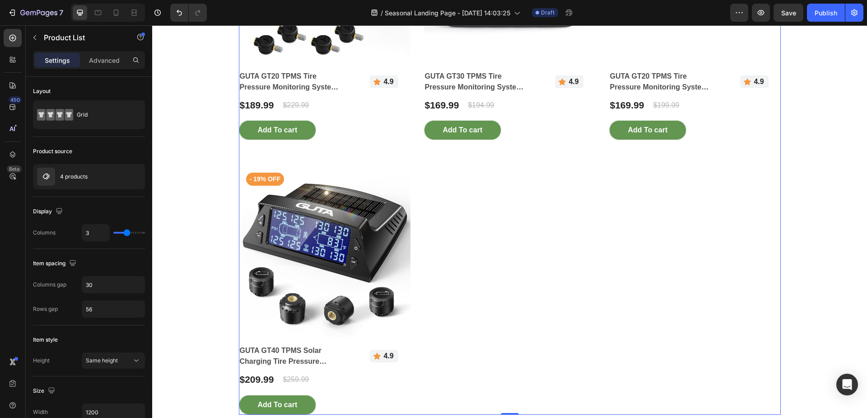
scroll to position [1810, 0]
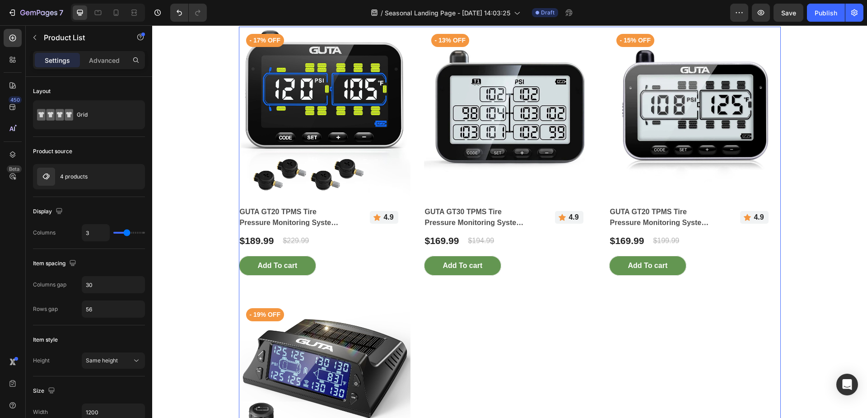
drag, startPoint x: 495, startPoint y: 320, endPoint x: 471, endPoint y: 316, distance: 24.0
click at [495, 320] on div "Product Images - 17% off Product Badge GUTA GT20 TPMS Tire Pressure Monitoring …" at bounding box center [510, 288] width 542 height 523
click at [93, 116] on div "Grid" at bounding box center [104, 114] width 55 height 21
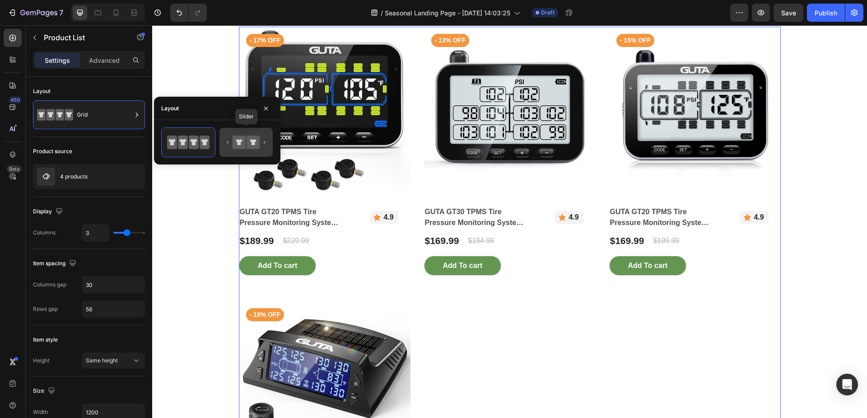
click at [253, 144] on icon at bounding box center [253, 142] width 6 height 6
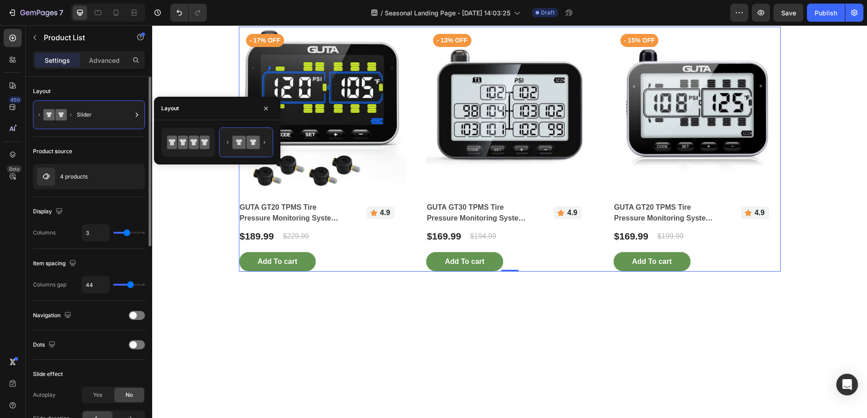
click at [118, 88] on div "Layout" at bounding box center [89, 91] width 112 height 14
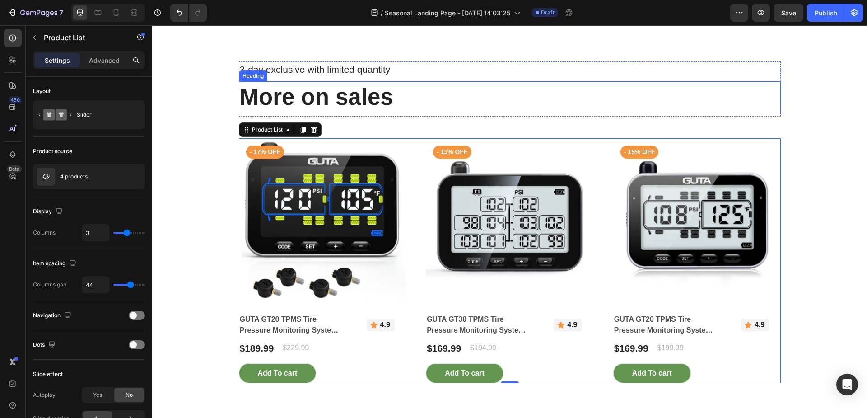
scroll to position [1630, 0]
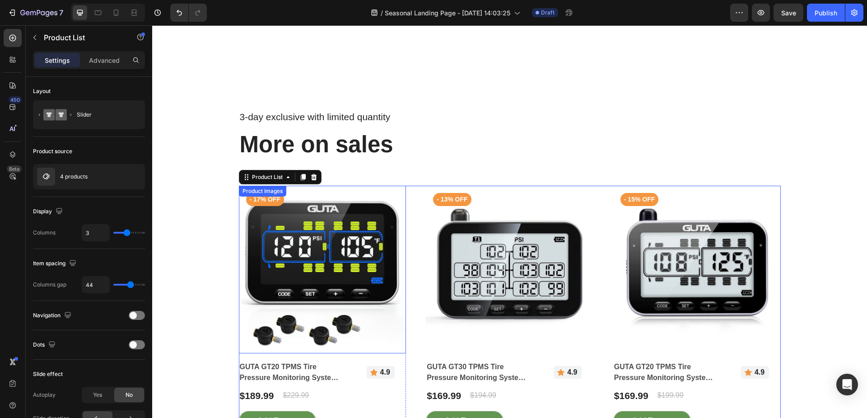
click at [320, 283] on img at bounding box center [322, 269] width 167 height 167
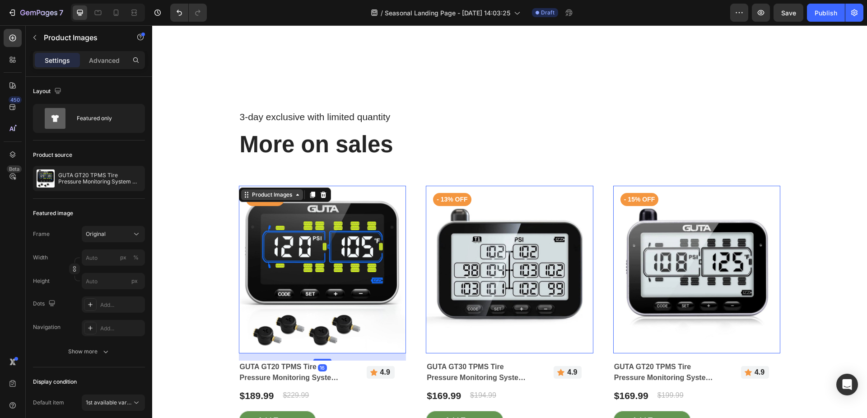
click at [242, 200] on div "Product Images" at bounding box center [272, 194] width 62 height 11
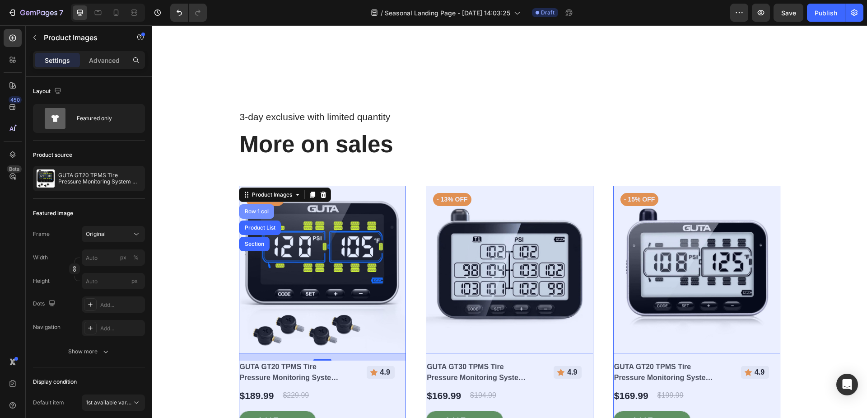
click at [250, 214] on div "Row 1 col" at bounding box center [257, 211] width 28 height 5
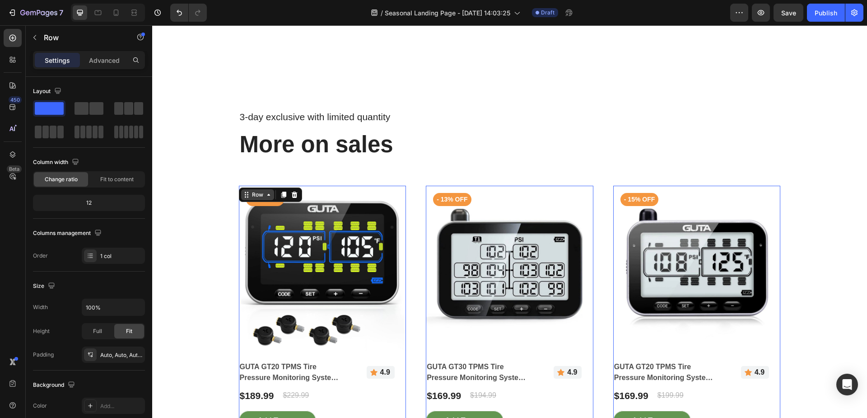
click at [247, 197] on icon at bounding box center [247, 196] width 1 height 1
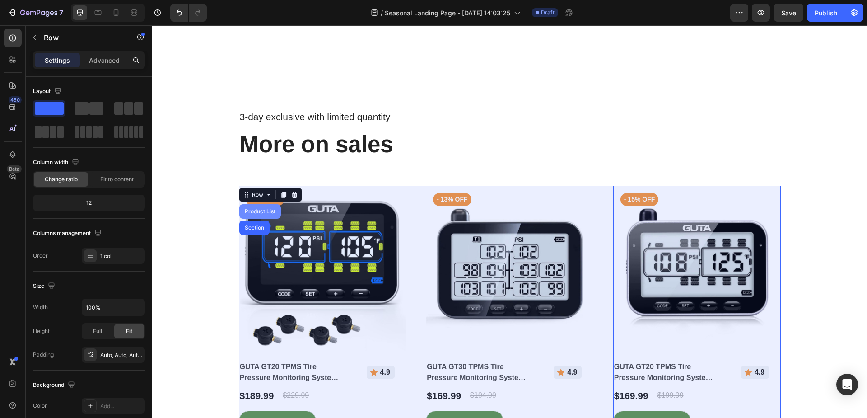
click at [262, 214] on div "Product List" at bounding box center [260, 211] width 34 height 5
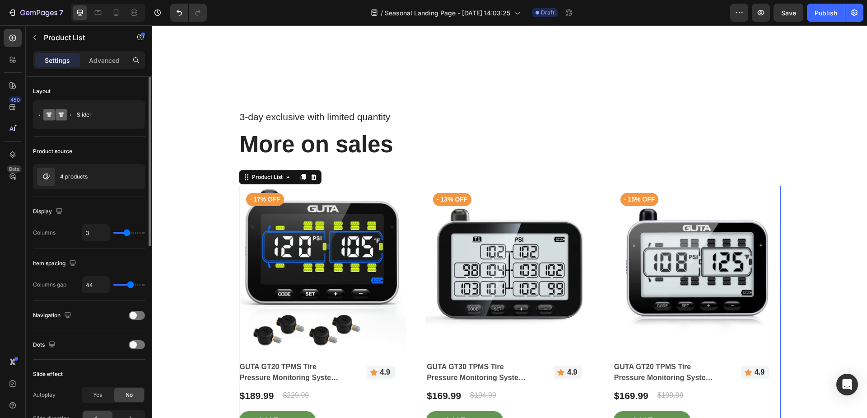
type input "4"
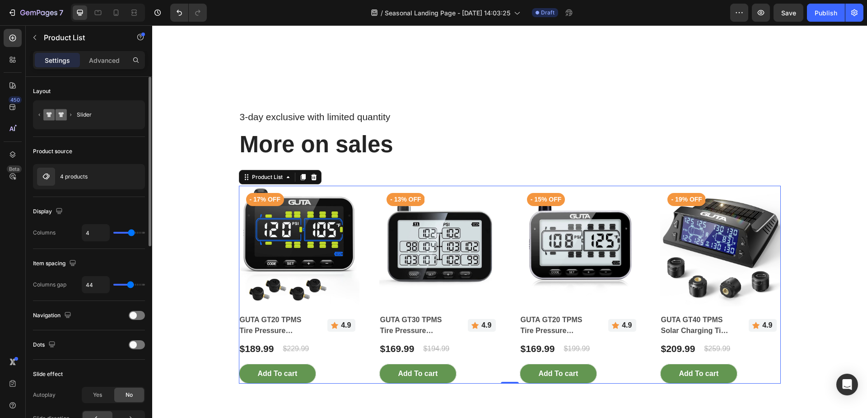
drag, startPoint x: 125, startPoint y: 235, endPoint x: 130, endPoint y: 235, distance: 5.4
type input "4"
click at [130, 233] on input "range" at bounding box center [129, 233] width 32 height 2
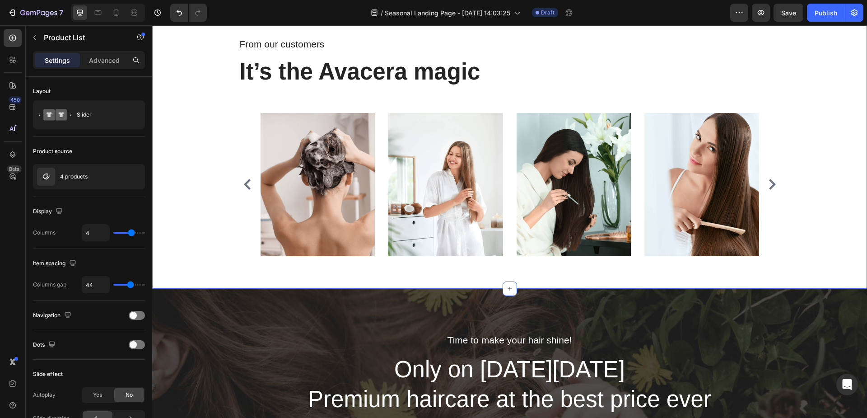
scroll to position [2849, 0]
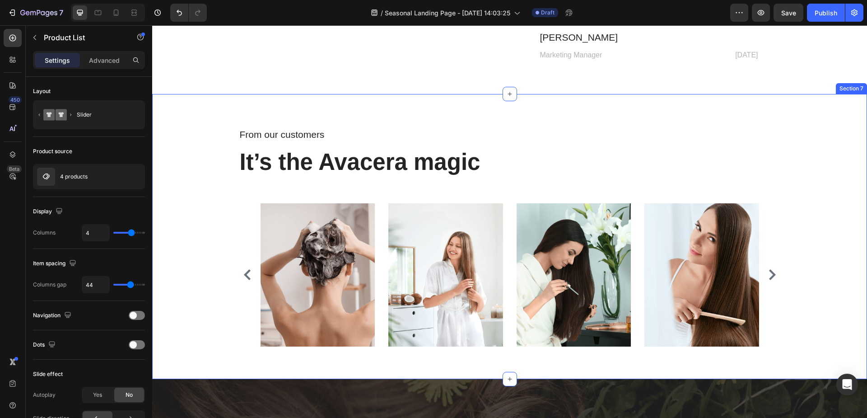
click at [190, 115] on div "From our customers Text block It’s the Avacera magic Heading Row Image Image Im…" at bounding box center [509, 236] width 715 height 285
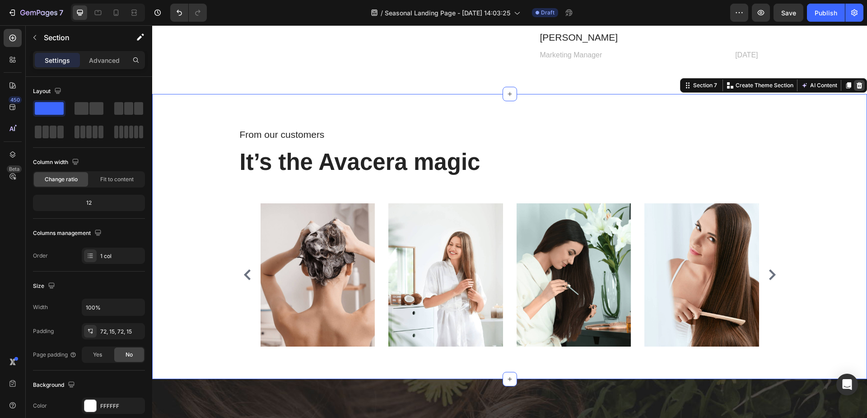
click at [855, 87] on icon at bounding box center [858, 85] width 7 height 7
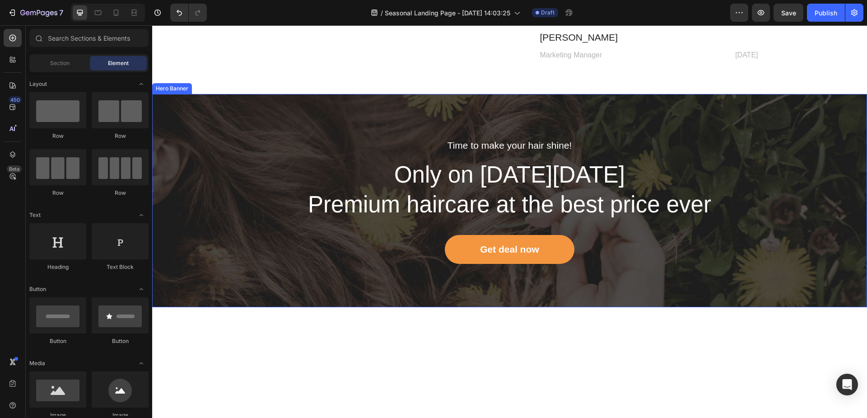
drag, startPoint x: 238, startPoint y: 144, endPoint x: 310, endPoint y: 135, distance: 72.4
click at [238, 144] on div "Time to make your hair shine! Text block Only on [DATE][DATE] Premium haircare …" at bounding box center [509, 200] width 715 height 213
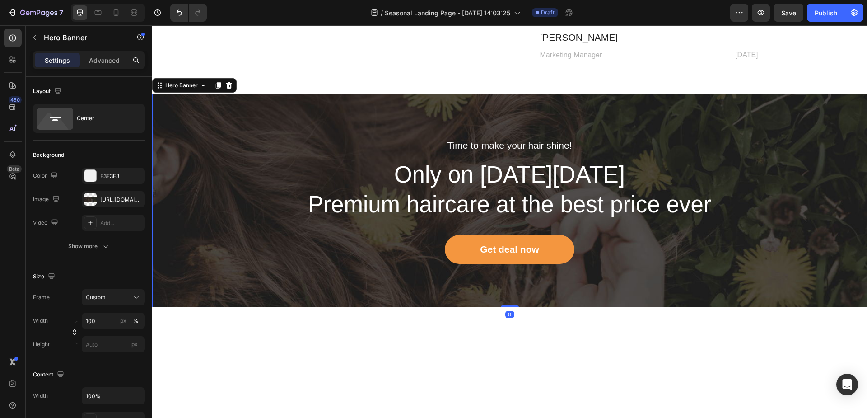
drag, startPoint x: 229, startPoint y: 84, endPoint x: 237, endPoint y: 92, distance: 10.9
click at [229, 84] on icon at bounding box center [229, 85] width 6 height 6
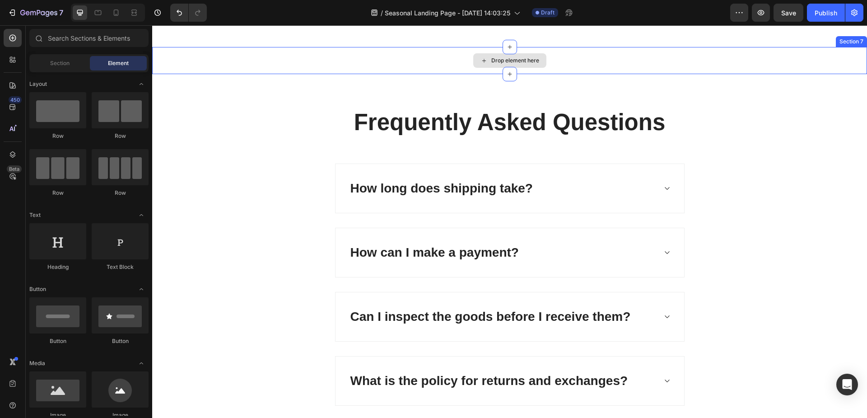
scroll to position [2758, 0]
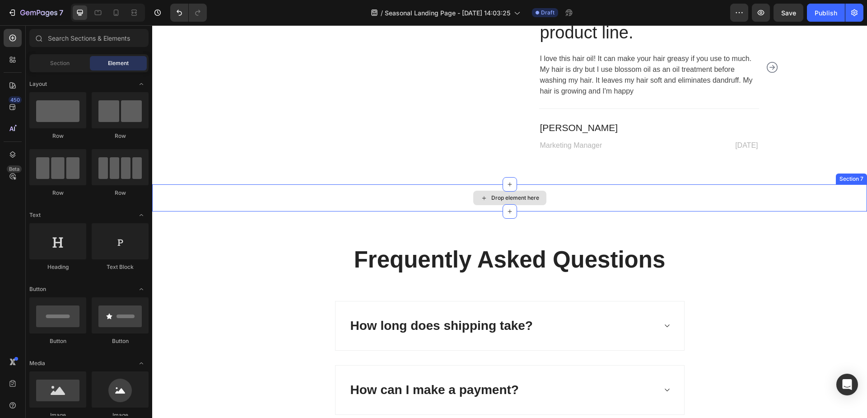
click at [267, 197] on div "Drop element here" at bounding box center [509, 197] width 715 height 27
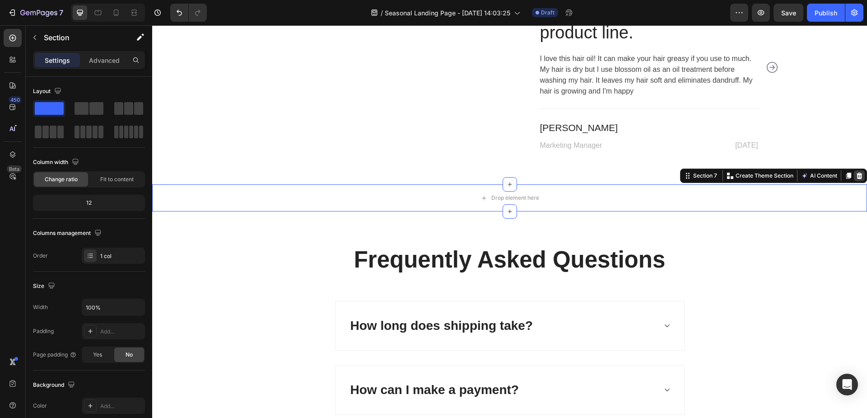
click at [856, 175] on icon at bounding box center [859, 175] width 6 height 6
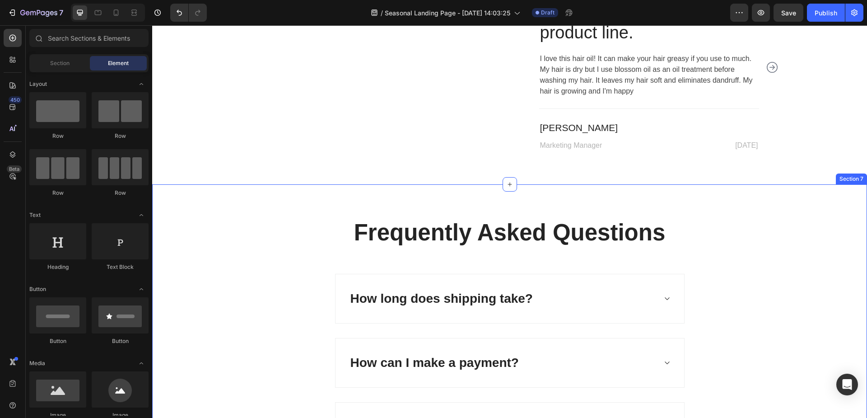
click at [264, 232] on div "Frequently Asked Questions Heading How long does shipping take? How can I make …" at bounding box center [509, 398] width 701 height 363
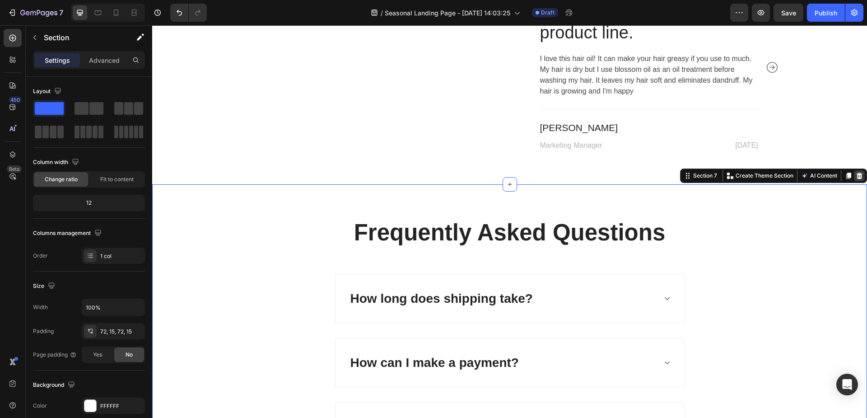
click at [854, 176] on div at bounding box center [859, 175] width 11 height 11
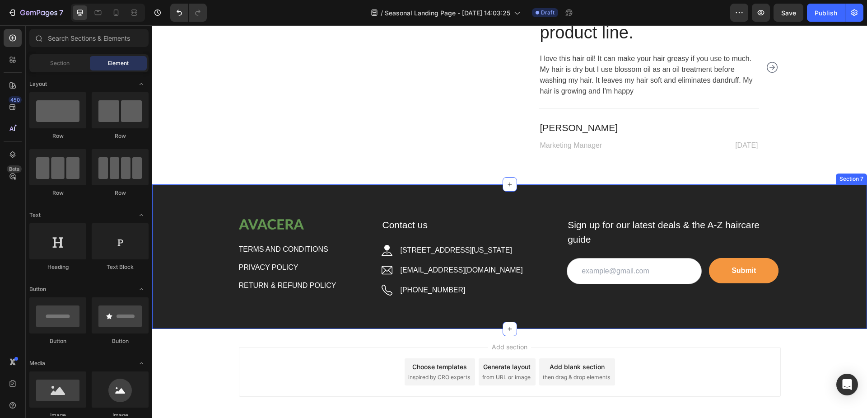
click at [198, 204] on div "Image TERMS AND CONDITIONS Button PRIVACY POLICY Button RETURN & REFUND POLICY …" at bounding box center [509, 256] width 715 height 144
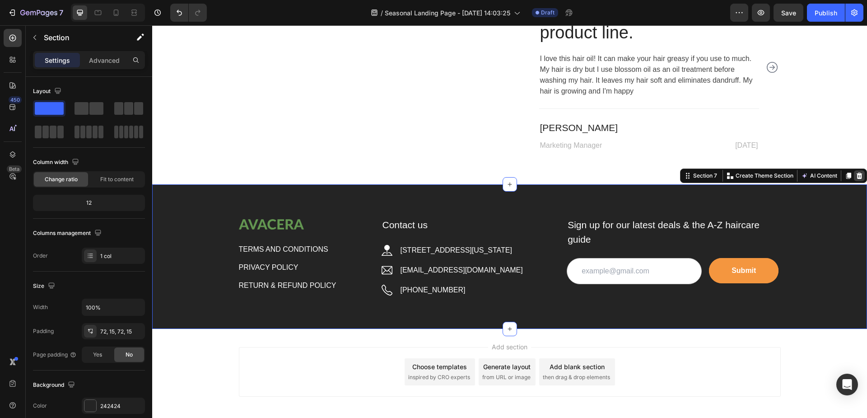
click at [856, 173] on icon at bounding box center [859, 175] width 6 height 6
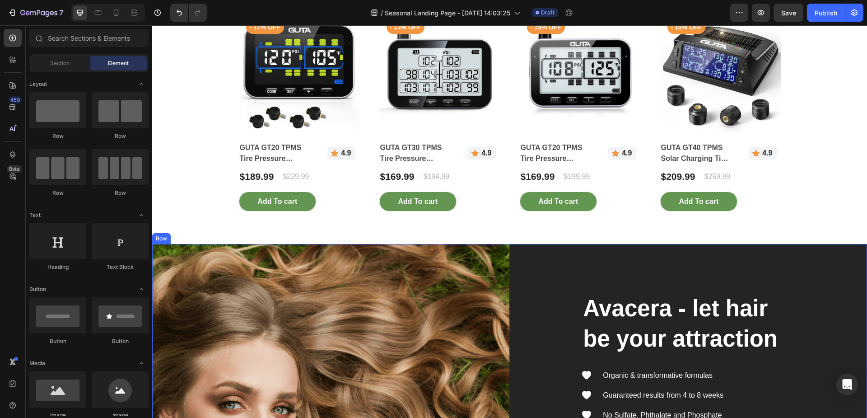
scroll to position [1959, 0]
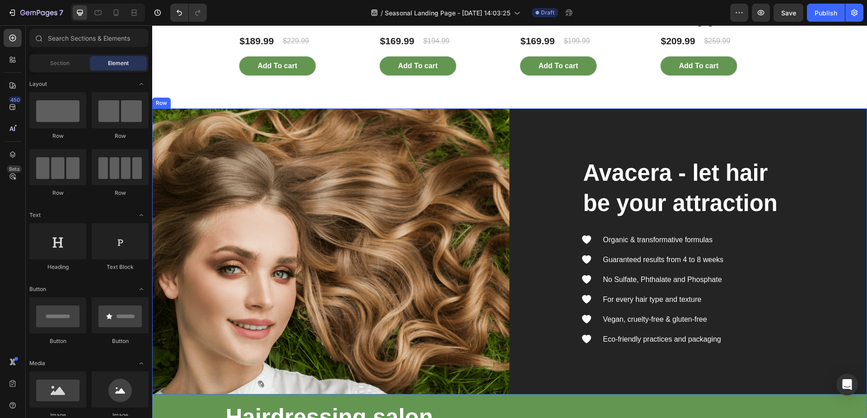
click at [534, 162] on div "Avacera - let hair be your attraction Heading Icon Organic & transformative for…" at bounding box center [688, 251] width 357 height 286
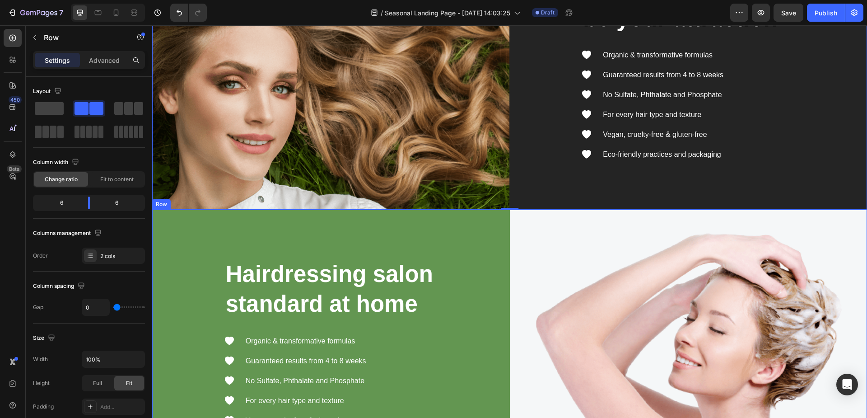
scroll to position [2230, 0]
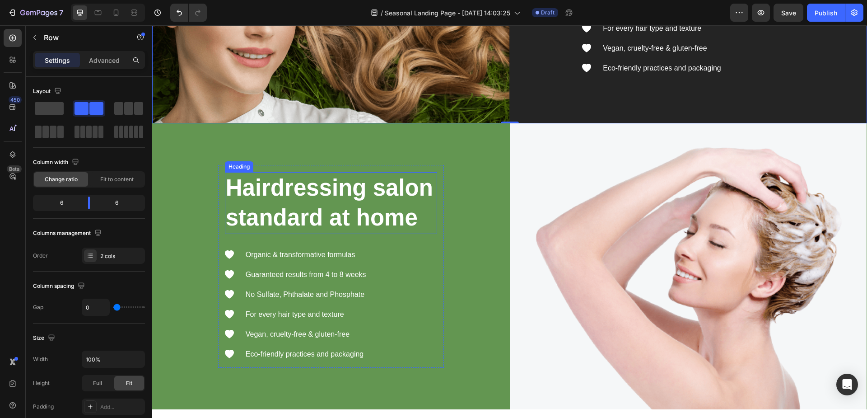
click at [356, 218] on p "Hairdressing salon standard at home" at bounding box center [331, 203] width 210 height 60
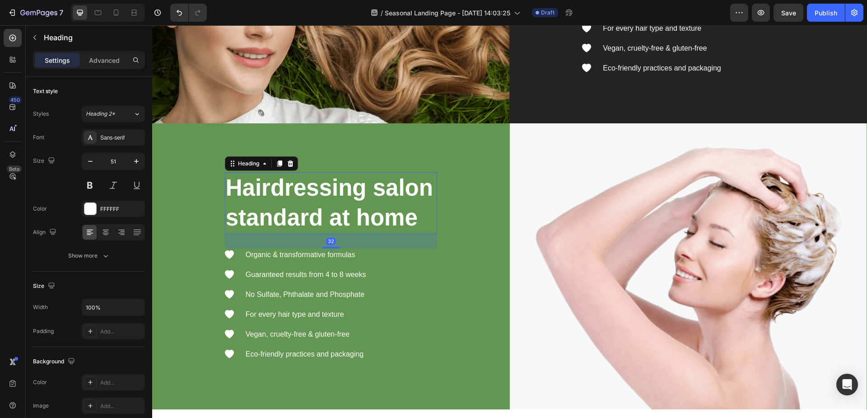
click at [311, 224] on p "Hairdressing salon standard at home" at bounding box center [331, 203] width 210 height 60
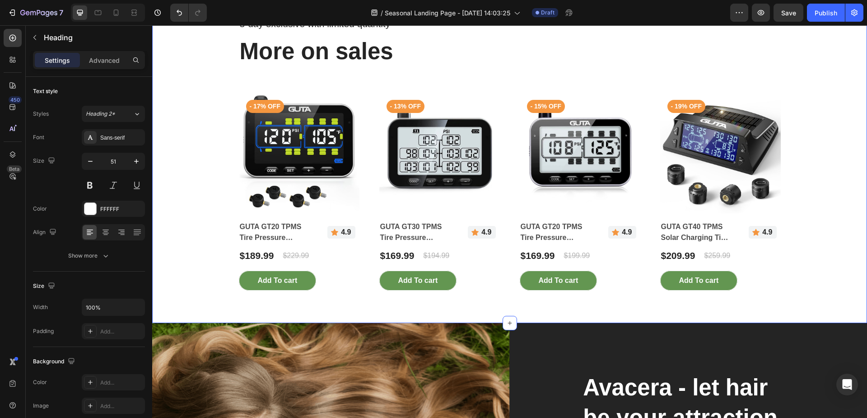
scroll to position [1678, 0]
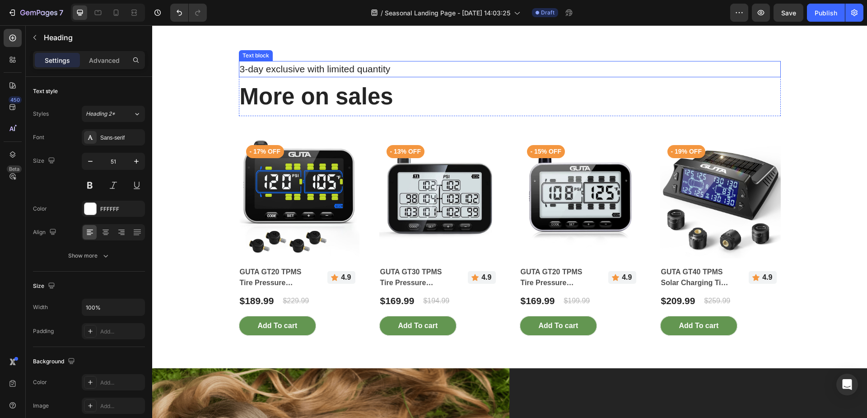
click at [391, 76] on p "3-day exclusive with limited quantity" at bounding box center [510, 69] width 540 height 14
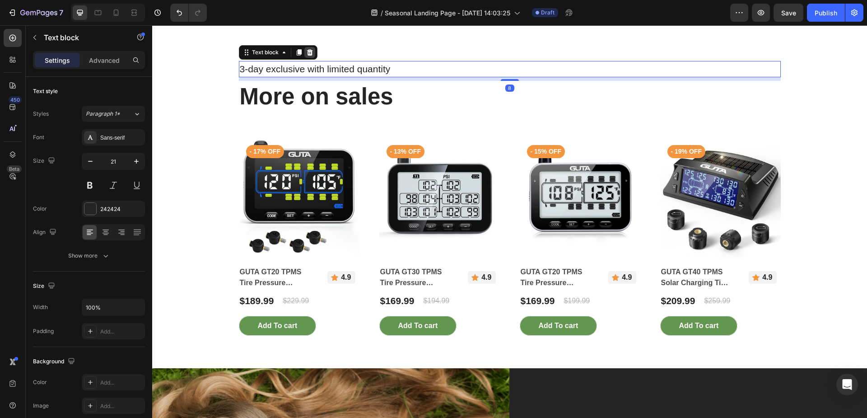
click at [307, 56] on icon at bounding box center [309, 52] width 6 height 6
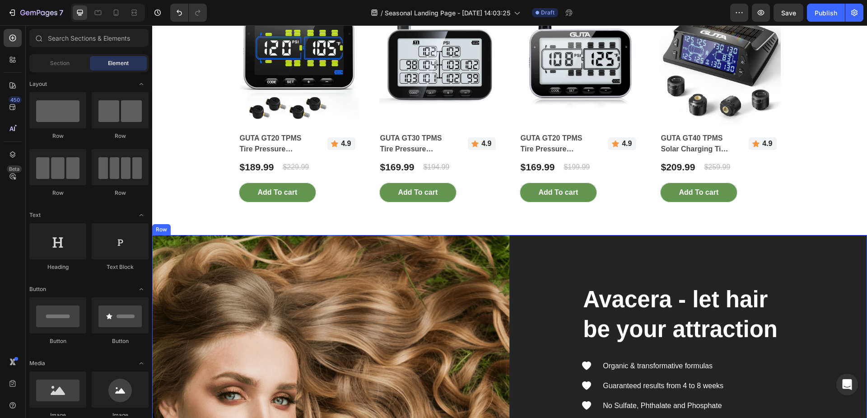
scroll to position [1768, 0]
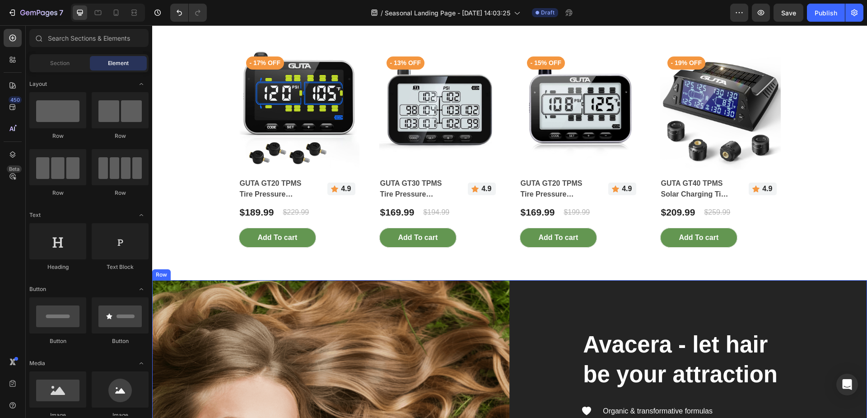
click at [536, 318] on div "Avacera - let hair be your attraction Heading Icon Organic & transformative for…" at bounding box center [688, 423] width 357 height 286
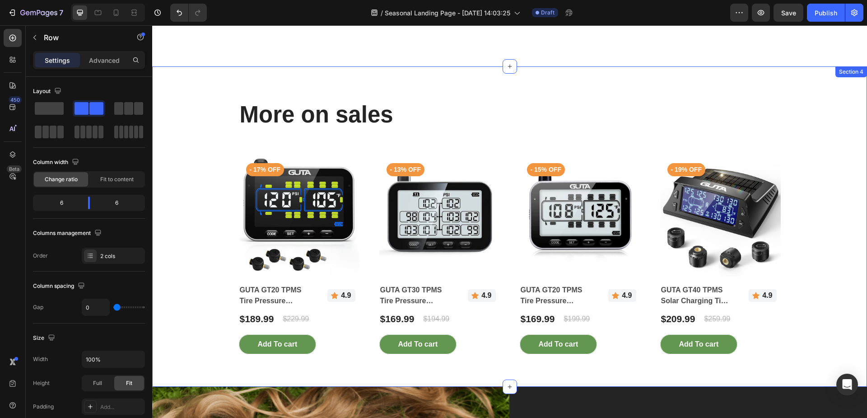
scroll to position [1723, 0]
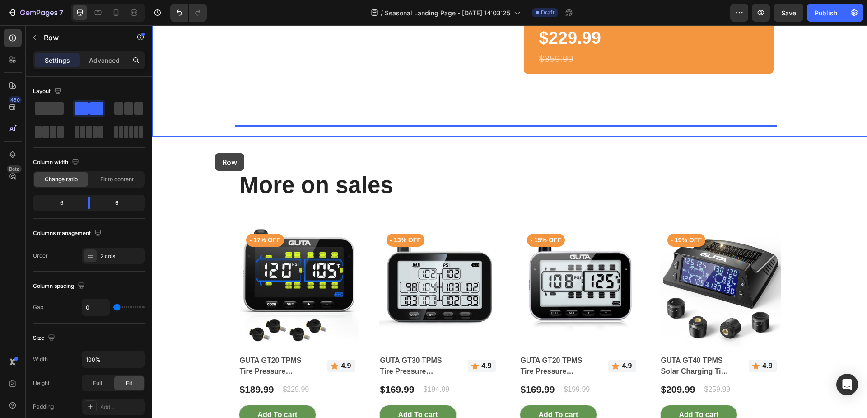
scroll to position [1522, 0]
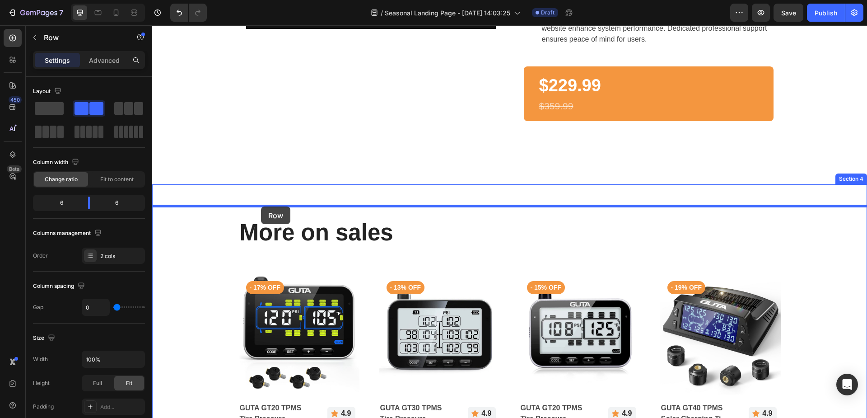
drag, startPoint x: 162, startPoint y: 318, endPoint x: 260, endPoint y: 207, distance: 148.0
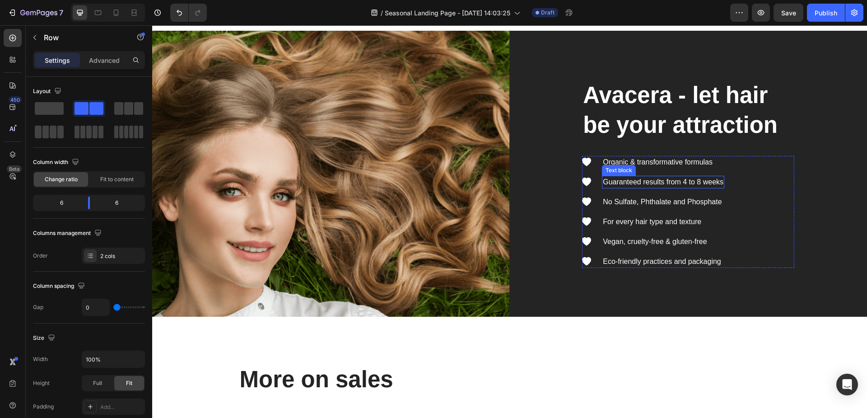
scroll to position [1657, 0]
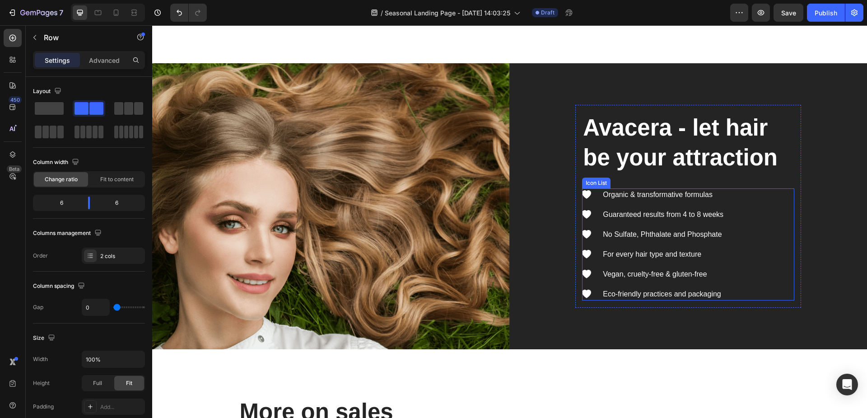
click at [748, 232] on div "Icon Organic & transformative formulas Text block Icon Guaranteed results from …" at bounding box center [688, 244] width 212 height 112
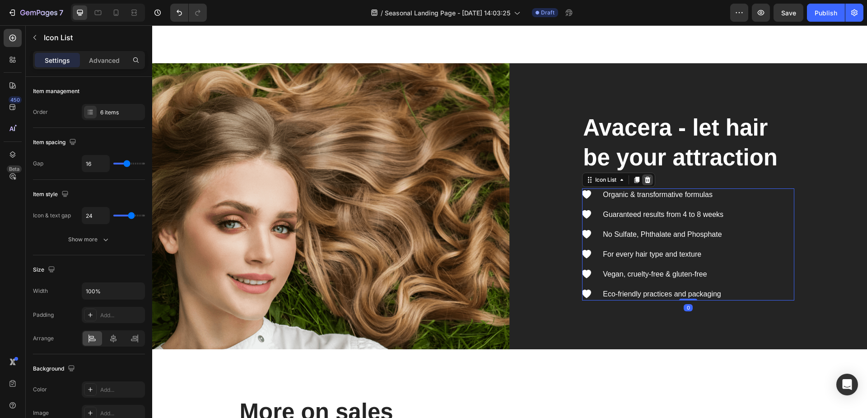
click at [645, 183] on icon at bounding box center [648, 179] width 6 height 6
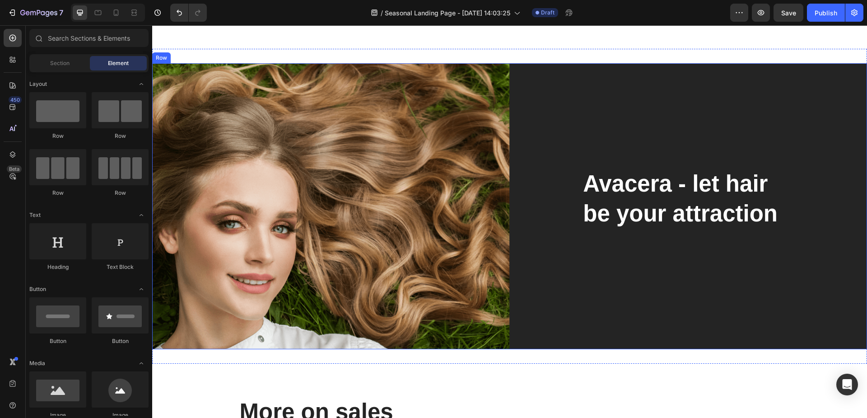
click at [521, 177] on div "Avacera - let hair be your attraction Heading Row" at bounding box center [688, 206] width 357 height 286
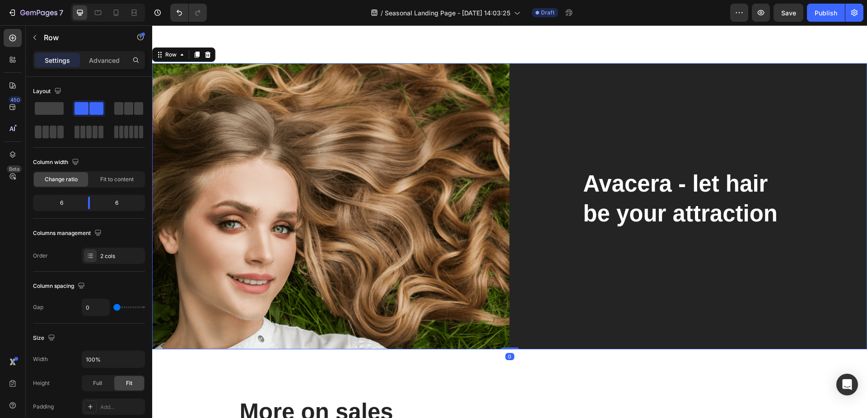
click at [524, 181] on div "Avacera - let hair be your attraction Heading Row" at bounding box center [688, 206] width 357 height 286
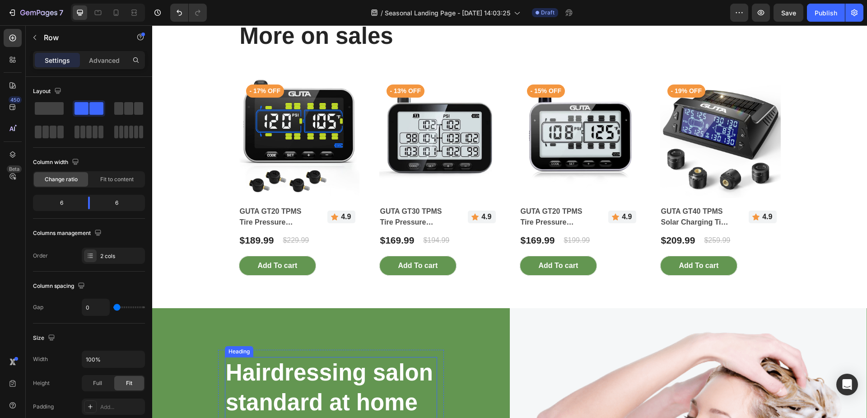
scroll to position [1973, 0]
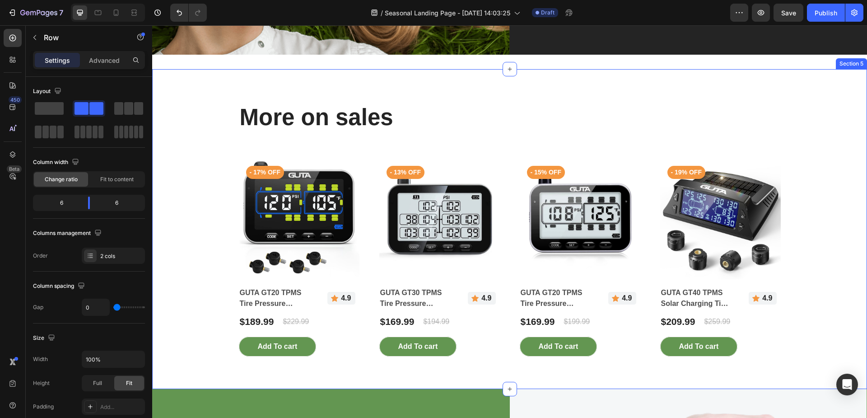
click at [226, 136] on div "More on sales Heading Row Product Images - 17% off Product Badge GUTA GT20 TPMS…" at bounding box center [509, 229] width 701 height 255
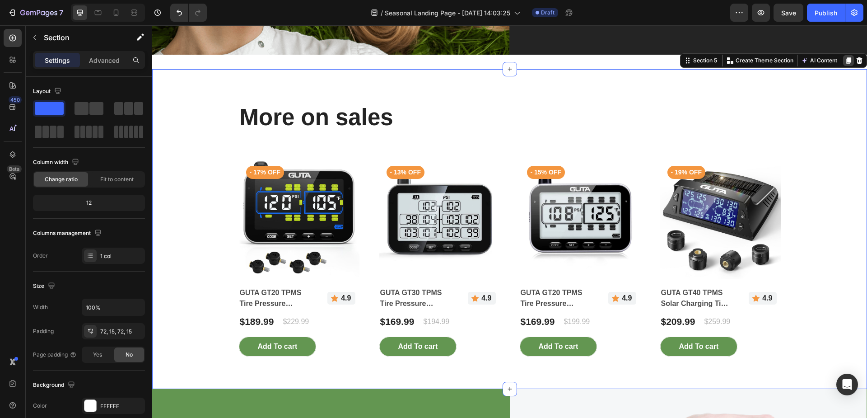
click at [846, 58] on icon at bounding box center [848, 60] width 5 height 6
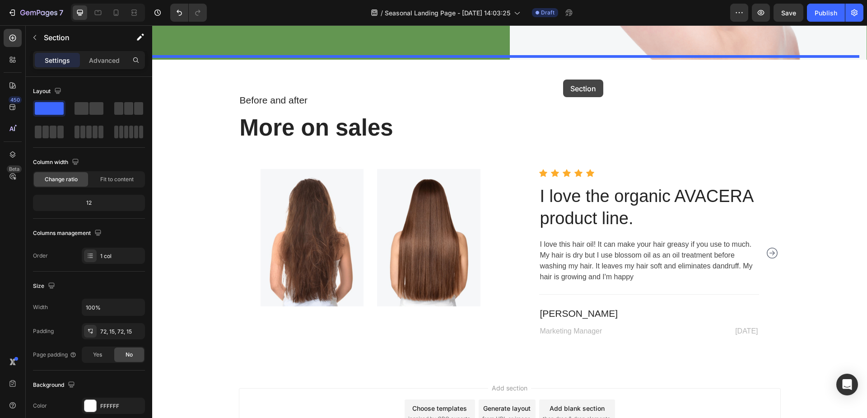
scroll to position [2885, 0]
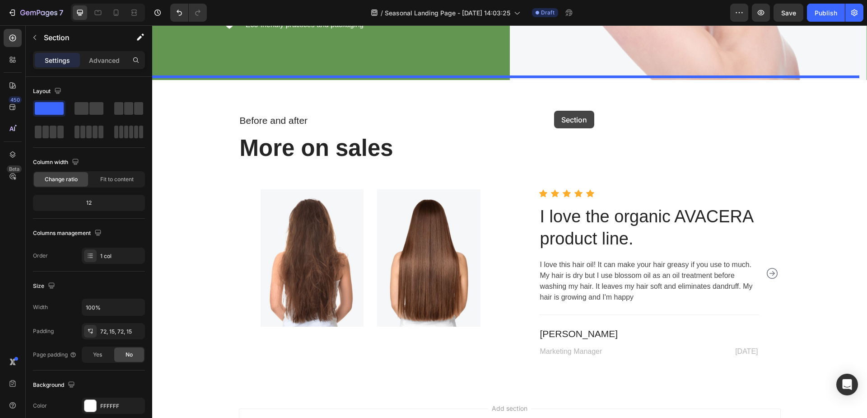
drag, startPoint x: 680, startPoint y: 144, endPoint x: 555, endPoint y: 103, distance: 131.8
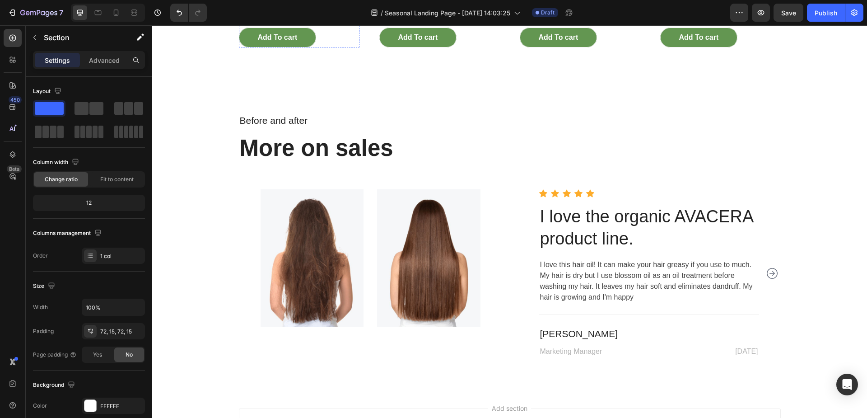
scroll to position [2565, 0]
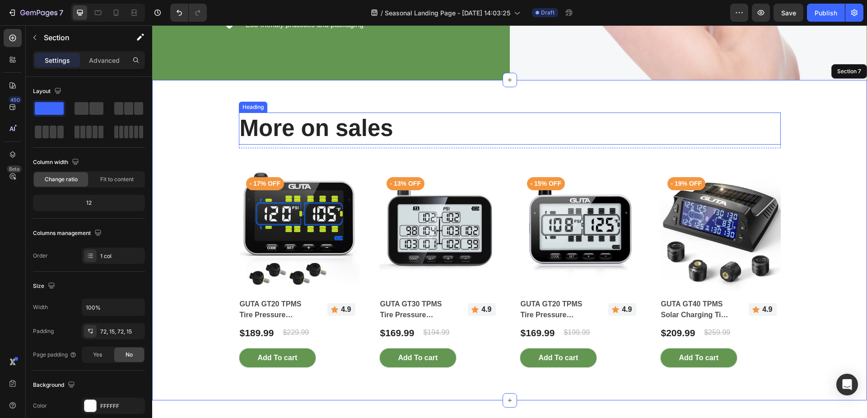
click at [327, 130] on p "More on sales" at bounding box center [510, 128] width 540 height 30
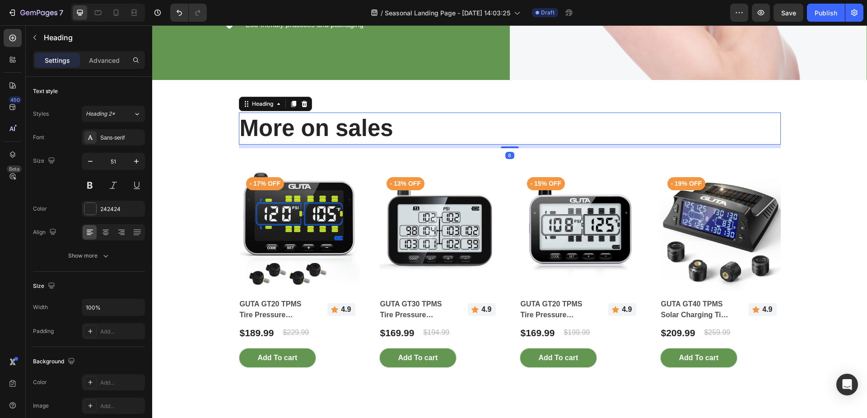
click at [354, 129] on p "More on sales" at bounding box center [510, 128] width 540 height 30
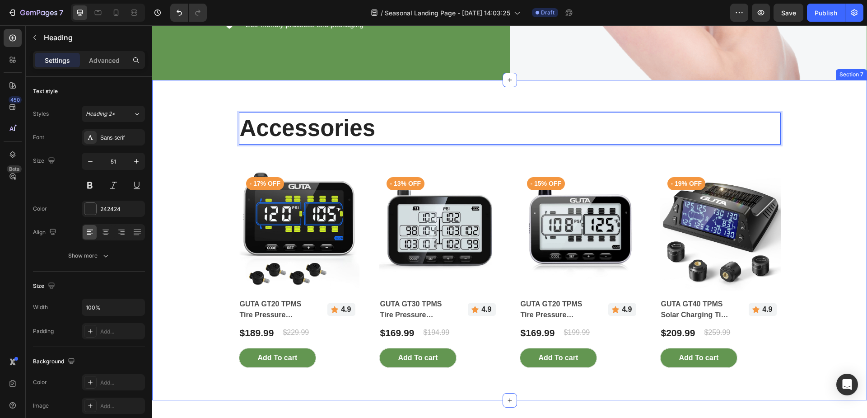
click at [182, 161] on div "Accessories Heading 8 Row Product Images - 17% off Product Badge GUTA GT20 TPMS…" at bounding box center [509, 239] width 701 height 255
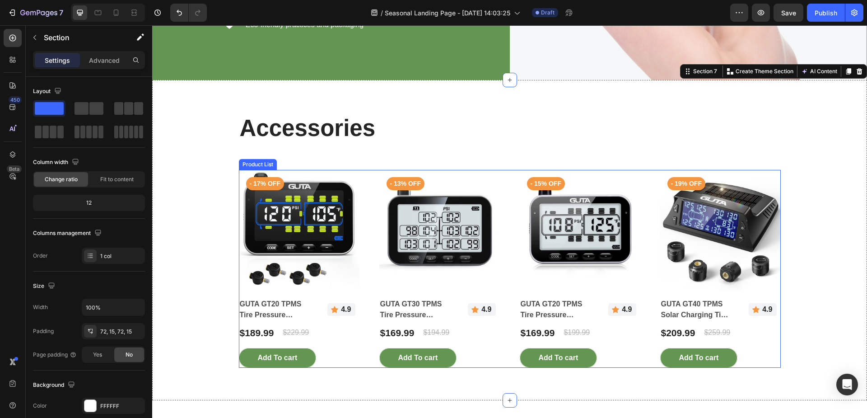
click at [362, 198] on div "Product Images - 17% off Product Badge GUTA GT20 TPMS Tire Pressure Monitoring …" at bounding box center [510, 269] width 542 height 198
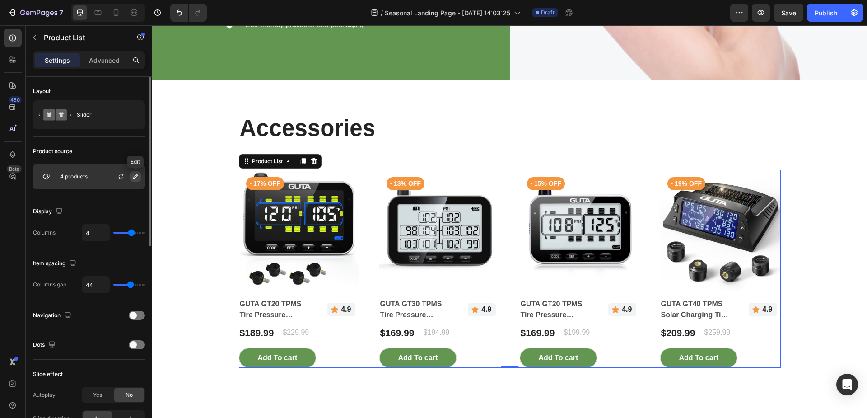
click at [134, 177] on icon "button" at bounding box center [135, 176] width 5 height 5
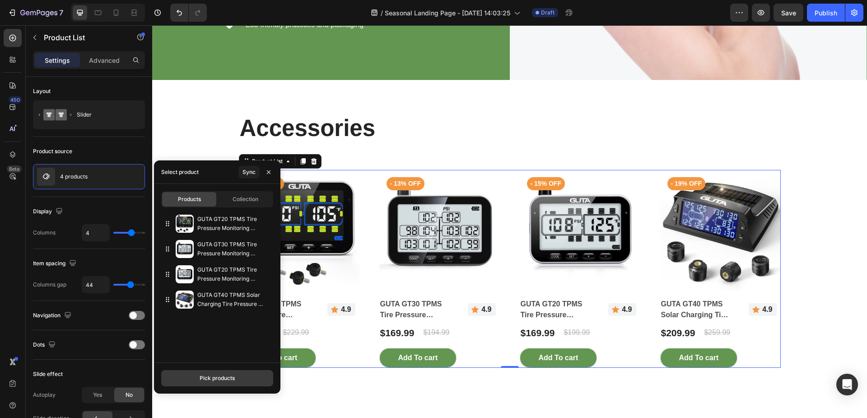
click at [202, 380] on div "Pick products" at bounding box center [217, 378] width 35 height 8
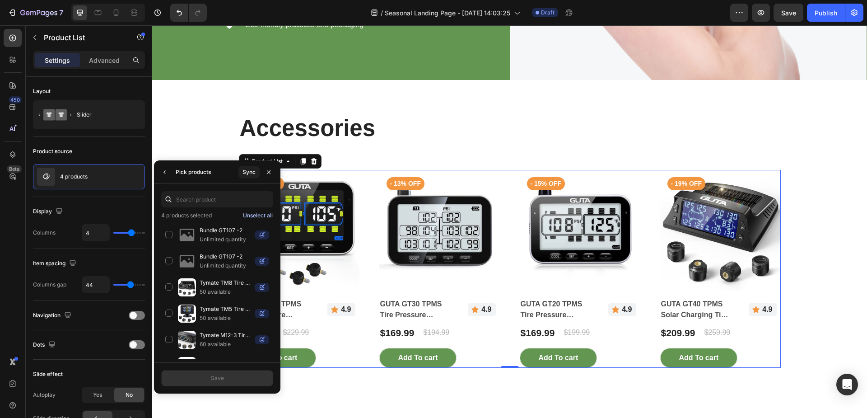
click at [264, 217] on div "Unselect all" at bounding box center [258, 215] width 30 height 8
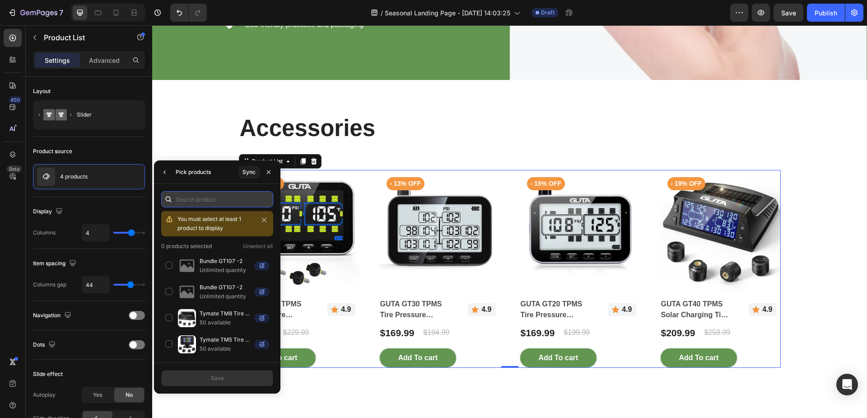
click at [227, 202] on input "text" at bounding box center [217, 199] width 112 height 16
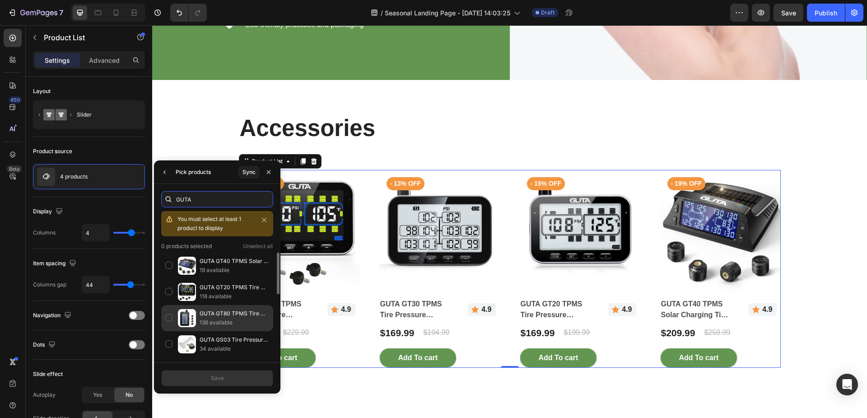
scroll to position [45, 0]
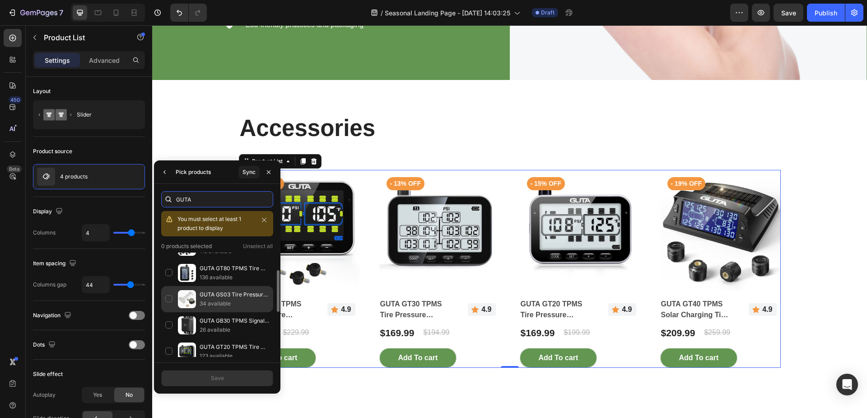
type input "GUTA"
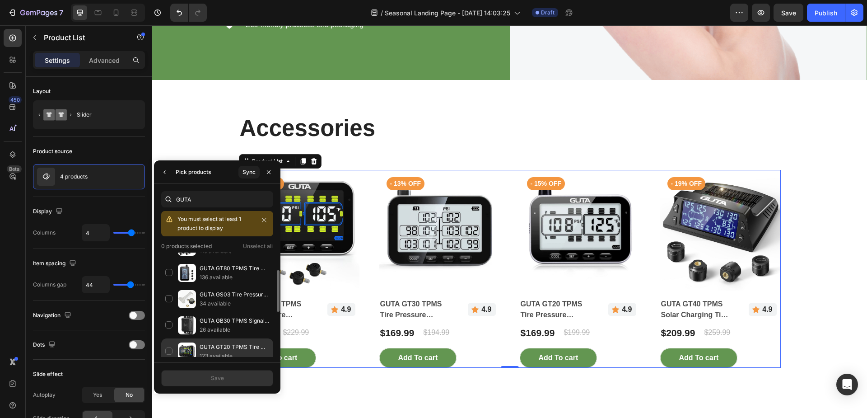
click at [231, 307] on p "34 available" at bounding box center [235, 303] width 70 height 9
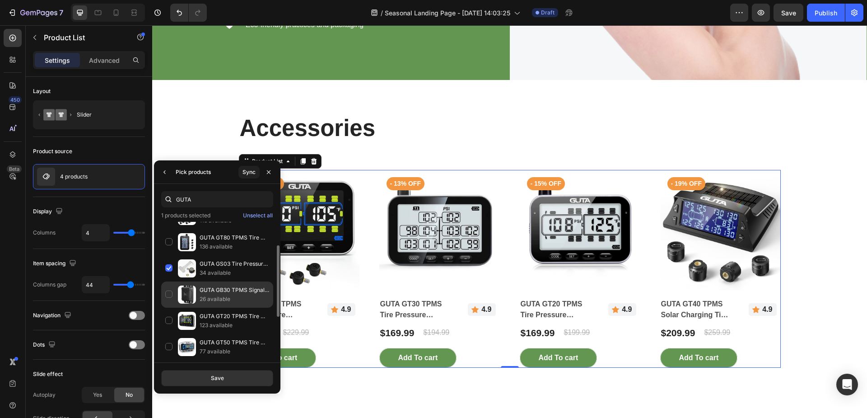
click at [225, 293] on p "GUTA GB30 TPMS Signal Booster" at bounding box center [235, 289] width 70 height 9
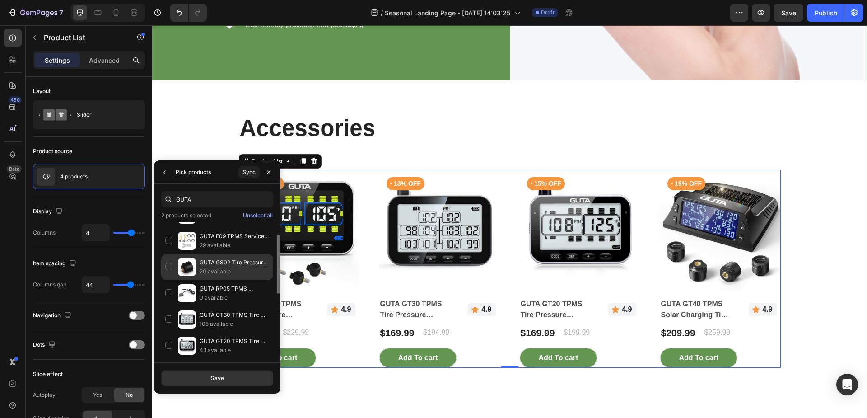
scroll to position [132, 0]
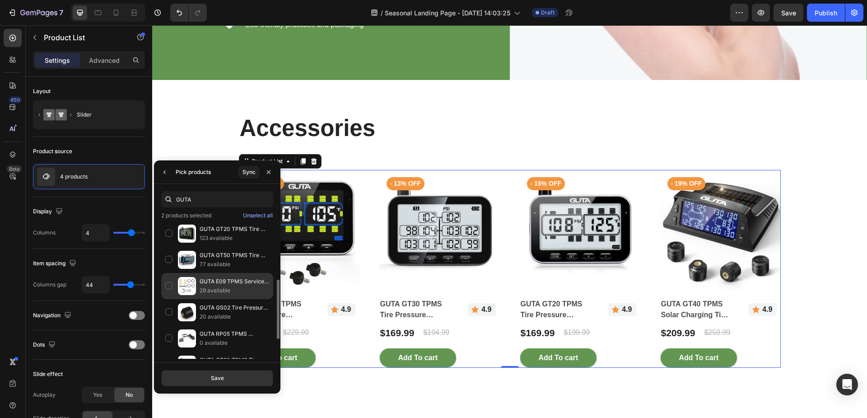
drag, startPoint x: 220, startPoint y: 284, endPoint x: 222, endPoint y: 296, distance: 12.3
click at [220, 285] on p "GUTA E09 TPMS Service Kits" at bounding box center [235, 281] width 70 height 9
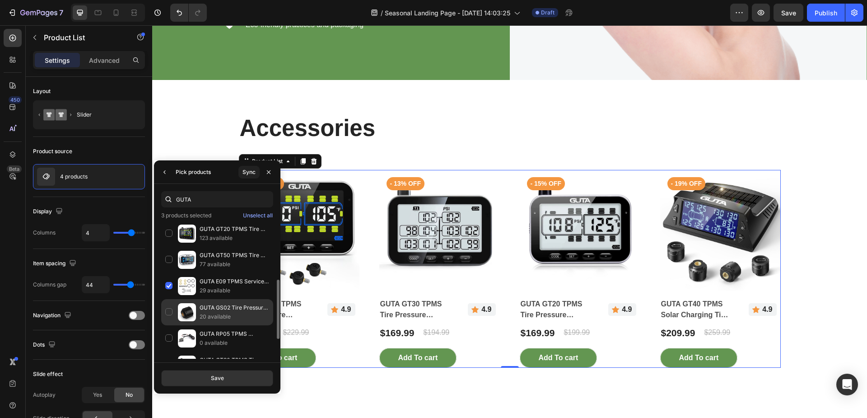
click at [222, 308] on p "GUTA GS02 Tire Pressure Sensor" at bounding box center [235, 307] width 70 height 9
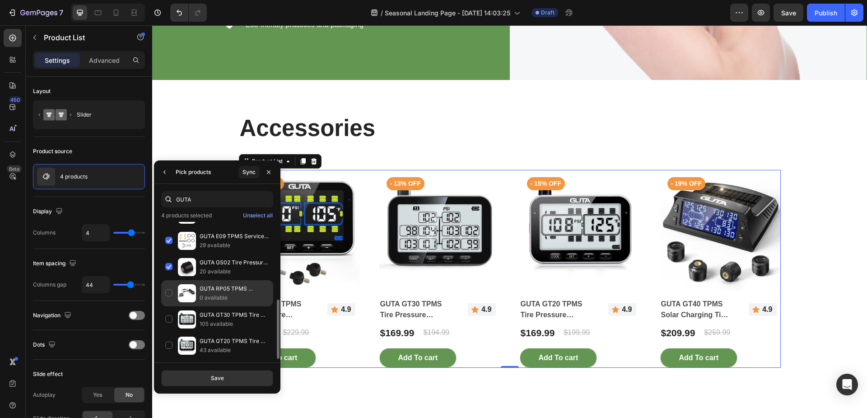
click at [224, 296] on p "0 available" at bounding box center [235, 297] width 70 height 9
click at [224, 380] on button "Save" at bounding box center [217, 378] width 112 height 16
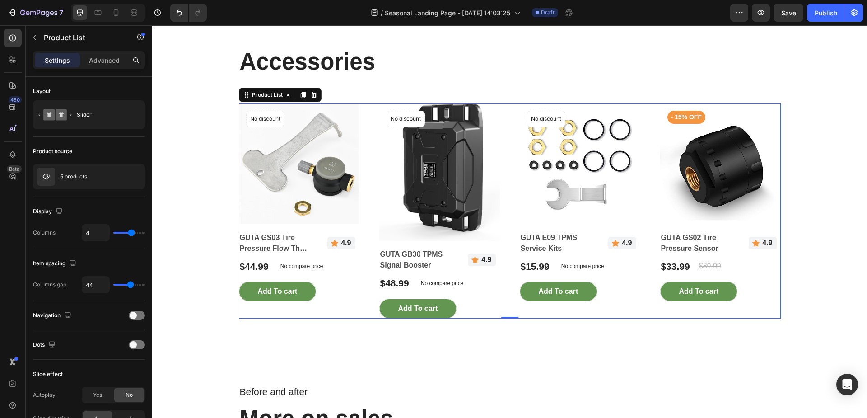
scroll to position [2610, 0]
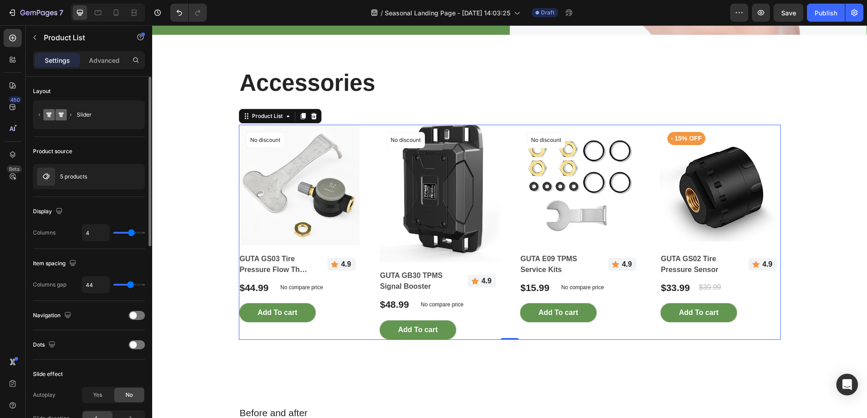
type input "3"
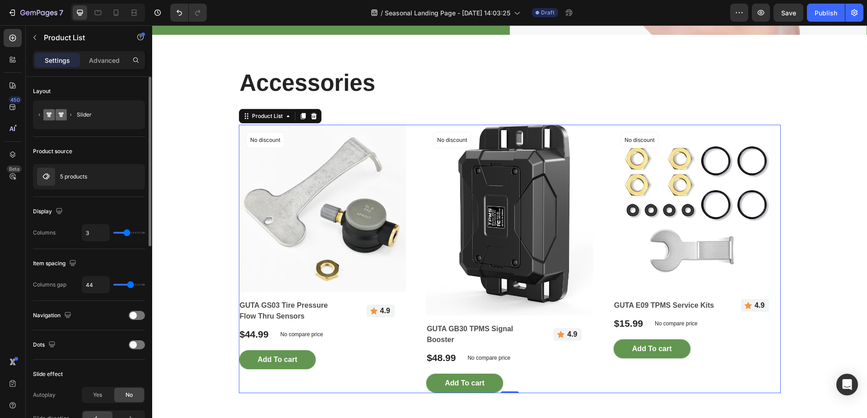
type input "3"
click at [129, 233] on input "range" at bounding box center [129, 233] width 32 height 2
click at [107, 119] on div "Slider" at bounding box center [104, 114] width 55 height 21
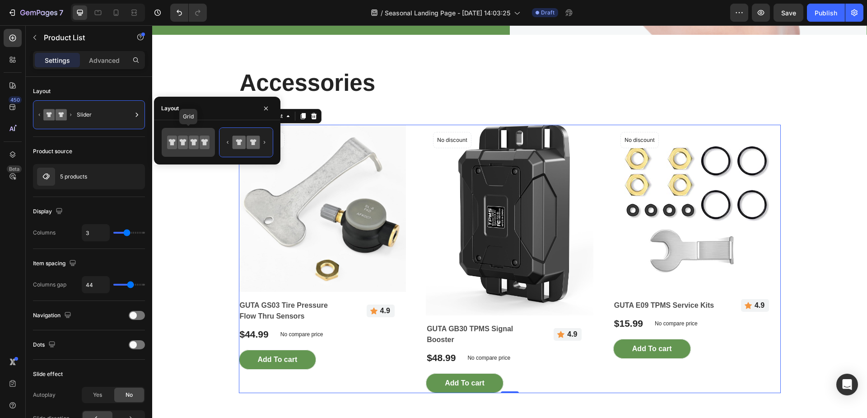
click at [167, 139] on icon at bounding box center [172, 142] width 10 height 14
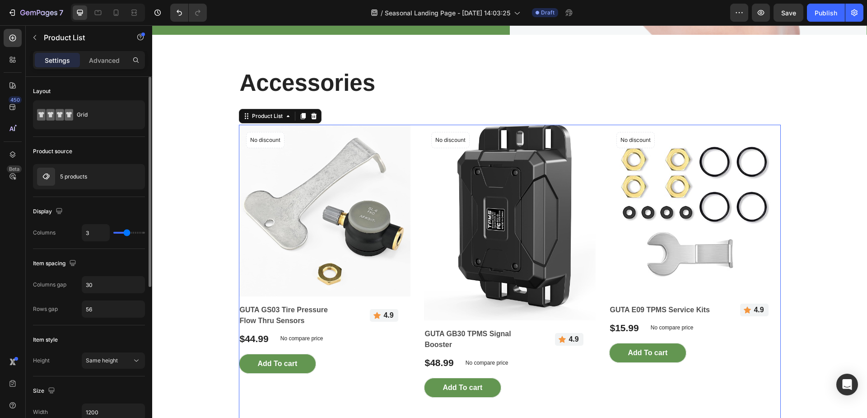
click at [126, 149] on div "Product source" at bounding box center [89, 151] width 112 height 14
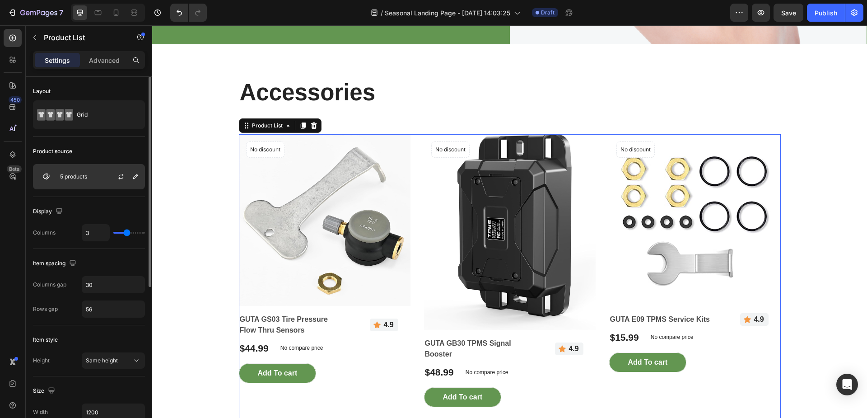
scroll to position [2520, 0]
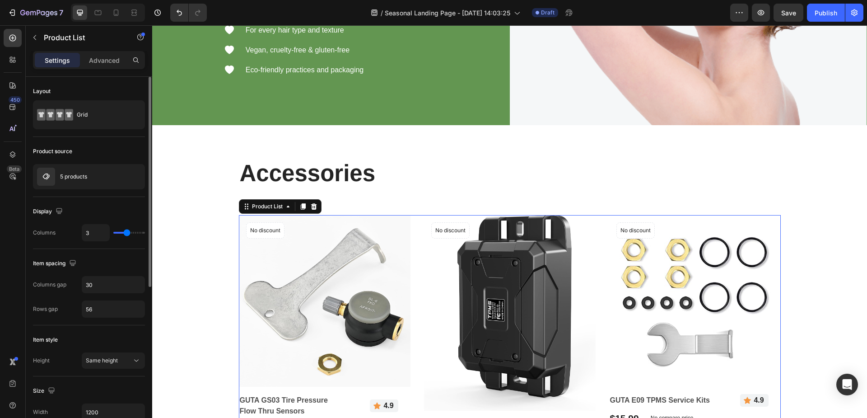
type input "4"
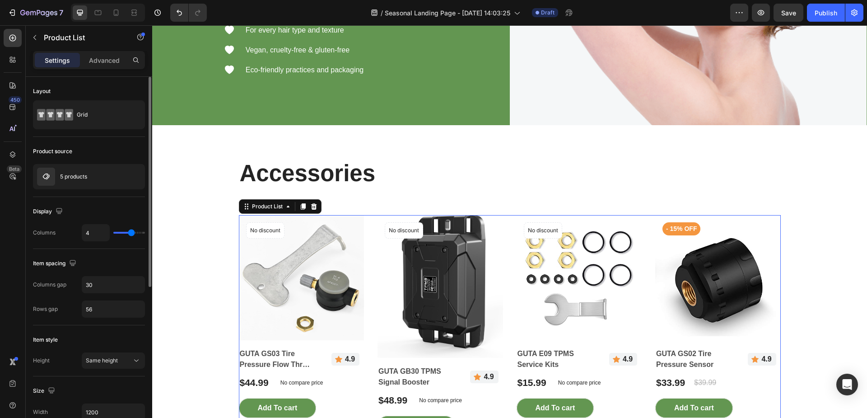
type input "5"
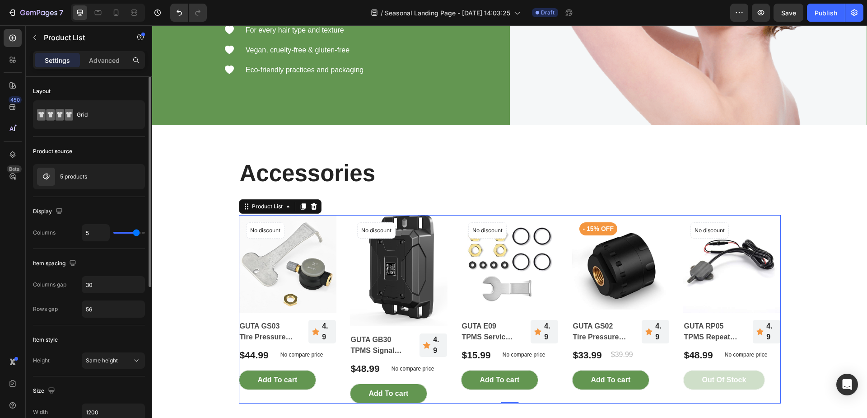
drag, startPoint x: 125, startPoint y: 233, endPoint x: 136, endPoint y: 234, distance: 10.4
type input "5"
click at [136, 233] on input "range" at bounding box center [129, 233] width 32 height 2
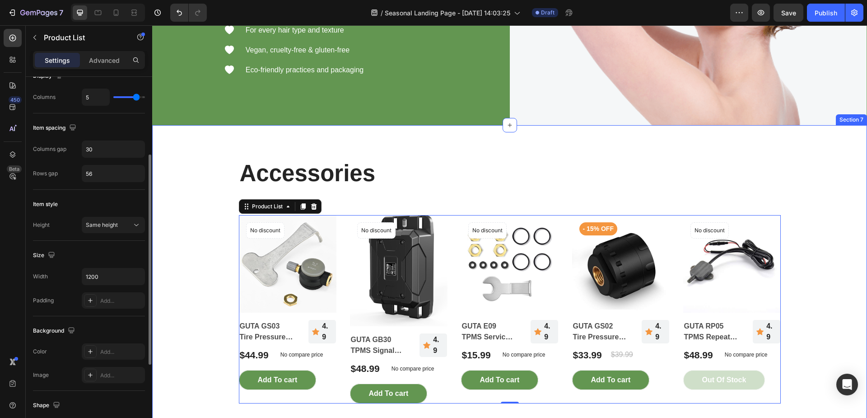
scroll to position [2655, 0]
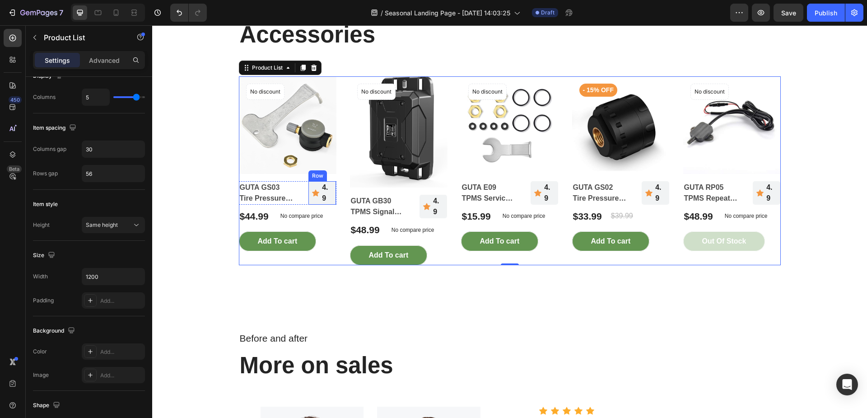
click at [312, 200] on div "Icon" at bounding box center [315, 192] width 7 height 23
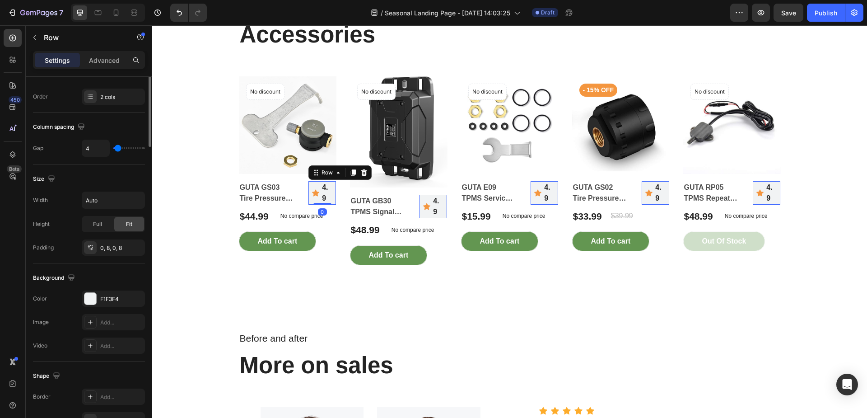
scroll to position [0, 0]
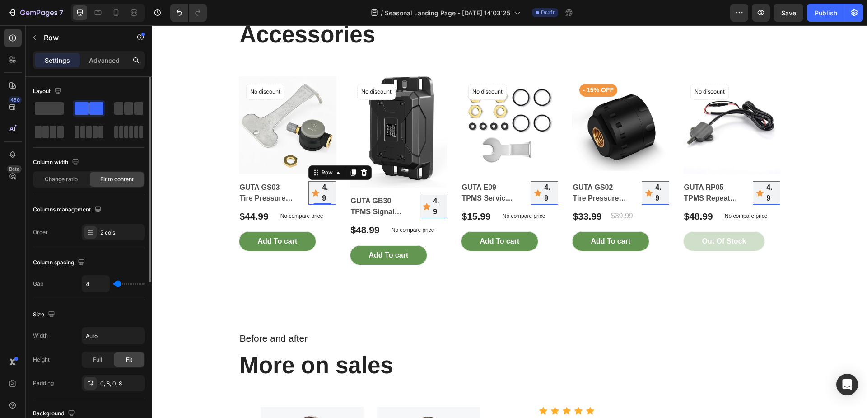
type input "0"
click at [113, 284] on input "range" at bounding box center [129, 284] width 32 height 2
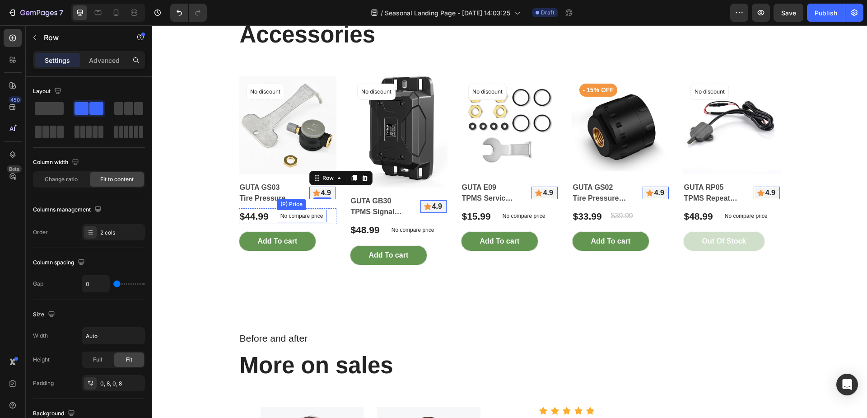
click at [302, 216] on p "No compare price" at bounding box center [301, 215] width 43 height 5
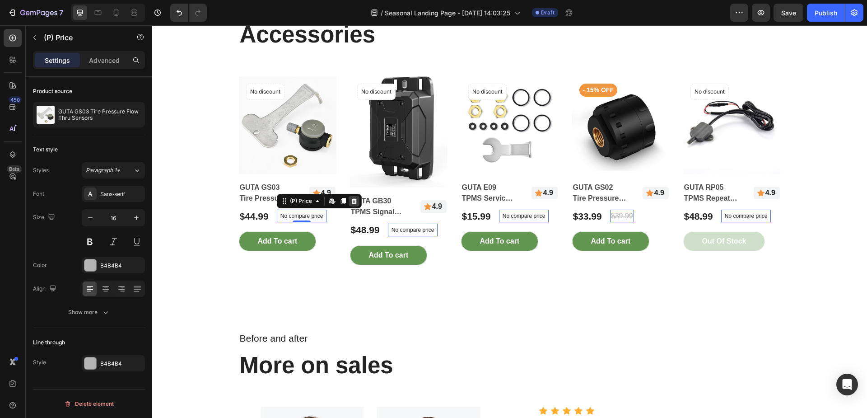
click at [351, 204] on icon at bounding box center [353, 200] width 7 height 7
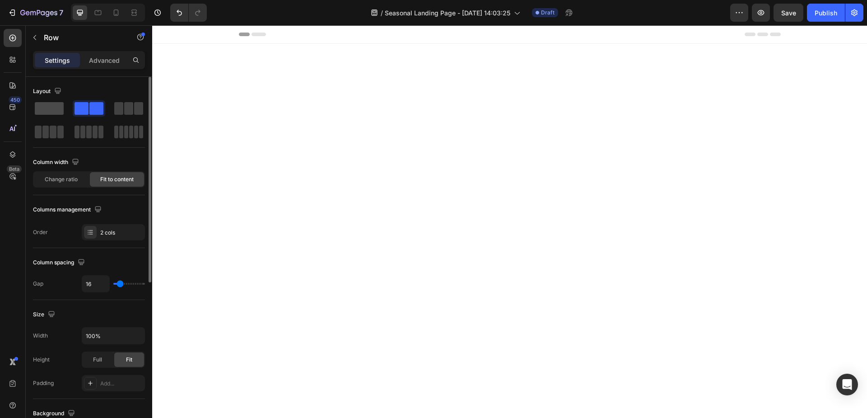
scroll to position [2655, 0]
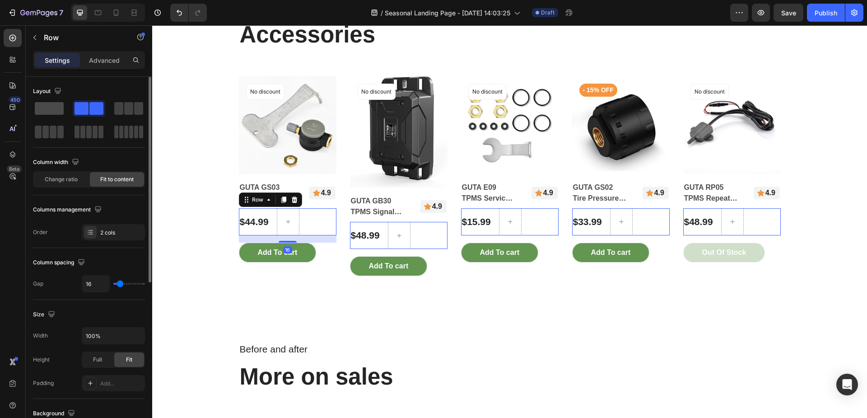
click at [50, 110] on span at bounding box center [49, 108] width 29 height 13
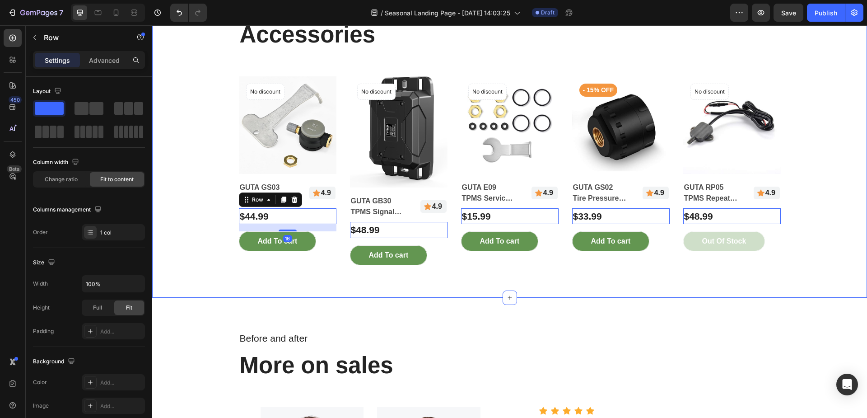
click at [183, 195] on div "Accessories Heading Row Product Images No discount Not be displayed when publis…" at bounding box center [509, 142] width 701 height 246
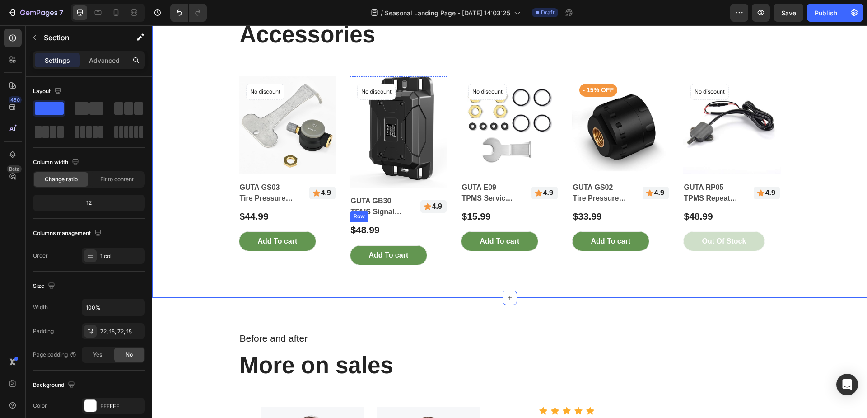
click at [336, 224] on div "$48.99 (P) Price (P) Price Row" at bounding box center [287, 216] width 97 height 16
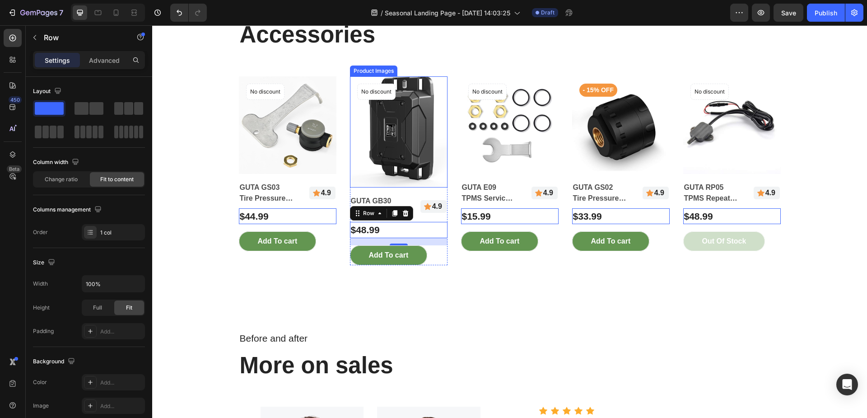
click at [399, 177] on img at bounding box center [398, 131] width 97 height 111
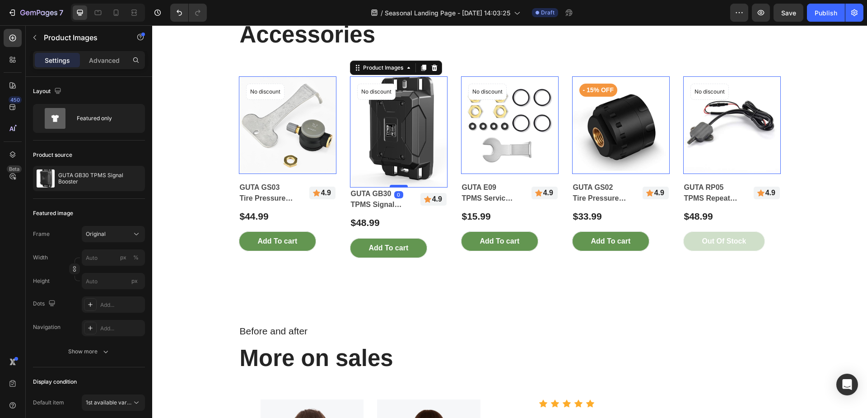
drag, startPoint x: 395, startPoint y: 195, endPoint x: 396, endPoint y: 187, distance: 7.3
click at [336, 187] on div "Product Images 0 No discount Not be displayed when published Product Badge GUTA…" at bounding box center [287, 163] width 97 height 175
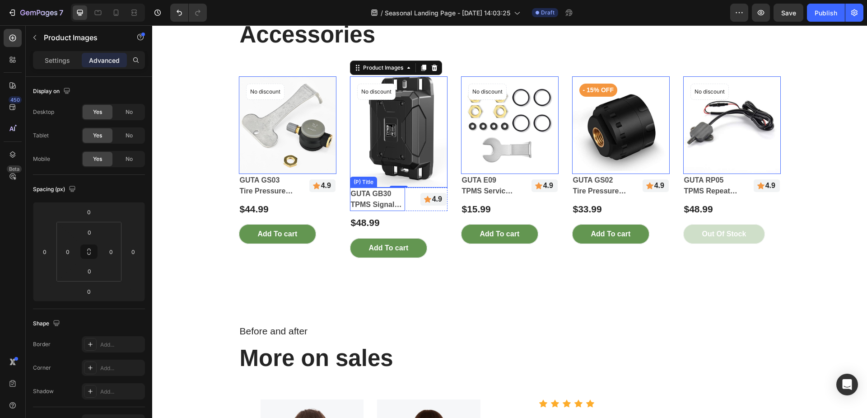
click at [294, 197] on h2 "GUTA GB30 TPMS Signal Booster" at bounding box center [267, 185] width 56 height 23
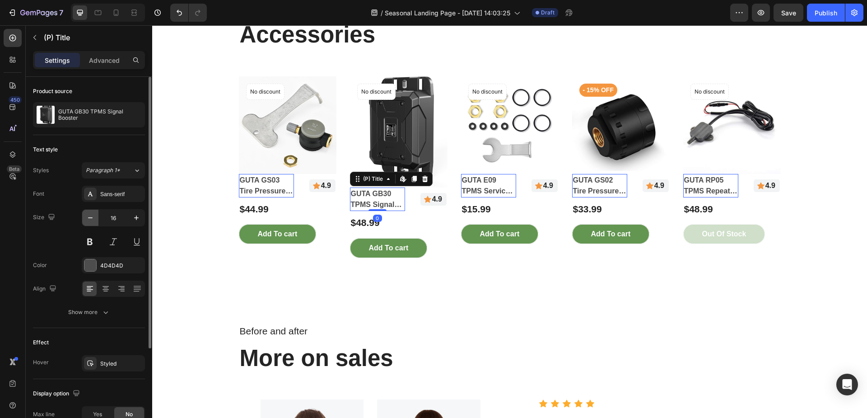
click at [90, 217] on icon "button" at bounding box center [90, 217] width 9 height 9
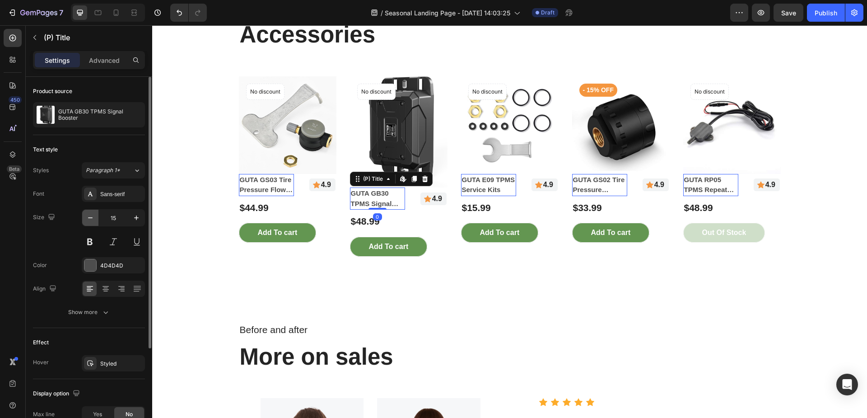
click at [90, 217] on icon "button" at bounding box center [90, 217] width 9 height 9
type input "14"
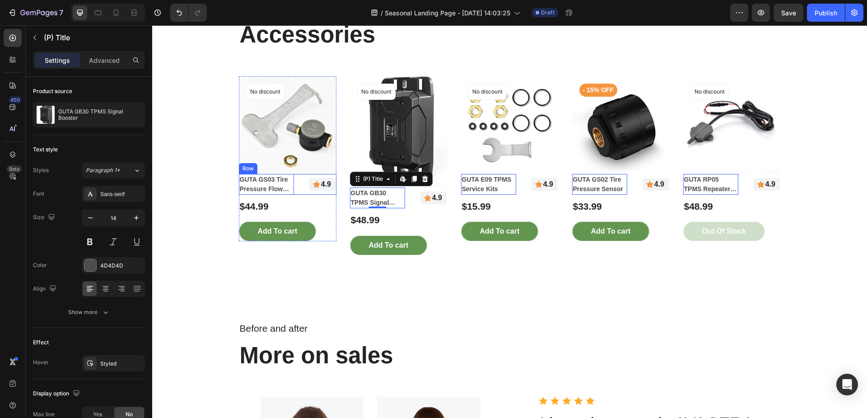
click at [303, 183] on div "GUTA GS03 Tire Pressure Flow Thru Sensors (P) Title Edit content in Shopify 0 I…" at bounding box center [287, 184] width 97 height 21
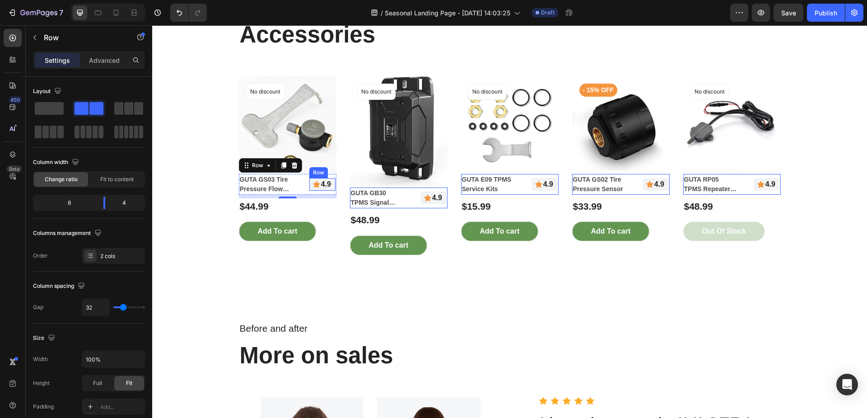
click at [313, 189] on div "Icon" at bounding box center [316, 184] width 7 height 13
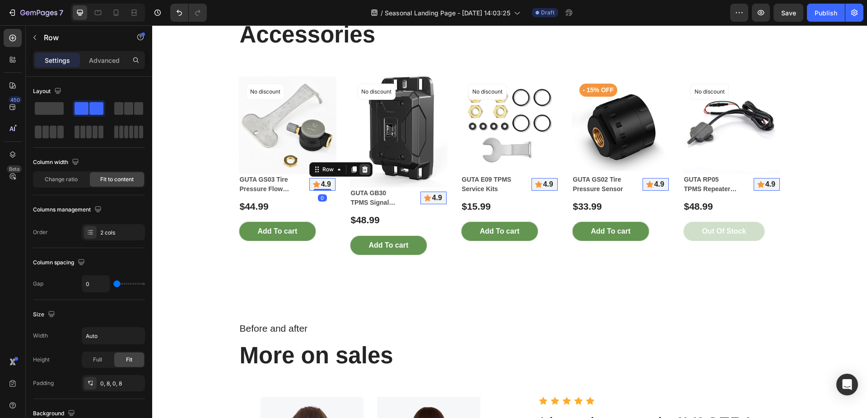
click at [362, 167] on icon at bounding box center [364, 169] width 7 height 7
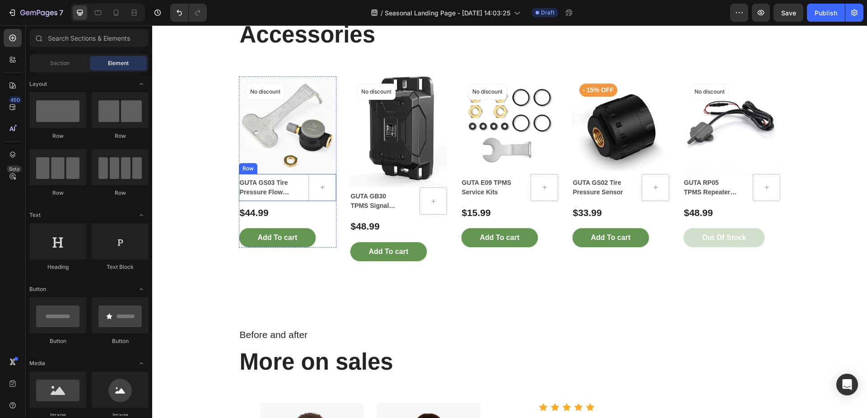
click at [299, 189] on div "GUTA GS03 Tire Pressure Flow Thru Sensors (P) Title Row" at bounding box center [287, 187] width 97 height 27
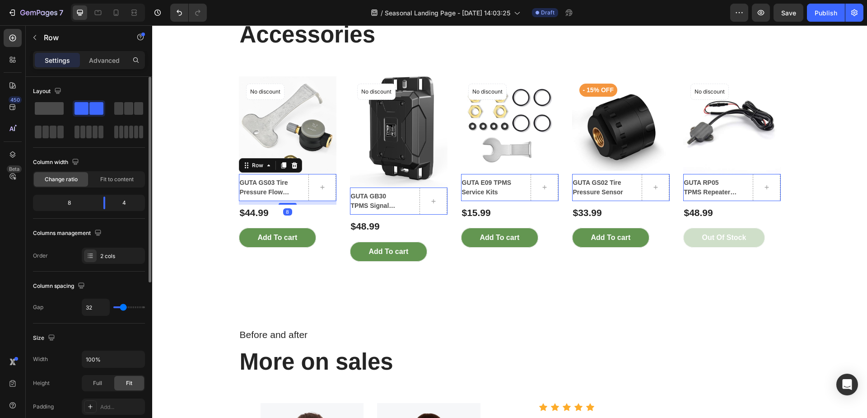
click at [56, 112] on span at bounding box center [49, 108] width 29 height 13
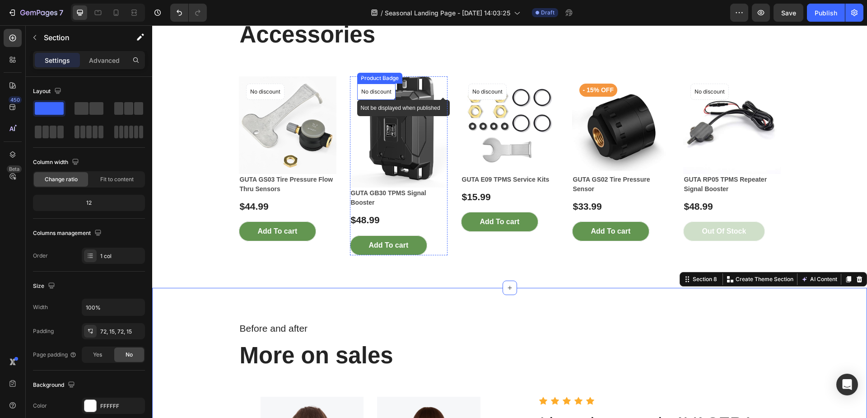
click at [280, 94] on p "No discount" at bounding box center [265, 92] width 30 height 8
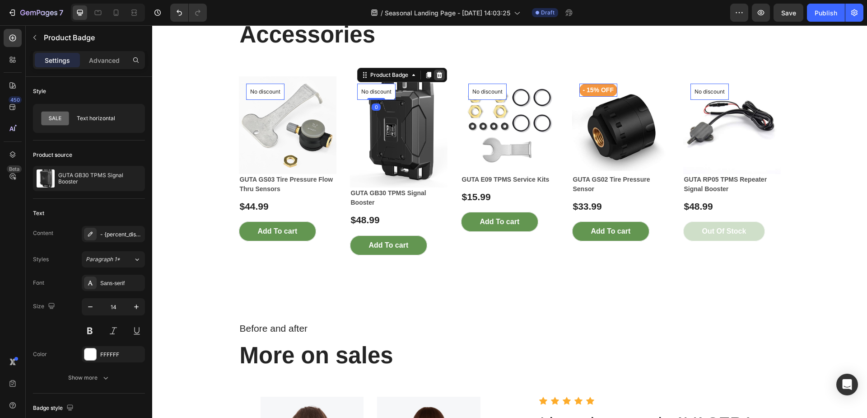
click at [152, 25] on icon at bounding box center [152, 25] width 0 height 0
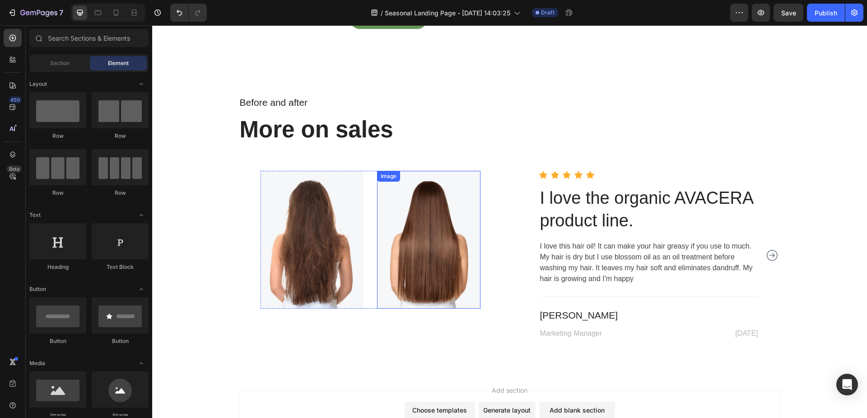
scroll to position [2790, 0]
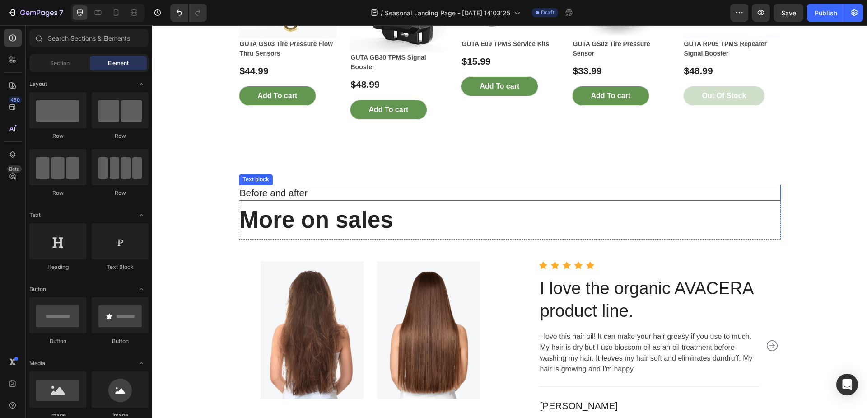
click at [441, 194] on p "Before and after" at bounding box center [510, 193] width 540 height 14
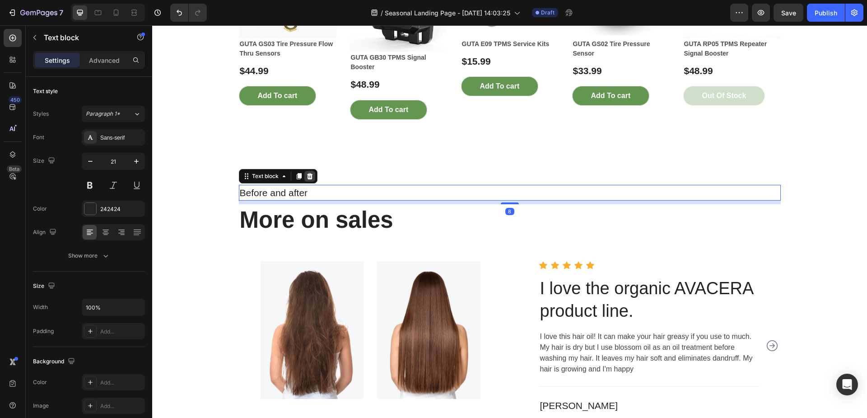
click at [307, 175] on icon at bounding box center [309, 175] width 6 height 6
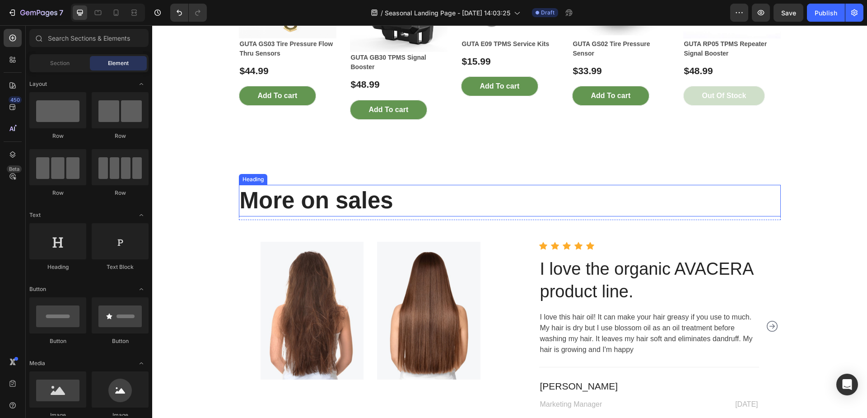
click at [411, 200] on p "More on sales" at bounding box center [510, 201] width 540 height 30
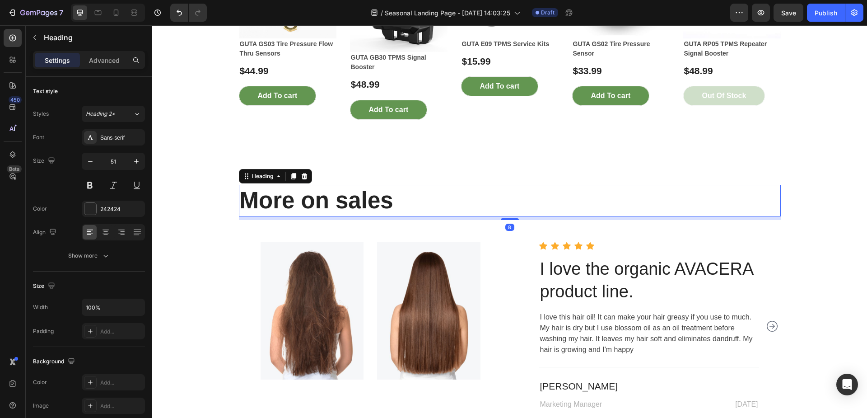
click at [406, 204] on p "More on sales" at bounding box center [510, 201] width 540 height 30
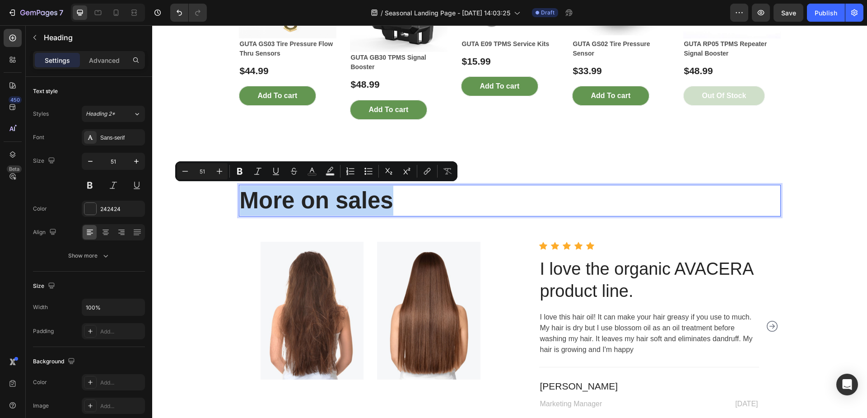
click at [432, 203] on p "More on sales" at bounding box center [510, 201] width 540 height 30
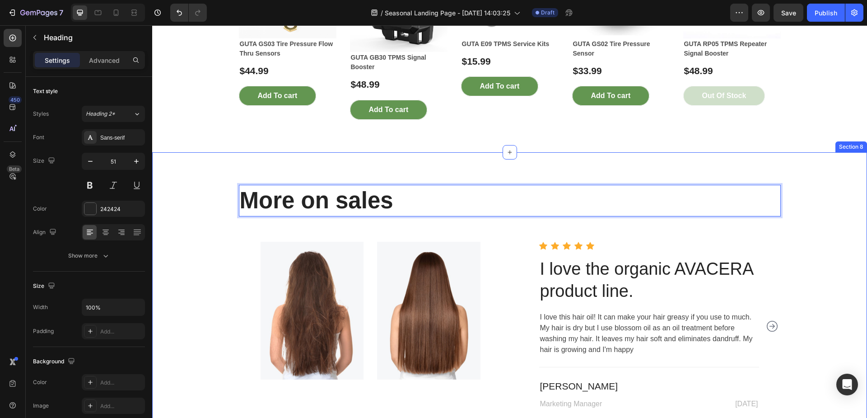
click at [183, 240] on div "More on sales Heading 8 Row Image Image Row Icon Icon Icon Icon Icon Icon List …" at bounding box center [509, 298] width 701 height 226
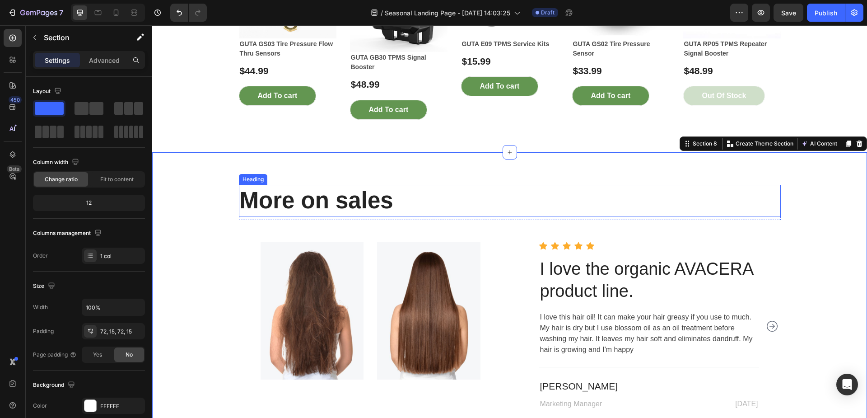
click at [435, 196] on p "More on sales" at bounding box center [510, 201] width 540 height 30
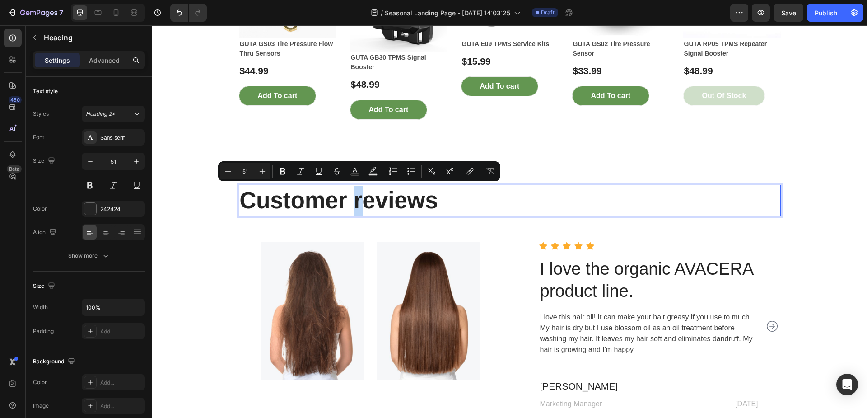
click at [361, 202] on p "Customer reviews" at bounding box center [510, 201] width 540 height 30
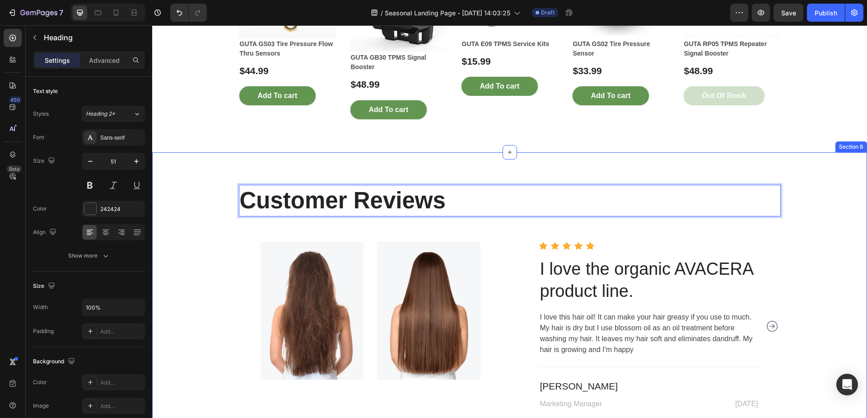
click at [203, 240] on div "Customer Reviews Heading 8 Row Image Image Row Icon Icon Icon Icon Icon Icon Li…" at bounding box center [509, 298] width 701 height 226
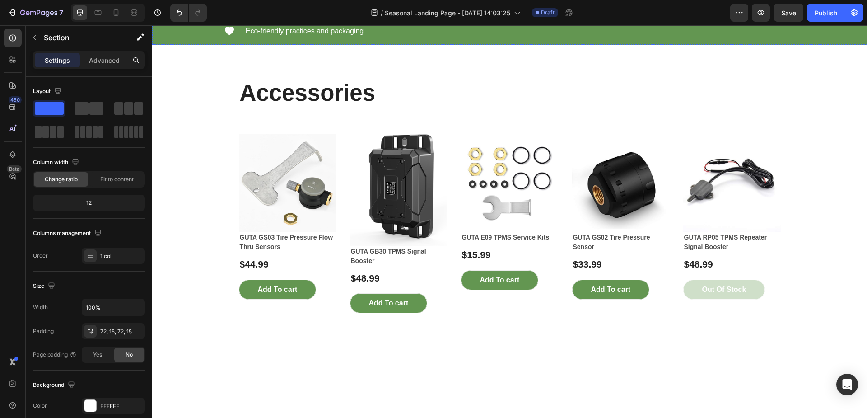
scroll to position [2339, 0]
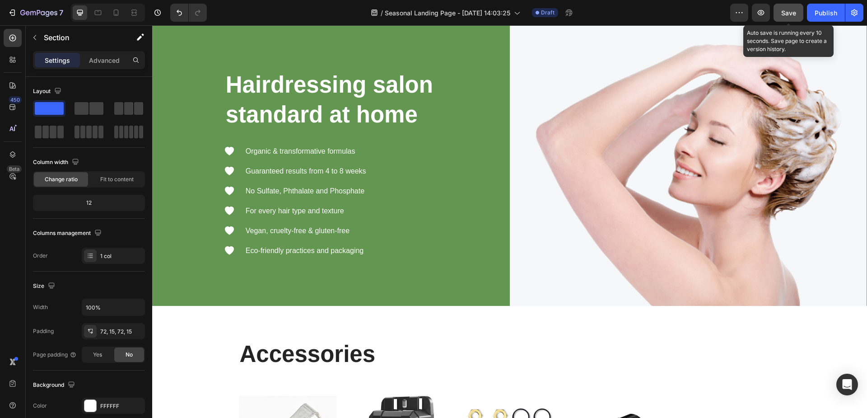
click at [792, 14] on span "Save" at bounding box center [788, 13] width 15 height 8
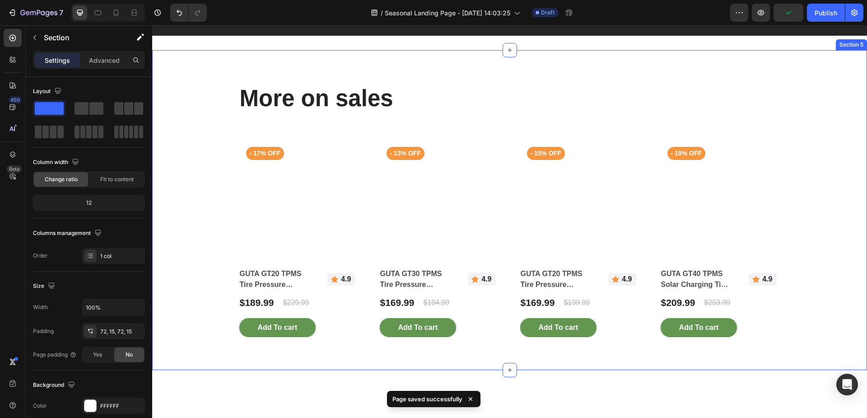
scroll to position [1842, 0]
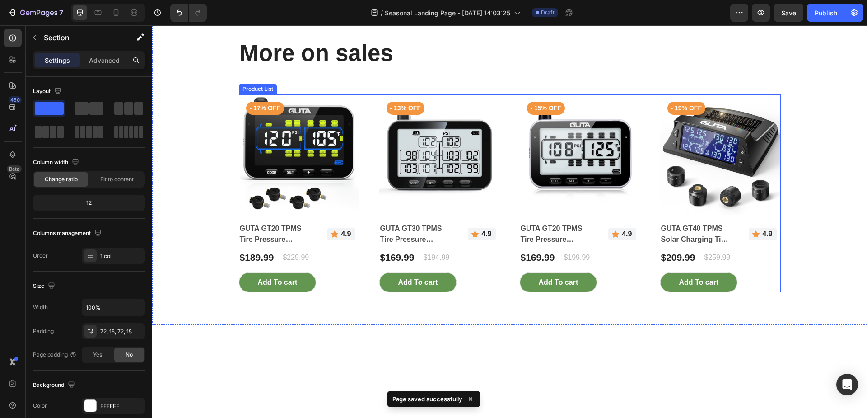
click at [371, 292] on div "Product Images - 17% off Product Badge GUTA GT20 TPMS Tire Pressure Monitoring …" at bounding box center [510, 193] width 542 height 198
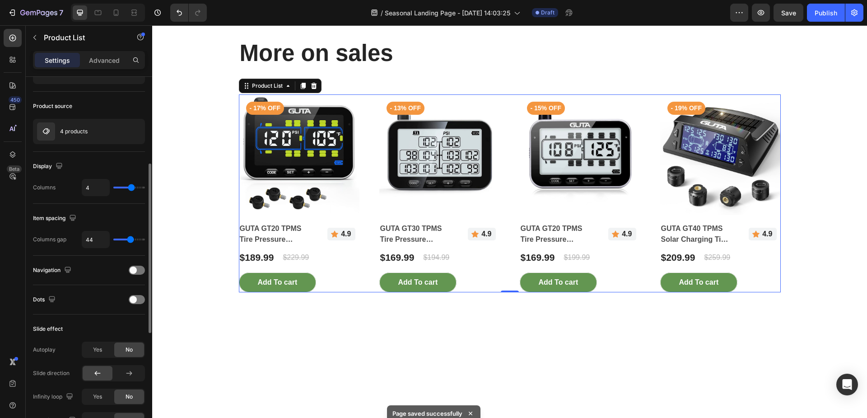
scroll to position [135, 0]
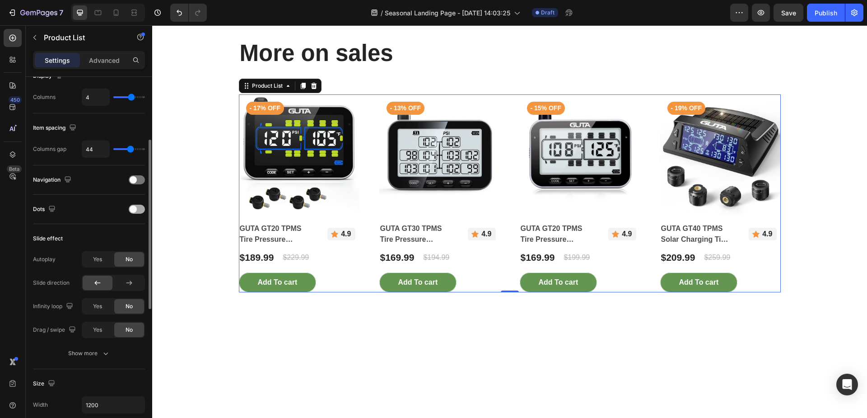
click at [133, 206] on span at bounding box center [133, 208] width 7 height 7
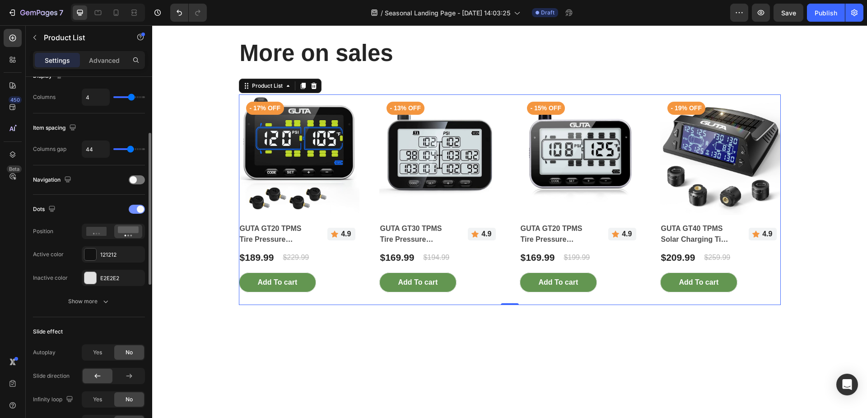
click at [136, 210] on div at bounding box center [137, 208] width 16 height 9
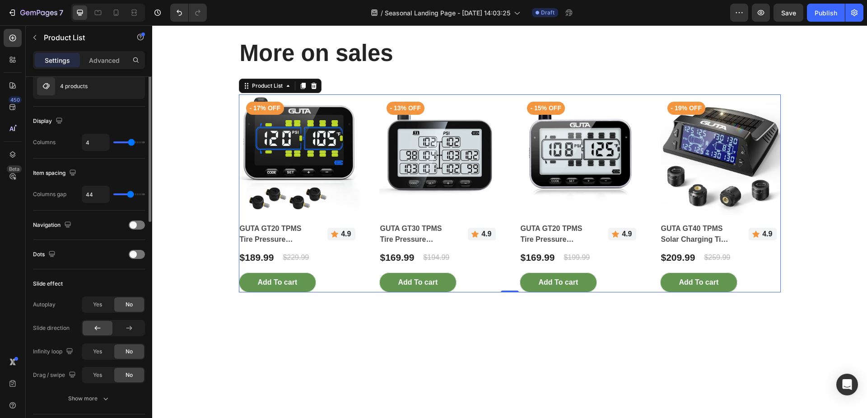
scroll to position [0, 0]
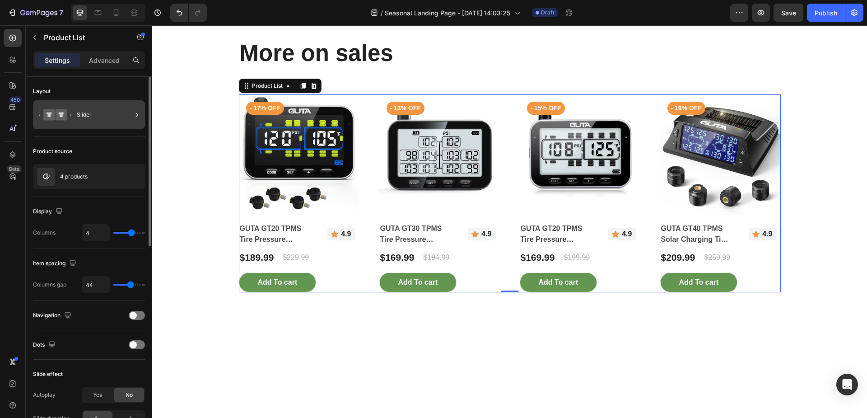
click at [102, 115] on div "Slider" at bounding box center [104, 114] width 55 height 21
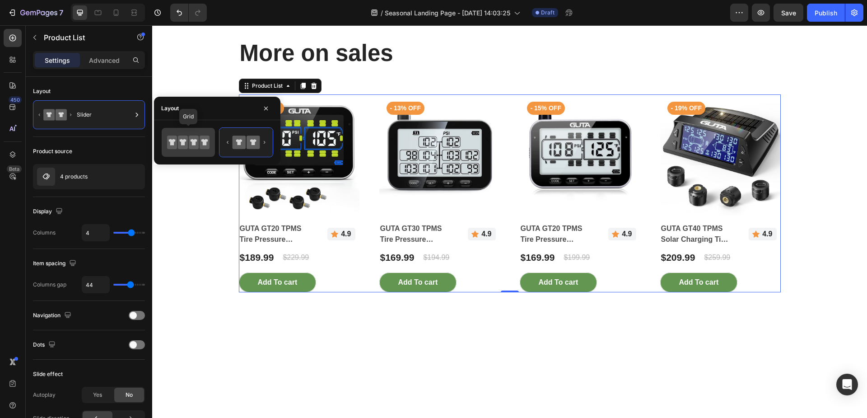
click at [172, 132] on div at bounding box center [188, 142] width 53 height 29
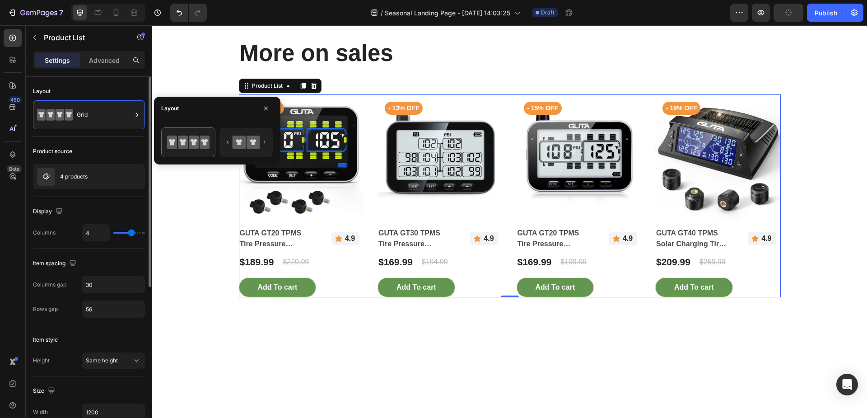
click at [126, 150] on div "Product source" at bounding box center [89, 151] width 112 height 14
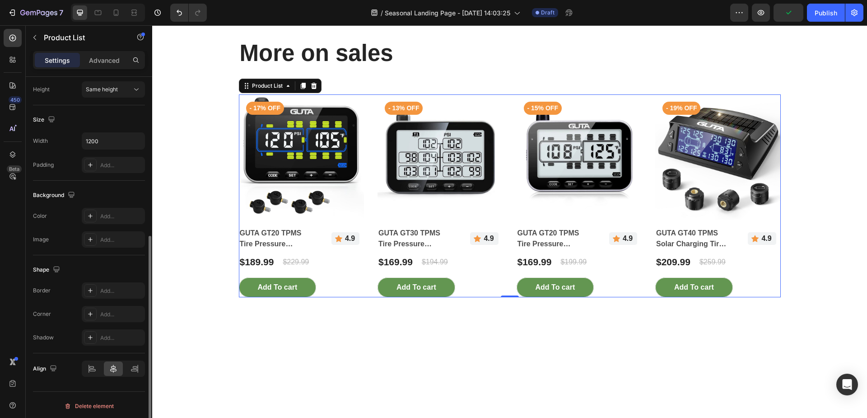
scroll to position [273, 0]
click at [102, 254] on div "Shape Border Add... Corner Add... Shadow Add..." at bounding box center [89, 302] width 112 height 98
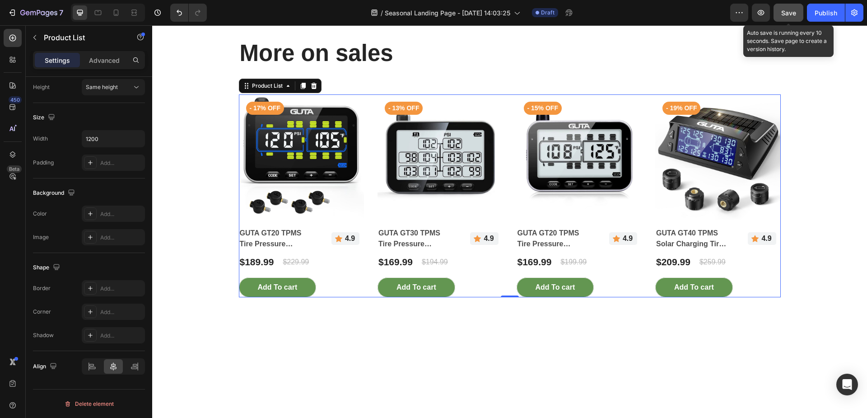
click at [785, 16] on span "Save" at bounding box center [788, 13] width 15 height 8
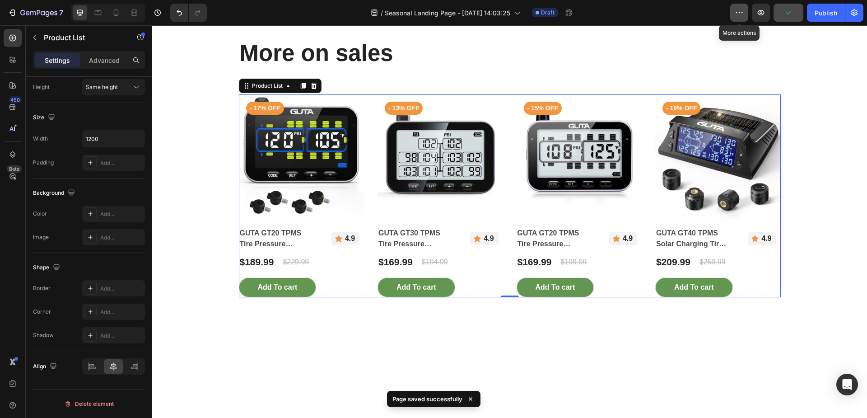
click at [736, 12] on icon "button" at bounding box center [738, 12] width 9 height 9
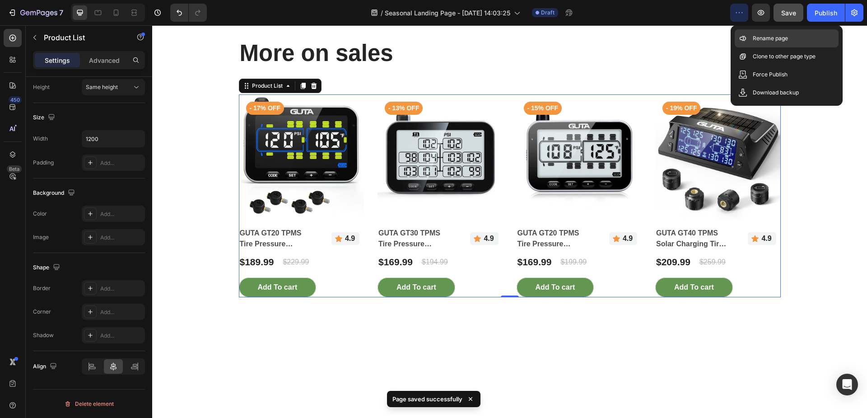
click at [750, 47] on div "Rename page" at bounding box center [786, 56] width 104 height 18
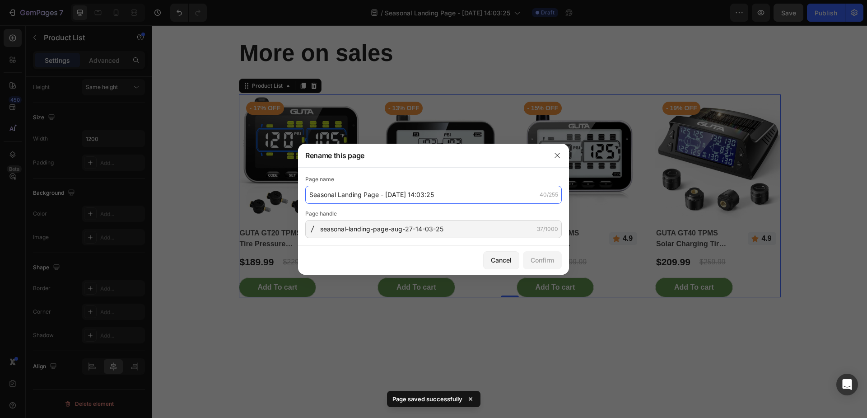
click at [459, 195] on input "Seasonal Landing Page - [DATE] 14:03:25" at bounding box center [433, 195] width 256 height 18
click at [340, 193] on input "GUTA Promotion" at bounding box center [433, 195] width 256 height 18
click at [389, 198] on input "GUTA Promotion" at bounding box center [433, 195] width 256 height 18
click at [330, 193] on input "GUTA Promotion" at bounding box center [433, 195] width 256 height 18
type input "GUTA Hot Sale Promotion"
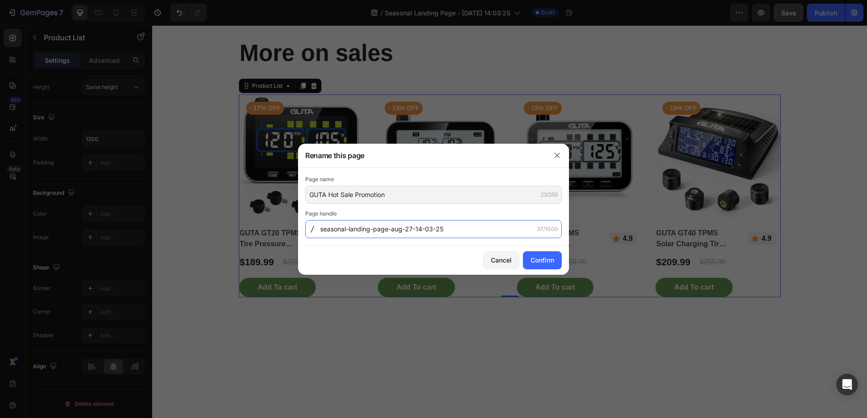
click at [365, 229] on input "seasonal-landing-page-aug-27-14-03-25" at bounding box center [433, 229] width 256 height 18
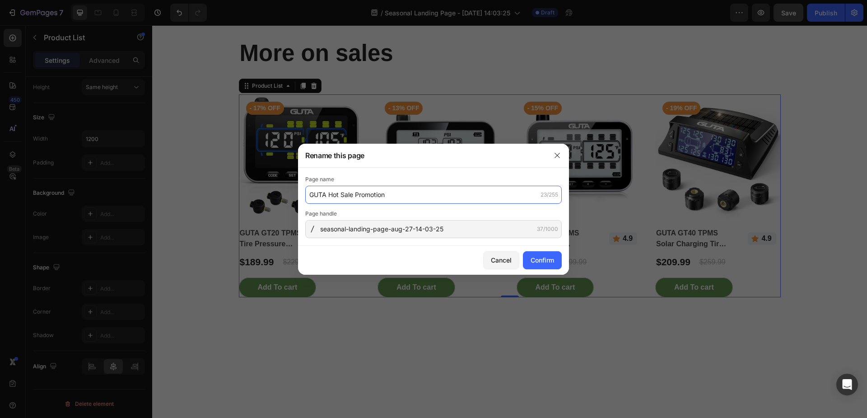
click at [356, 196] on input "GUTA Hot Sale Promotion" at bounding box center [433, 195] width 256 height 18
click at [394, 194] on input "GUTA Hot Sale Promotion" at bounding box center [433, 195] width 256 height 18
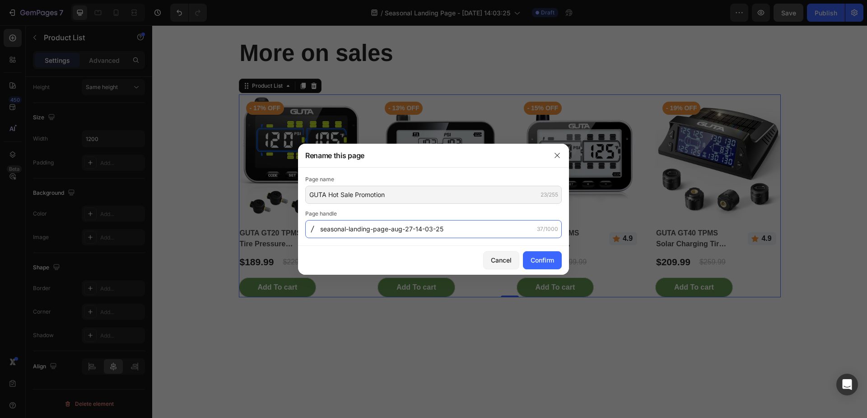
click at [347, 232] on input "seasonal-landing-page-aug-27-14-03-25" at bounding box center [433, 229] width 256 height 18
type input "guta-promotion"
click at [554, 257] on button "Confirm" at bounding box center [542, 260] width 39 height 18
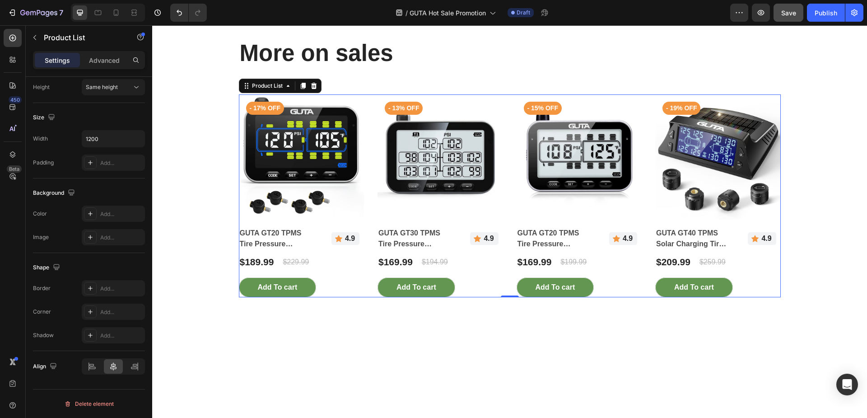
scroll to position [1708, 0]
